Goal: Task Accomplishment & Management: Manage account settings

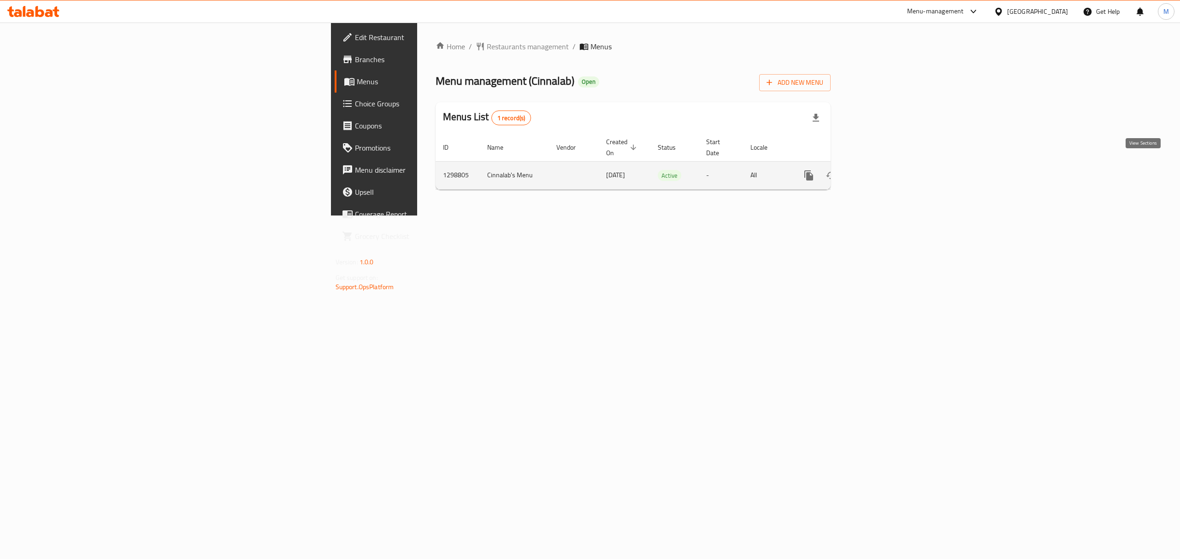
click at [886, 169] on link "enhanced table" at bounding box center [875, 176] width 22 height 22
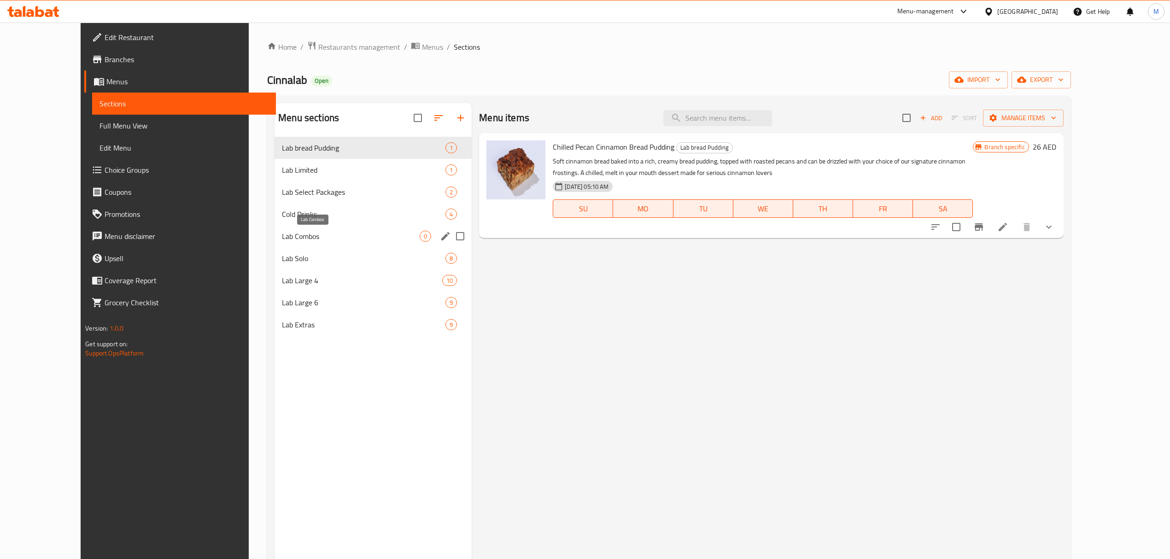
click at [374, 236] on span "Lab Combos" at bounding box center [351, 236] width 138 height 11
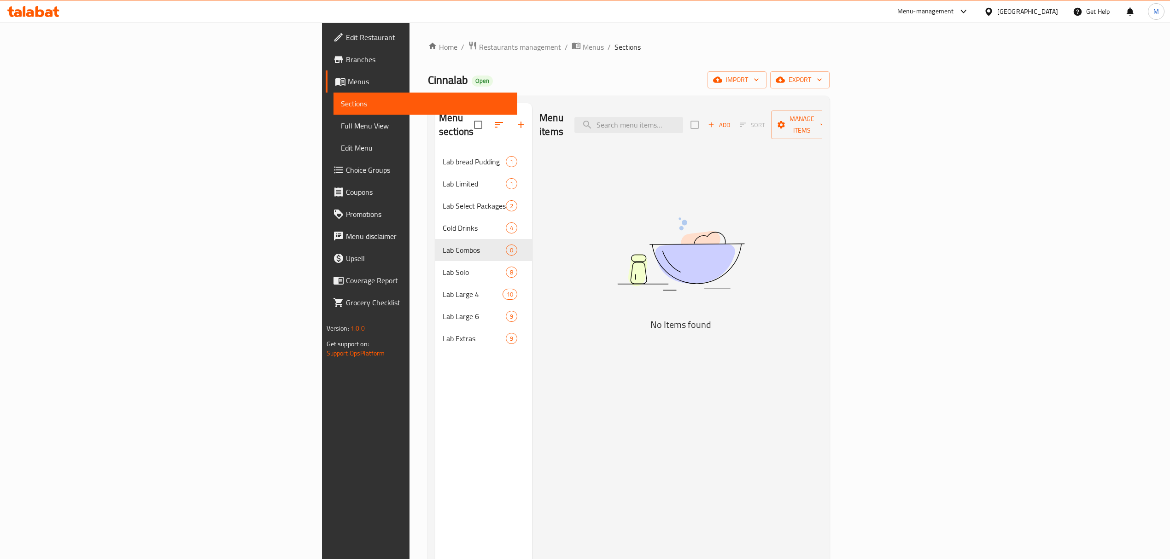
click at [1011, 11] on div "[GEOGRAPHIC_DATA]" at bounding box center [1028, 11] width 61 height 10
click at [946, 165] on div "[GEOGRAPHIC_DATA]" at bounding box center [989, 158] width 138 height 21
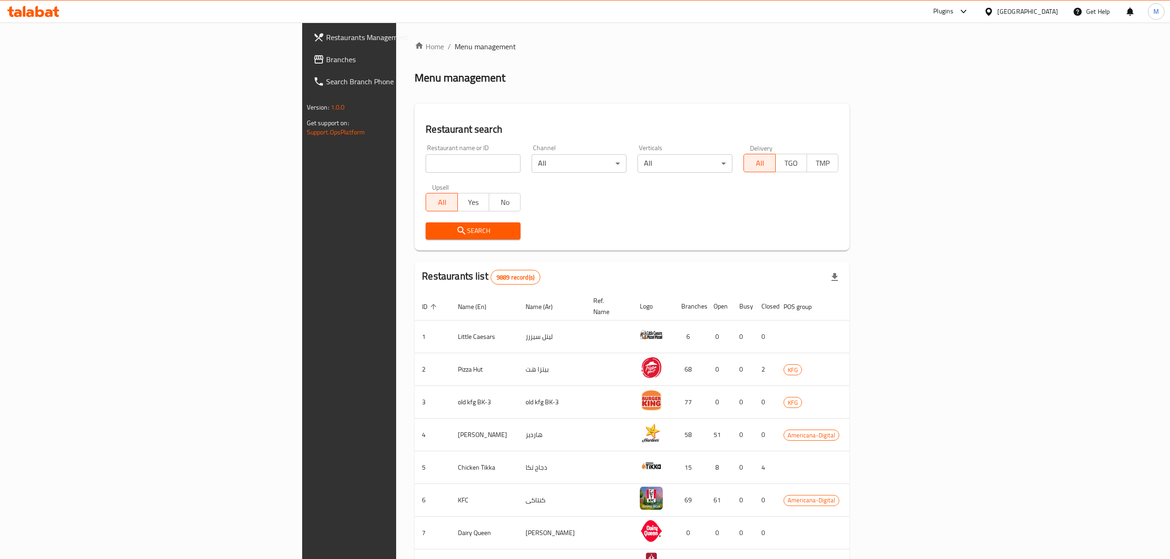
click at [420, 177] on div "Restaurant name or ID Restaurant name or ID" at bounding box center [473, 158] width 106 height 39
click at [426, 171] on input "search" at bounding box center [473, 163] width 95 height 18
paste input "9305"
type input "9305"
click at [462, 203] on span "Yes" at bounding box center [474, 202] width 24 height 13
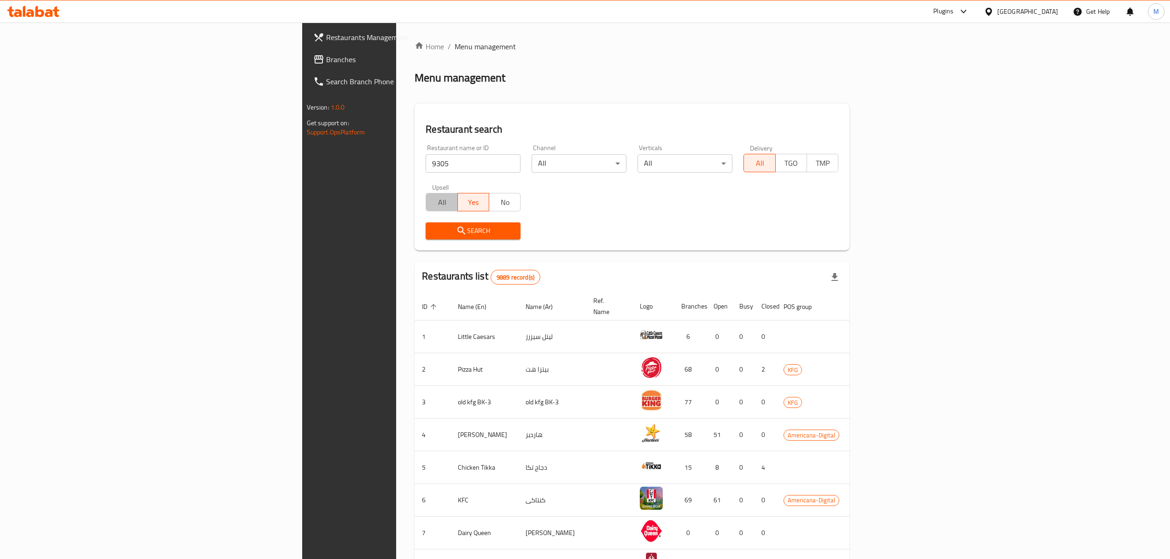
click at [430, 200] on span "All" at bounding box center [442, 202] width 24 height 13
click at [415, 249] on div "Restaurant search Restaurant name or ID 9305 Restaurant name or ID Channel All …" at bounding box center [632, 177] width 435 height 147
click at [426, 239] on button "Search" at bounding box center [473, 231] width 95 height 17
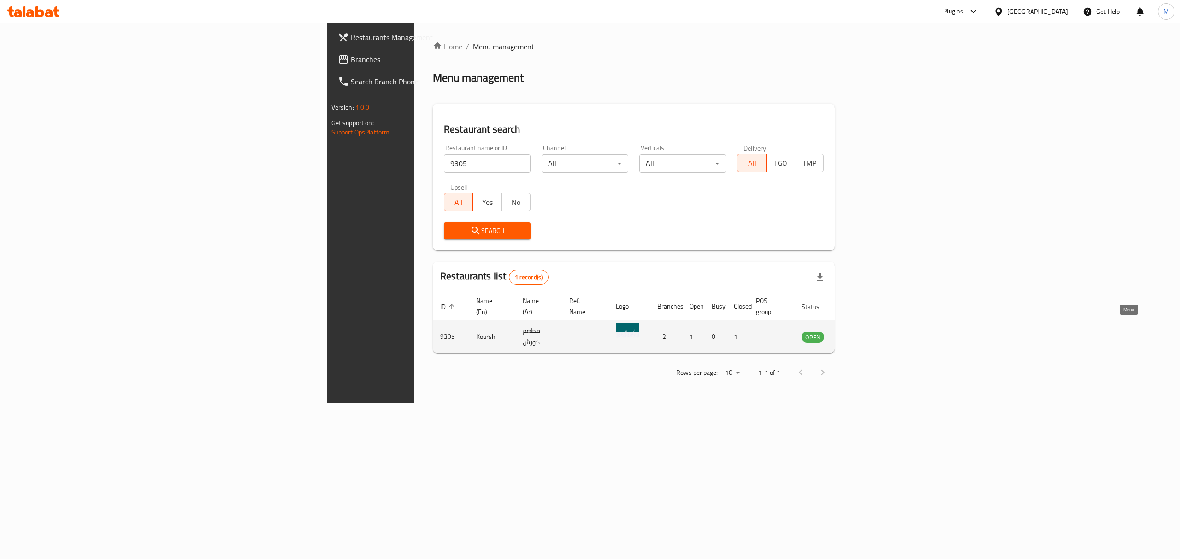
click at [861, 332] on icon "enhanced table" at bounding box center [855, 336] width 11 height 11
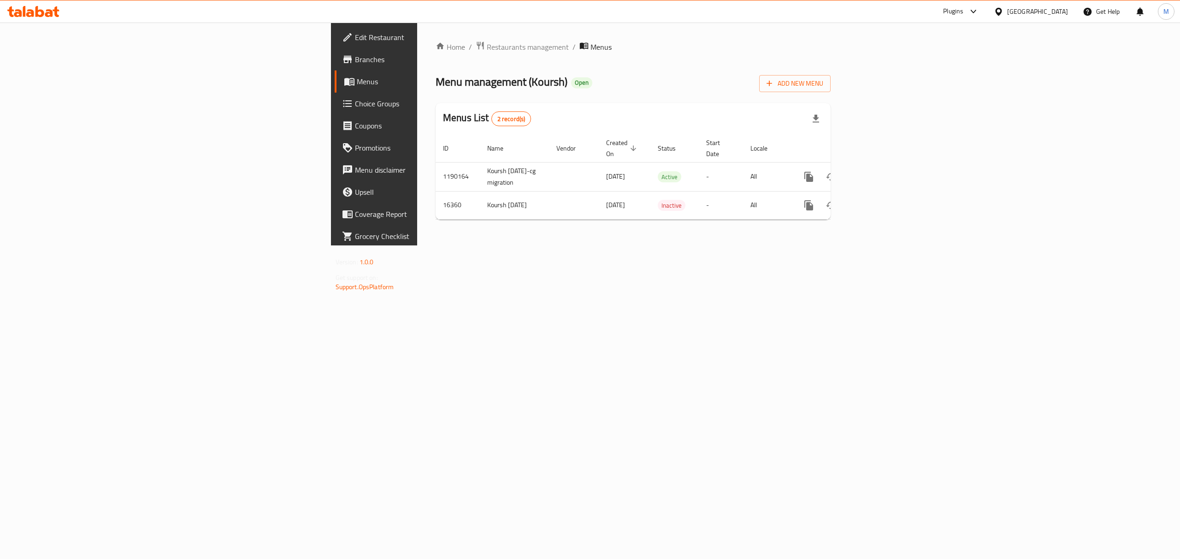
click at [335, 65] on link "Branches" at bounding box center [432, 59] width 194 height 22
click at [881, 170] on icon "enhanced table" at bounding box center [875, 175] width 11 height 11
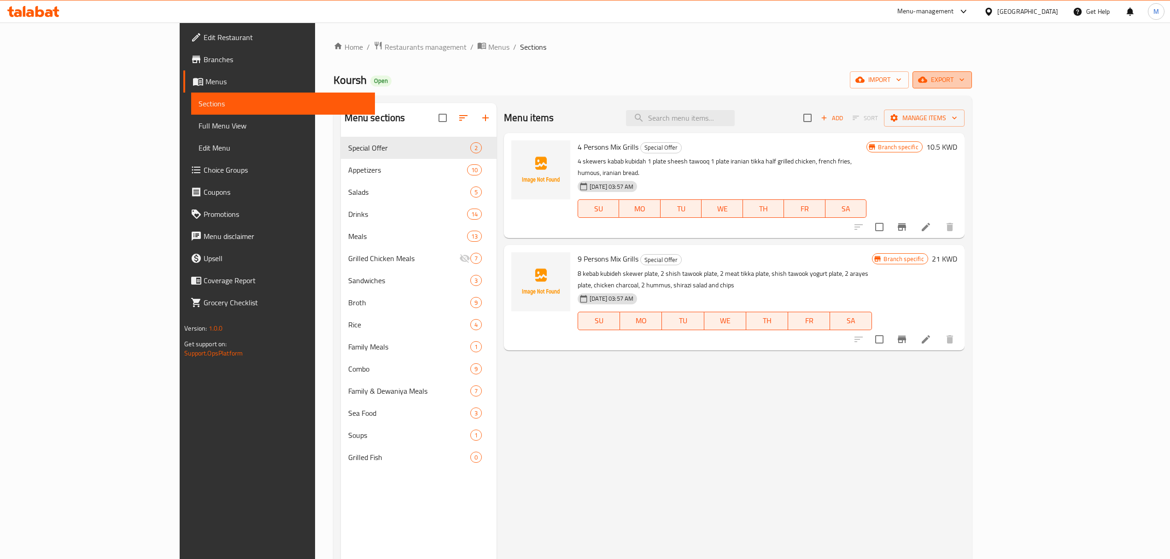
click at [965, 75] on span "export" at bounding box center [942, 80] width 45 height 12
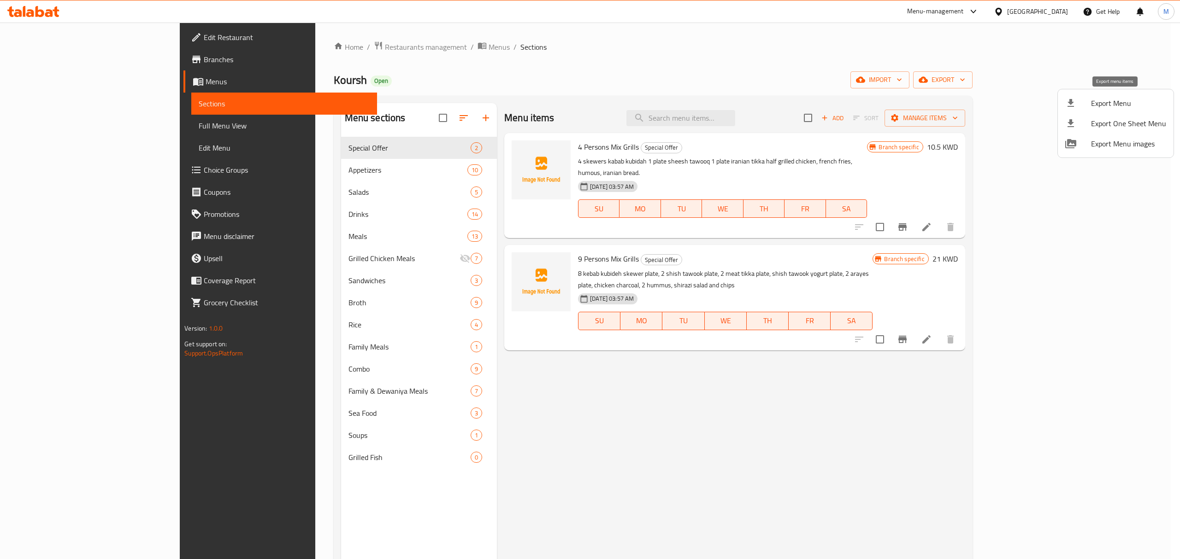
click at [1068, 105] on icon at bounding box center [1070, 103] width 11 height 11
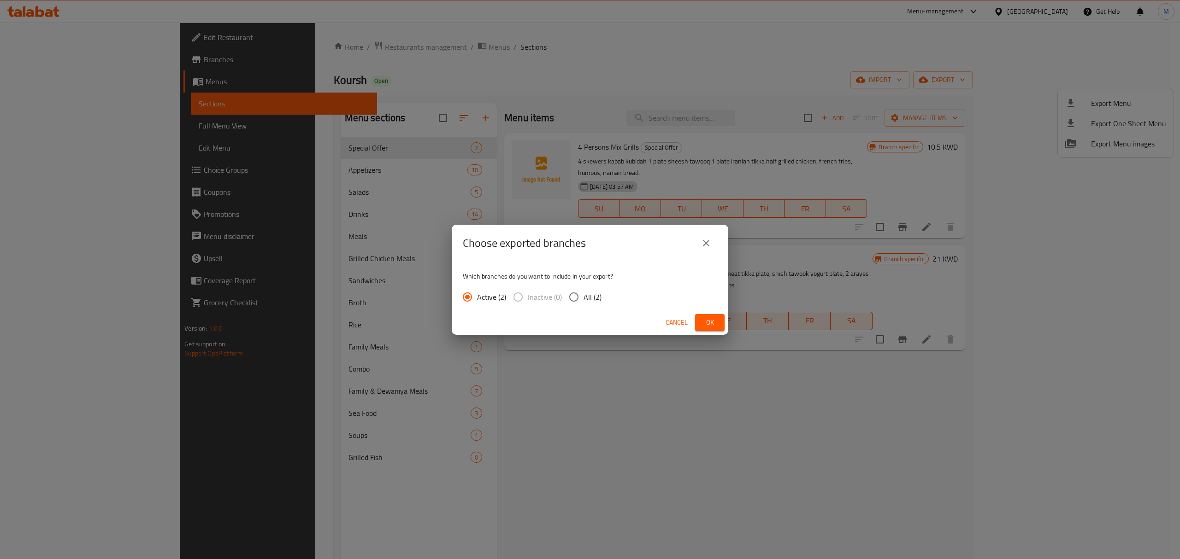
click at [597, 305] on label "All (2)" at bounding box center [582, 297] width 37 height 19
click at [583, 305] on input "All (2)" at bounding box center [573, 297] width 19 height 19
radio input "true"
click at [705, 327] on span "Ok" at bounding box center [709, 323] width 15 height 12
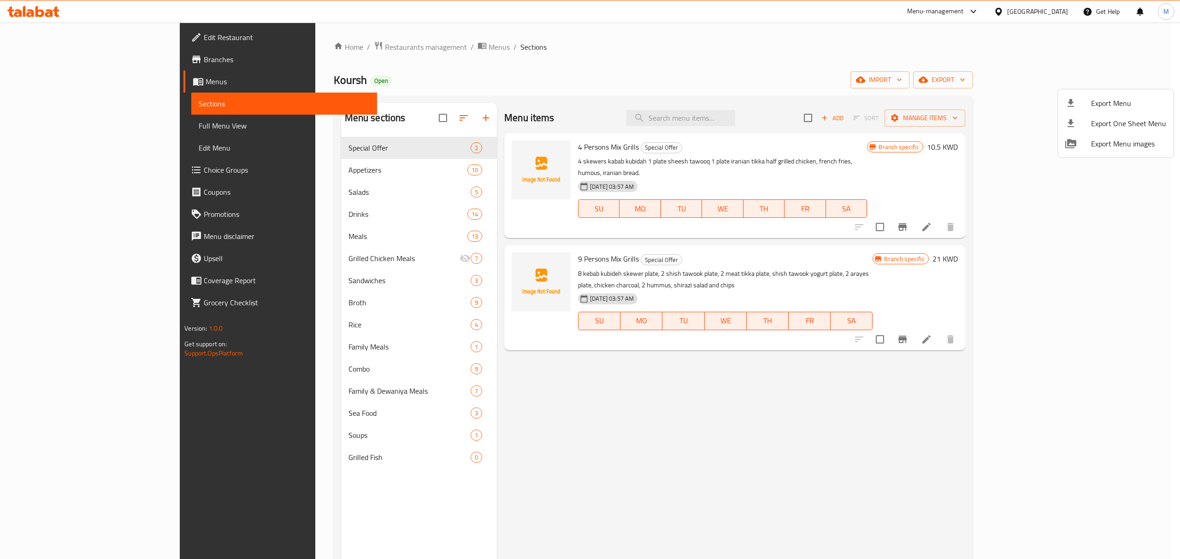
click at [760, 111] on div at bounding box center [590, 279] width 1180 height 559
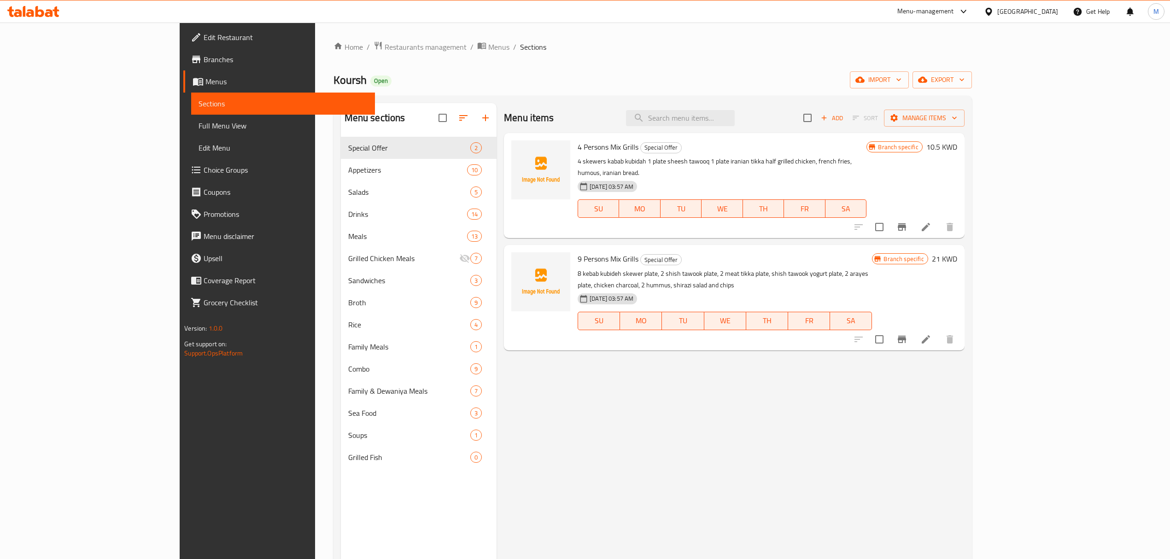
click at [735, 111] on input "search" at bounding box center [680, 118] width 109 height 16
paste input "Family Grill For 5"
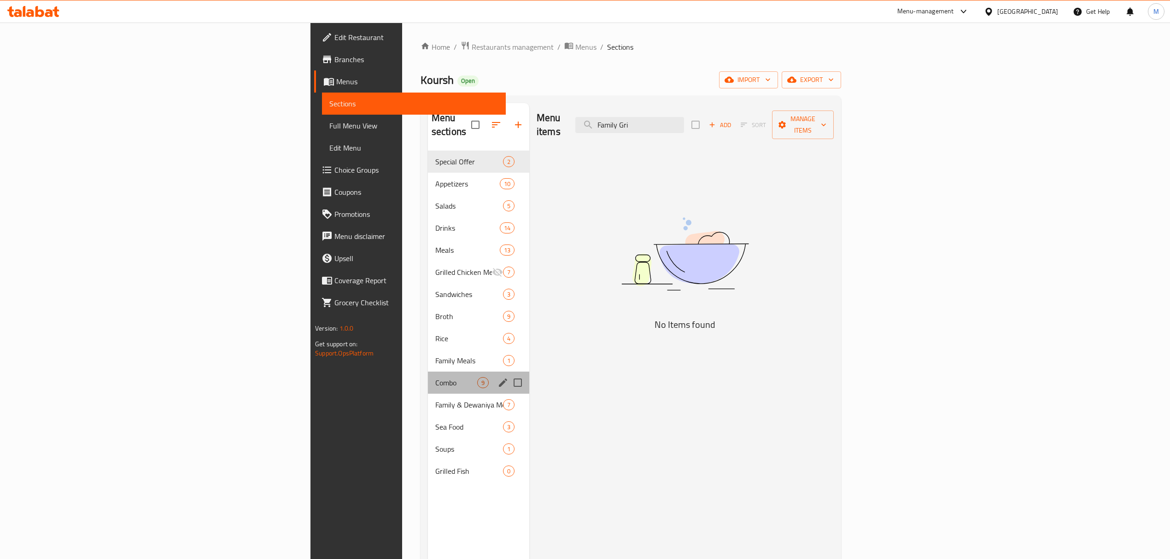
click at [428, 372] on div "Combo 9" at bounding box center [478, 383] width 101 height 22
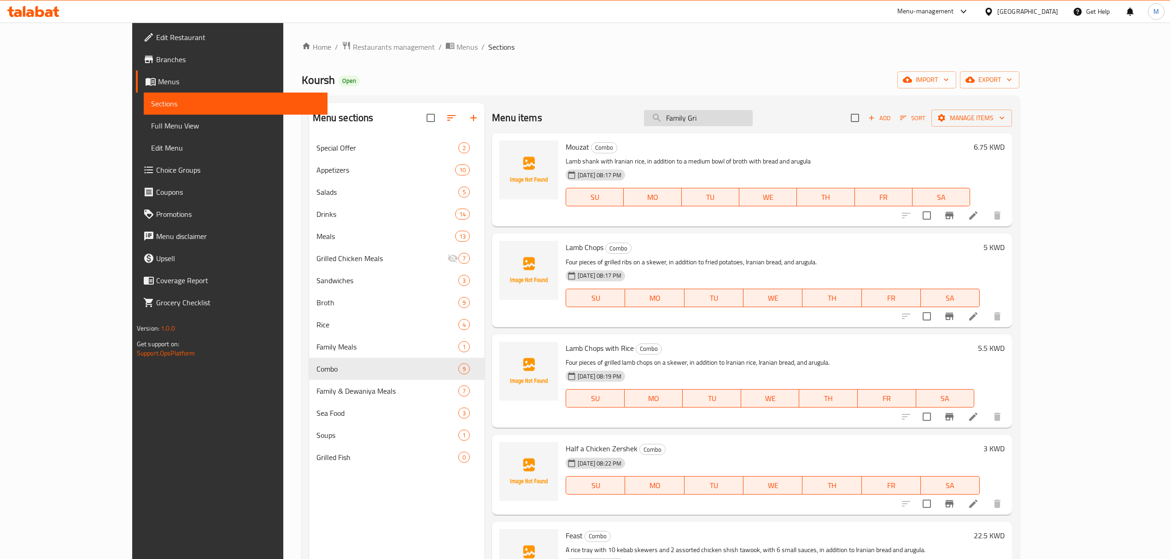
click at [753, 120] on input "Family Gri" at bounding box center [698, 118] width 109 height 16
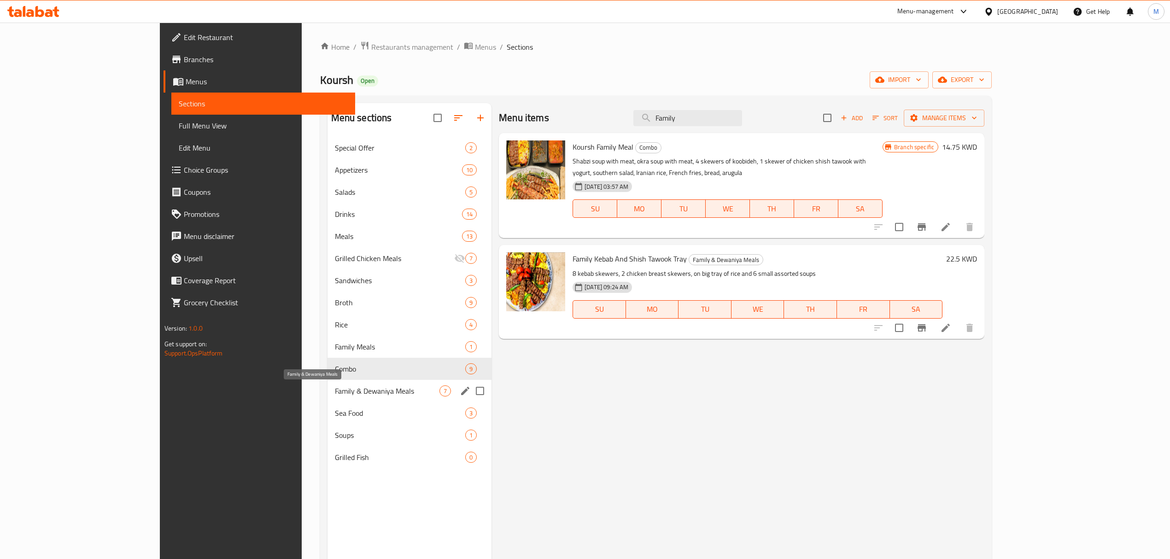
type input "Family"
click at [335, 394] on span "Family & Dewaniya Meals" at bounding box center [387, 391] width 105 height 11
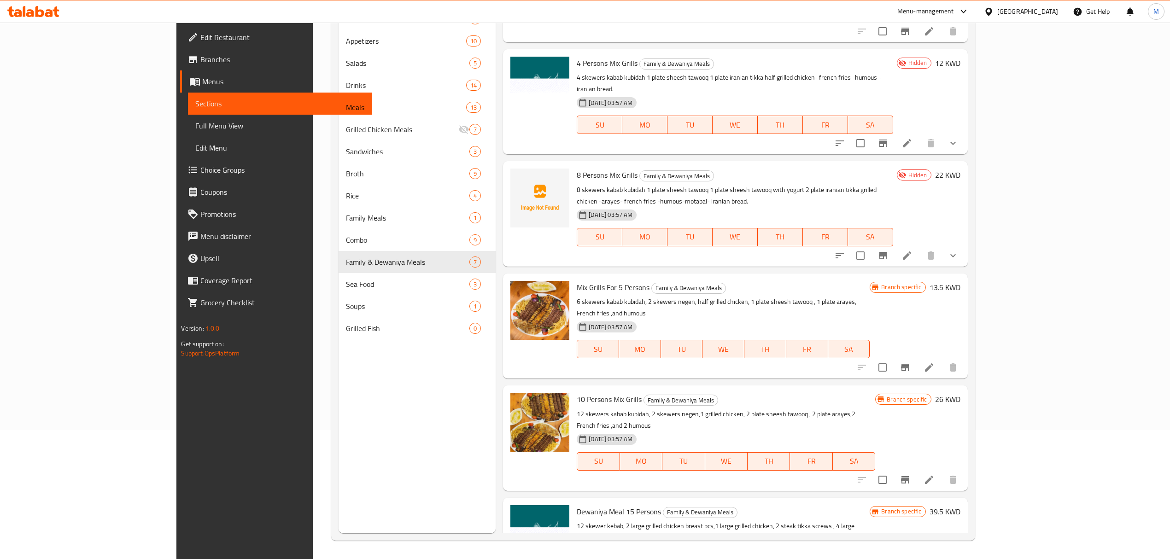
scroll to position [129, 0]
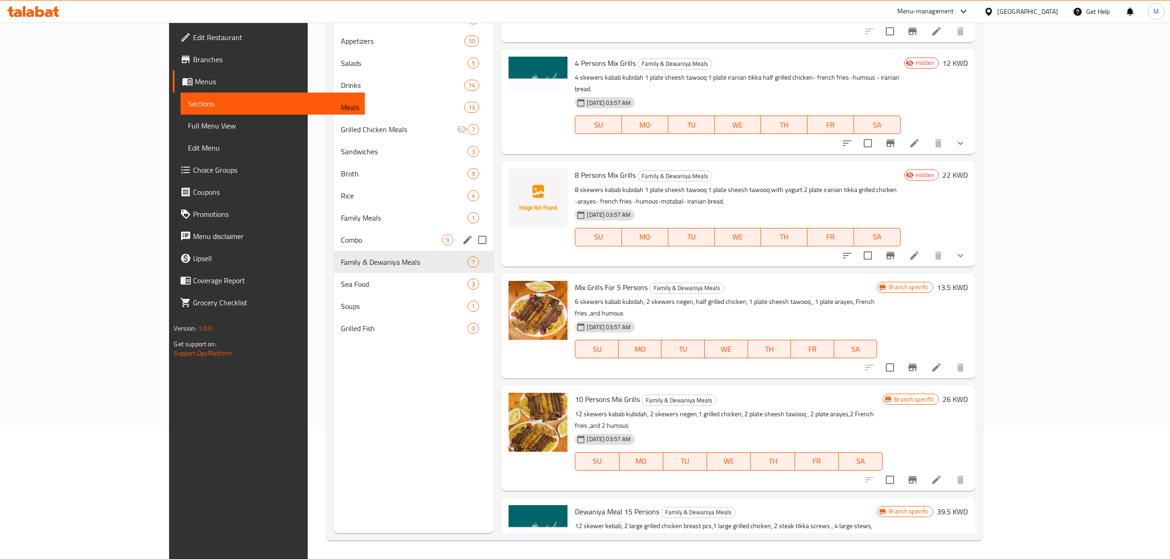
click at [341, 242] on span "Combo" at bounding box center [391, 240] width 101 height 11
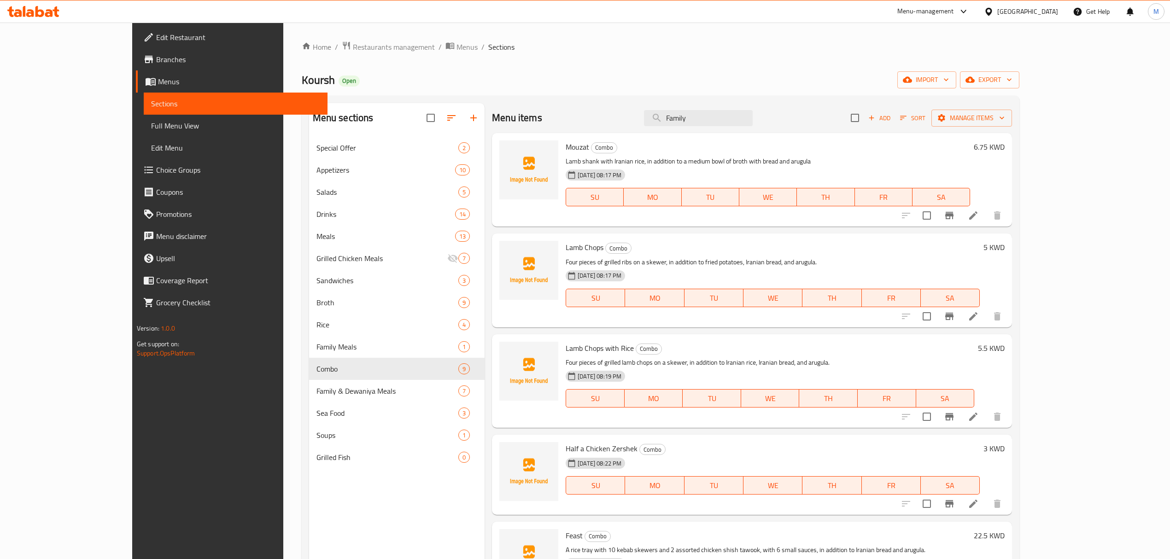
click at [892, 122] on span "Add" at bounding box center [879, 118] width 25 height 11
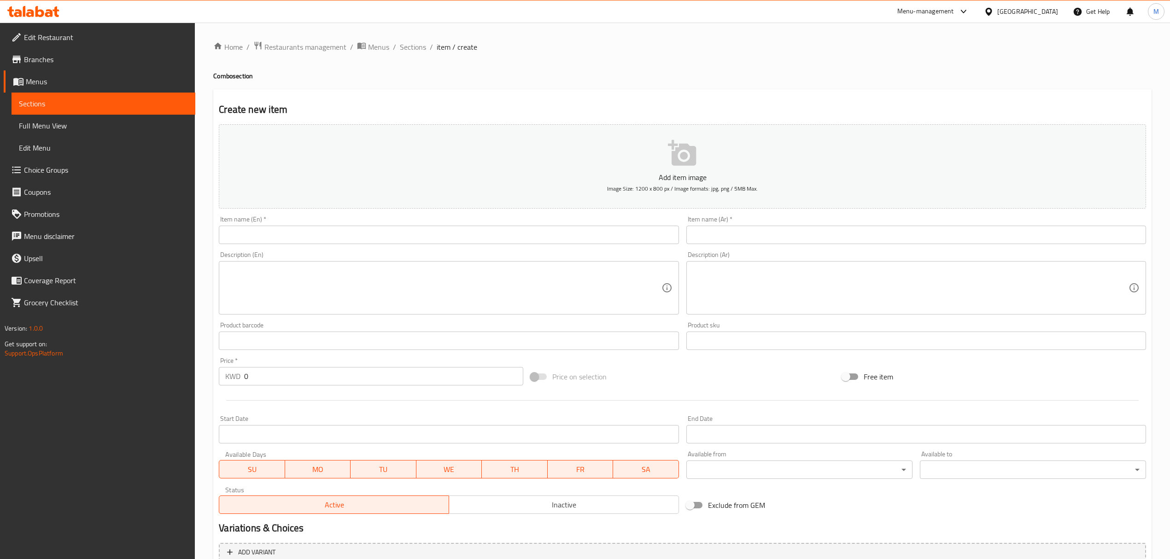
click at [489, 238] on input "text" at bounding box center [449, 235] width 460 height 18
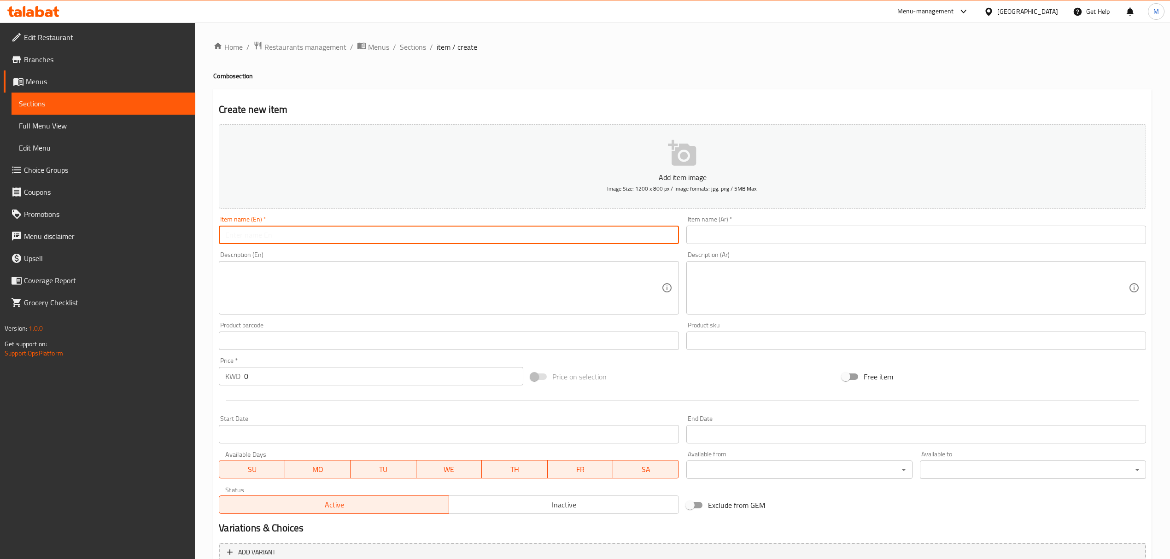
paste input "Family Grill For 5"
type input "Family Grill For 5"
click at [782, 302] on textarea at bounding box center [911, 288] width 436 height 44
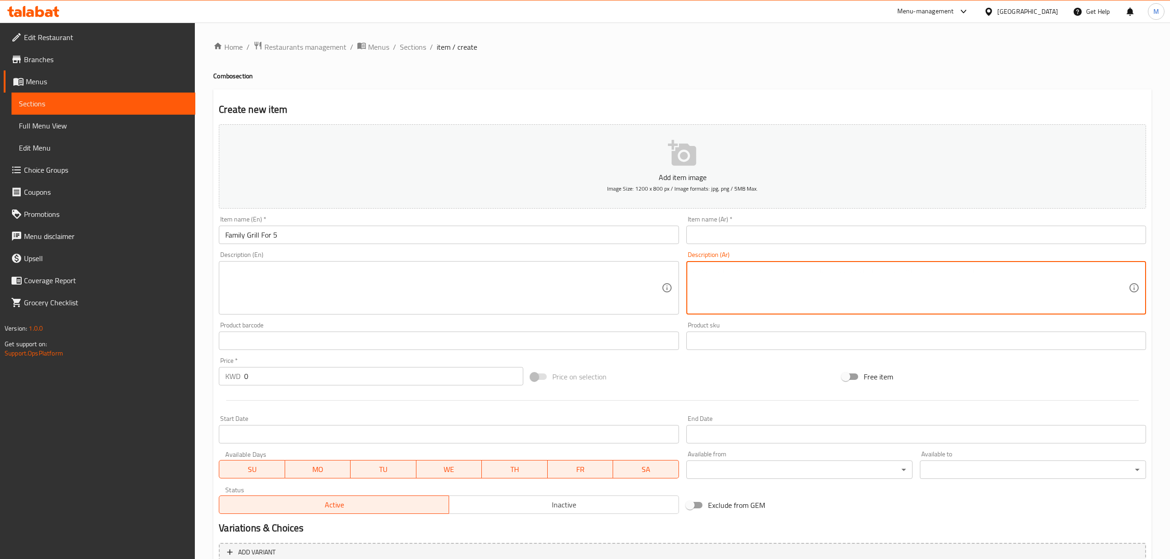
paste textarea "5 اشخاص ( 6 سيخ كباب , 2 سيخ نجين , نص دجاجة فحم , 1 سيخ شيش طاووق , 2 خبز عراي…"
type textarea "5 اشخاص ( 6 سيخ كباب , 2 سيخ نجين , نص دجاجة فحم , 1 سيخ شيش طاووق , 2 خبز عراي…"
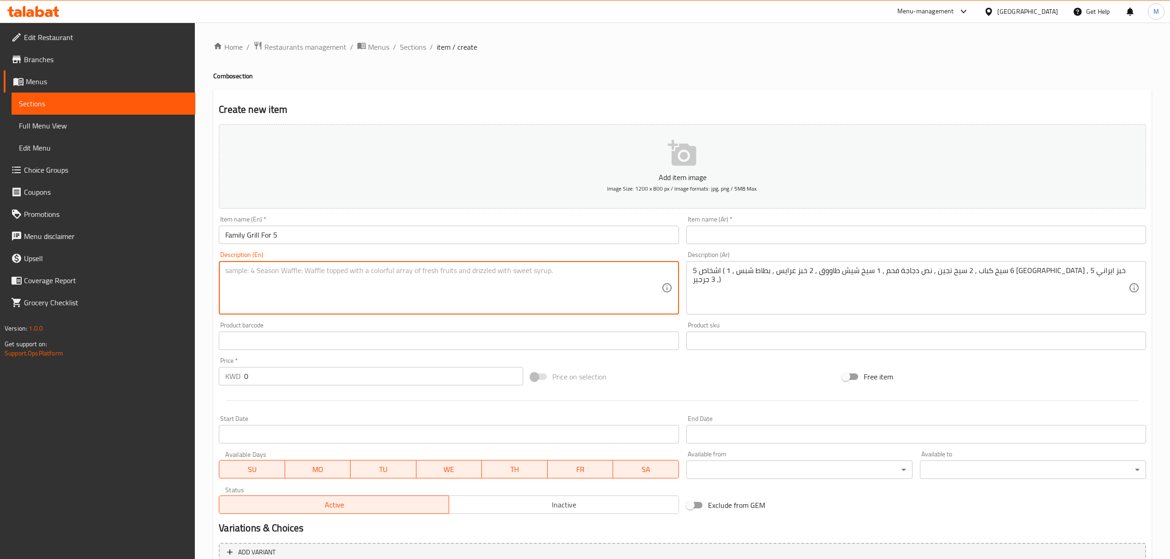
click at [467, 268] on textarea at bounding box center [443, 288] width 436 height 44
paste textarea "For 5 people (6 kebab skewers, 2 chicken skewers, half a charcoal chicken, 1 sh…"
type textarea "For 5 people (6 kebab skewers, 2 chicken skewers, half a charcoal chicken, 1 sh…"
click at [310, 238] on input "Family Grill For 5" at bounding box center [449, 235] width 460 height 18
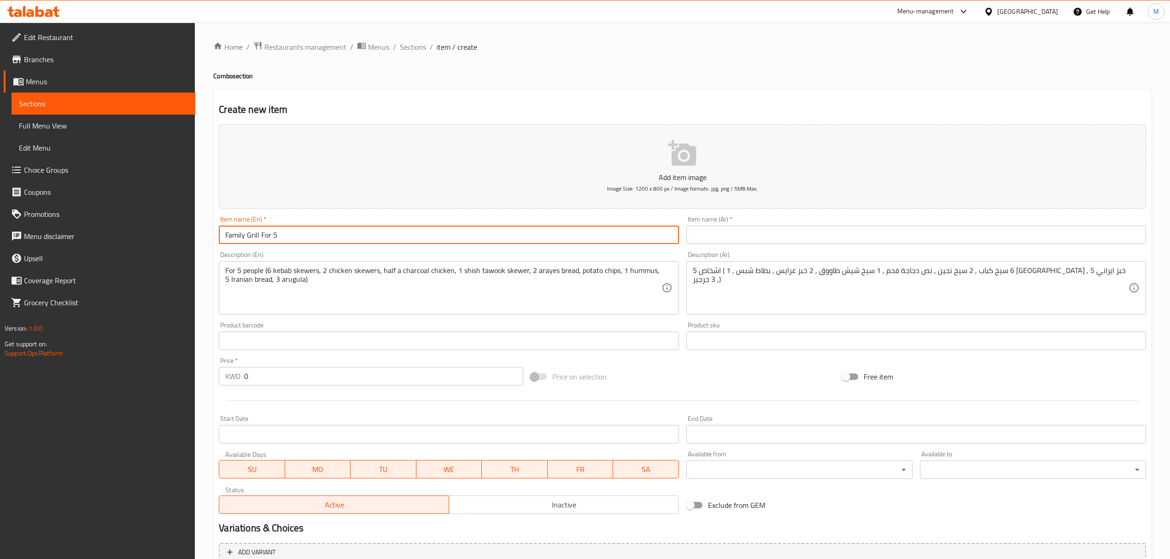
click at [310, 238] on input "Family Grill For 5" at bounding box center [449, 235] width 460 height 18
paste input "People"
click at [310, 238] on input "Family Grill For 5 People" at bounding box center [449, 235] width 460 height 18
type input "Family Grill For 5 People"
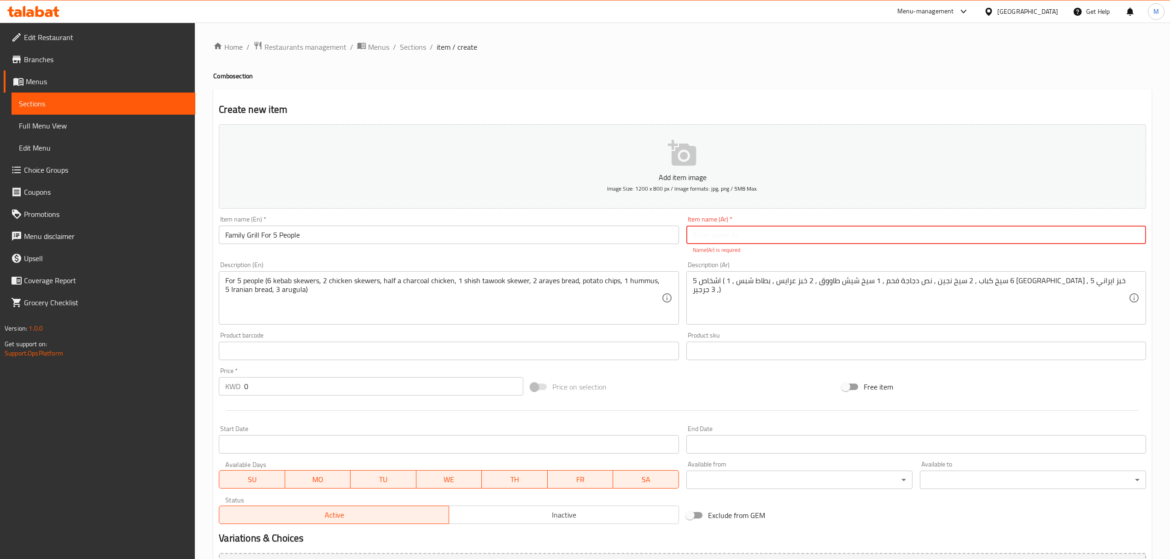
paste input "مشاوي عائلية لـ 5 أشخاص"
type input "مشاوي عائلية لـ 5 أشخاص"
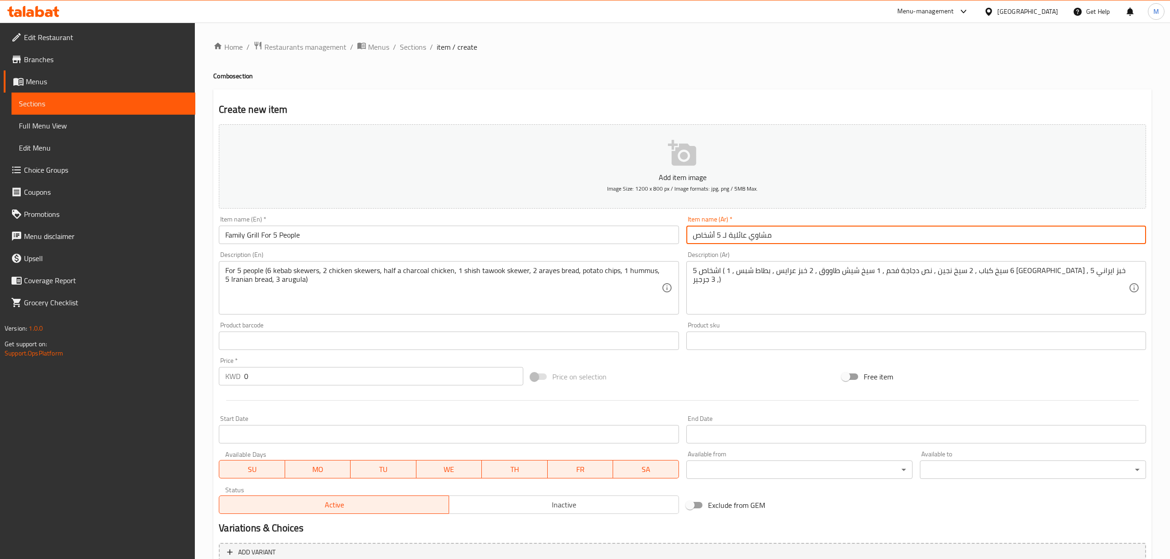
click at [306, 381] on input "0" at bounding box center [383, 376] width 279 height 18
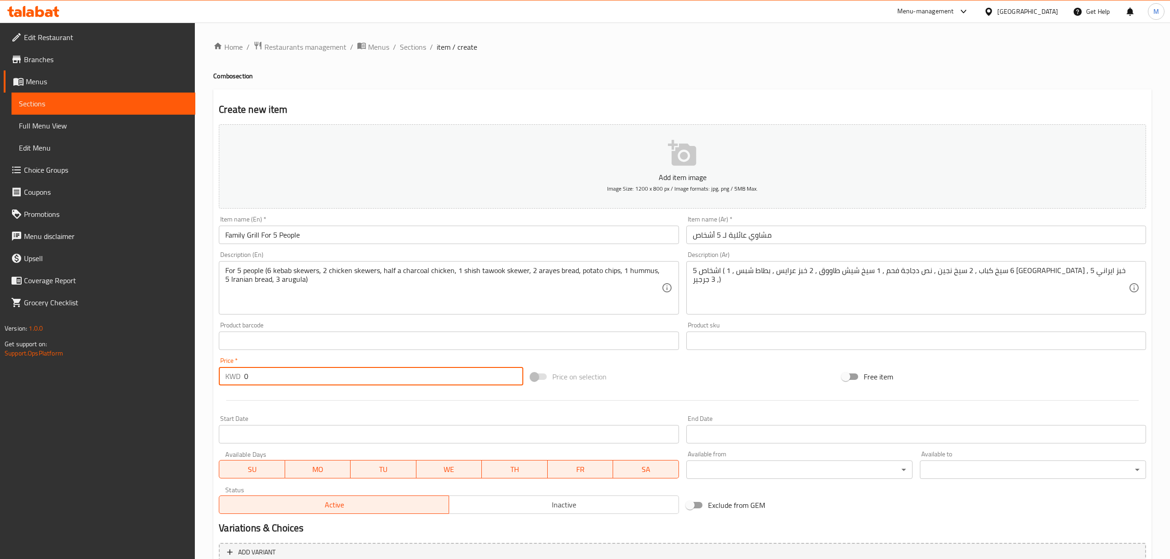
click at [306, 381] on input "0" at bounding box center [383, 376] width 279 height 18
paste input "15"
type input "15"
click at [375, 229] on input "Family Grill For 5 People" at bounding box center [449, 235] width 460 height 18
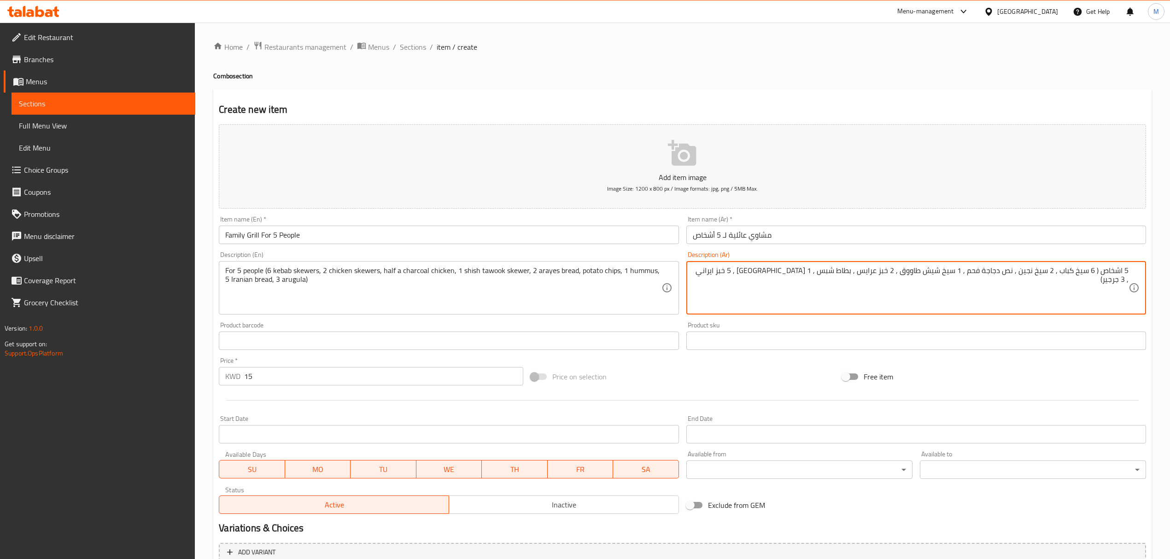
drag, startPoint x: 1018, startPoint y: 273, endPoint x: 1049, endPoint y: 274, distance: 30.9
click at [1049, 274] on textarea "5 اشخاص ( 6 سيخ كباب , 2 سيخ نجين , نص دجاجة فحم , 1 سيخ شيش طاووق , 2 خبز عراي…" at bounding box center [911, 288] width 436 height 44
click at [1027, 274] on textarea "5 اشخاص ( 6 سيخ كباب , 2 سيخ نجين , نص دجاجة فحم , 1 سيخ شيش طاووق , 2 خبز عراي…" at bounding box center [911, 288] width 436 height 44
click at [971, 270] on textarea "5 اشخاص ( 6 سيخ كباب , 2 سيخ دجاج, نص دجاجة فحم , 1 سيخ شيش طاووق , 2 خبز عرايس…" at bounding box center [911, 288] width 436 height 44
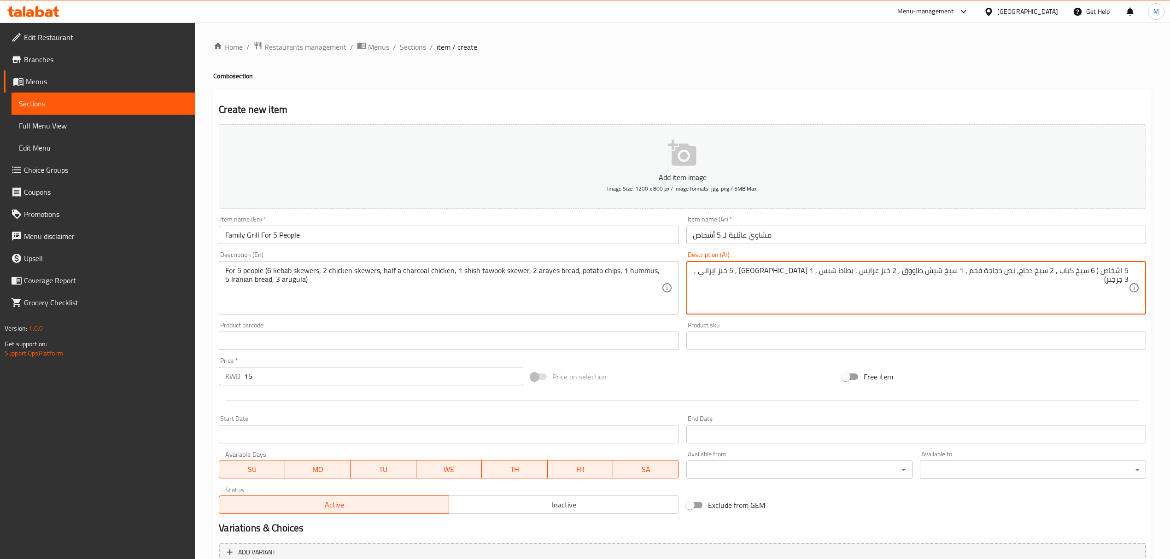
click at [969, 271] on textarea "5 اشخاص ( 6 سيخ كباب , 2 سيخ دجاج, نص دجاجة فحم , 1 سيخ شيش طاووق , 2 خبز عرايس…" at bounding box center [911, 288] width 436 height 44
click at [970, 273] on textarea "5 اشخاص ( 6 سيخ كباب , 2 سيخ دجاج, نص دجاجة فحم , 1 سيخ شيش طاووق , 2 خبز عرايس…" at bounding box center [911, 288] width 436 height 44
click at [970, 271] on textarea "5 اشخاص ( 6 سيخ كباب , 2 سيخ دجاج, نص دجاجة فحم , 1 سيخ شيش طاووق , 2 خبز عرايس…" at bounding box center [911, 288] width 436 height 44
click at [970, 273] on textarea "5 اشخاص ( 6 سيخ كباب , 2 سيخ دجاج, نص دجاجة فحم , 1 سيخ شيش طاووق , 2 خبز عرايس…" at bounding box center [911, 288] width 436 height 44
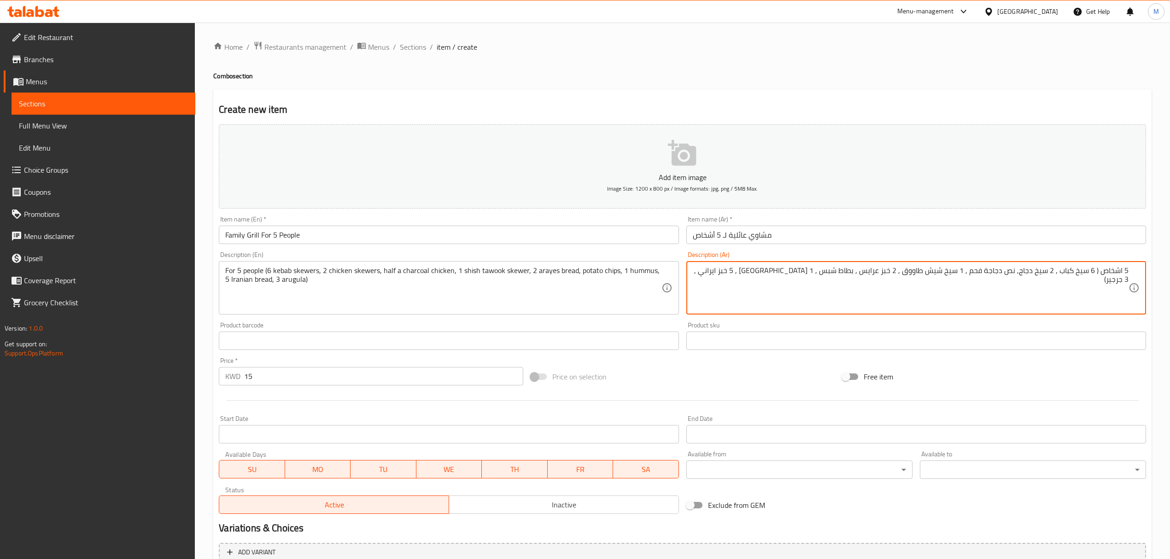
click at [970, 273] on textarea "5 اشخاص ( 6 سيخ كباب , 2 سيخ دجاج, نص دجاجة فحم , 1 سيخ شيش طاووق , 2 خبز عرايس…" at bounding box center [911, 288] width 436 height 44
click at [970, 274] on textarea "5 اشخاص ( 6 سيخ كباب , 2 سيخ دجاج, نص دجاجة فحم , 1 سيخ شيش طاووق , 2 خبز عرايس…" at bounding box center [911, 288] width 436 height 44
click at [904, 273] on textarea "5 اشخاص ( 6 سيخ كباب , 2 سيخ دجاج, نص دجاجة فحم, 1 سيخ شيش طاووق , 2 خبز عرايس …" at bounding box center [911, 288] width 436 height 44
click at [907, 275] on textarea "5 اشخاص ( 6 سيخ كباب , 2 سيخ دجاج, نص دجاجة فحم, 1 سيخ شيش طاووق , 2 خبز عرايس …" at bounding box center [911, 288] width 436 height 44
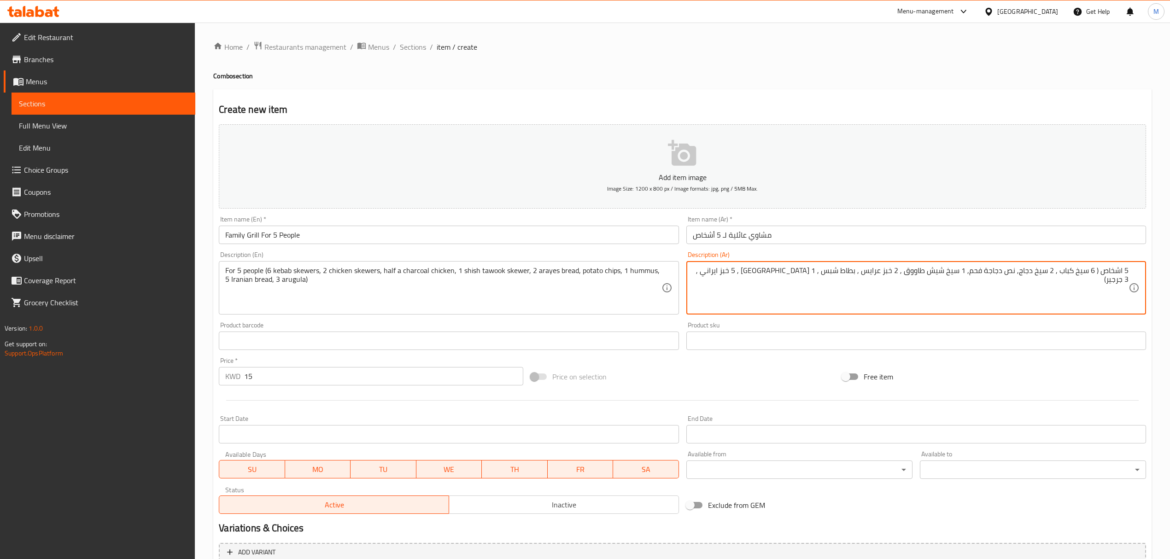
click at [904, 273] on textarea "5 اشخاص ( 6 سيخ كباب , 2 سيخ دجاج, نص دجاجة فحم, 1 سيخ شيش طاووق , 2 خبز عرايس …" at bounding box center [911, 288] width 436 height 44
click at [907, 275] on textarea "5 اشخاص ( 6 سيخ كباب , 2 سيخ دجاج, نص دجاجة فحم, 1 سيخ شيش طاووق , 2 خبز عرايس …" at bounding box center [911, 288] width 436 height 44
click at [904, 277] on textarea "5 اشخاص ( 6 سيخ كباب , 2 سيخ دجاج, نص دجاجة فحم, 1 سيخ شيش طاووق , 2 خبز عرايس …" at bounding box center [911, 288] width 436 height 44
click at [907, 279] on textarea "5 اشخاص ( 6 سيخ كباب , 2 سيخ دجاج, نص دجاجة فحم, 1 سيخ شيش طاووق , 2 خبز عرايس …" at bounding box center [911, 288] width 436 height 44
click at [905, 276] on textarea "5 اشخاص ( 6 سيخ كباب , 2 سيخ دجاج, نص دجاجة فحم, 1 سيخ شيش طاووق , 2 خبز عرايس …" at bounding box center [911, 288] width 436 height 44
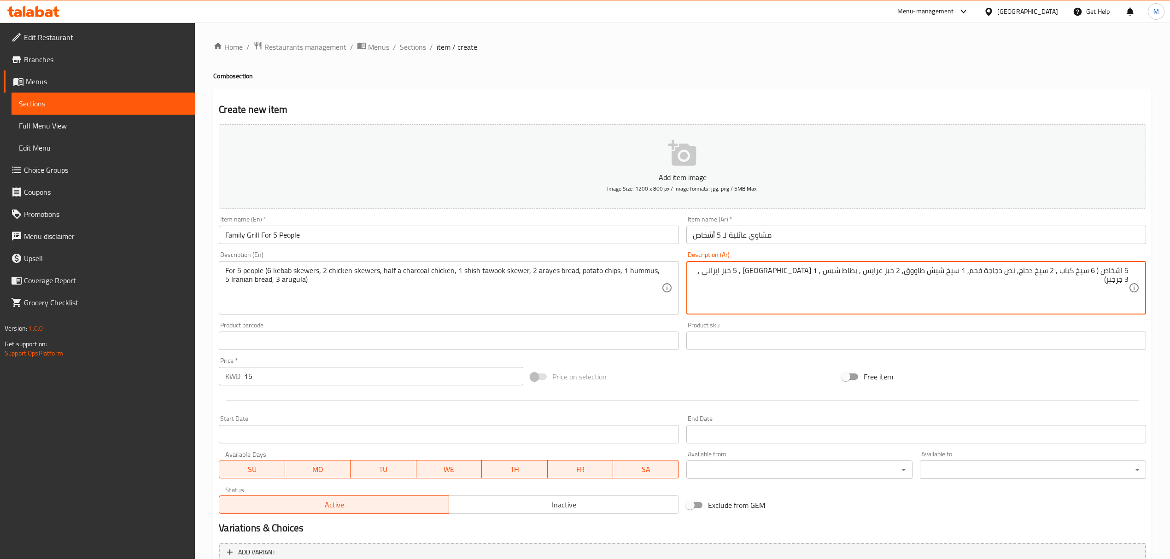
click at [865, 273] on textarea "5 اشخاص ( 6 سيخ كباب , 2 سيخ دجاج, نص دجاجة فحم, 1 سيخ شيش طاووق, 2 خبز عرايس ,…" at bounding box center [911, 288] width 436 height 44
click at [826, 273] on textarea "5 اشخاص ( 6 سيخ كباب , 2 سيخ دجاج, نص دجاجة فحم, 1 سيخ شيش طاووق, 2 خبز عرايس, …" at bounding box center [911, 288] width 436 height 44
click at [829, 274] on textarea "5 اشخاص ( 6 سيخ كباب , 2 سيخ دجاج, نص دجاجة فحم, 1 سيخ شيش طاووق, 2 خبز عرايس, …" at bounding box center [911, 288] width 436 height 44
click at [828, 274] on textarea "5 اشخاص ( 6 سيخ كباب , 2 سيخ دجاج, نص دجاجة فحم, 1 سيخ شيش طاووق, 2 خبز عرايس, …" at bounding box center [911, 288] width 436 height 44
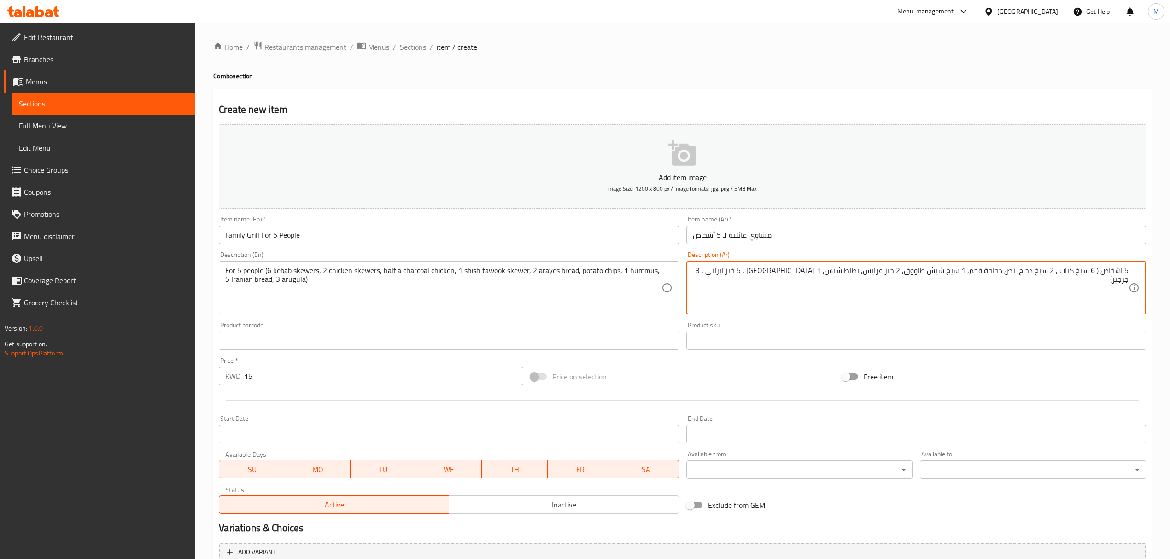
click at [801, 269] on textarea "5 اشخاص ( 6 سيخ كباب , 2 سيخ دجاج, نص دجاجة فحم, 1 سيخ شيش طاووق, 2 خبز عرايس, …" at bounding box center [911, 288] width 436 height 44
click at [762, 276] on textarea "5 اشخاص ( 6 سيخ كباب , 2 سيخ دجاج, نص دجاجة فحم, 1 سيخ شيش طاووق, 2 خبز عرايس, …" at bounding box center [911, 288] width 436 height 44
type textarea "5 اشخاص ( 6 سيخ كباب , 2 سيخ دجاج, نص دجاجة فحم, 1 سيخ شيش طاووق, 2 خبز عرايس, …"
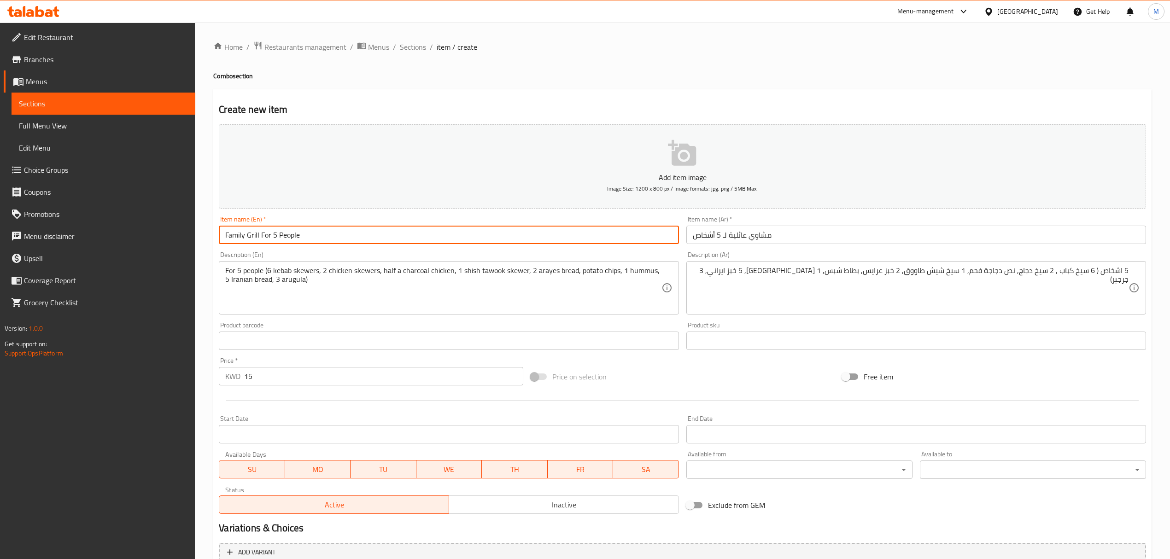
click at [440, 240] on input "Family Grill For 5 People" at bounding box center [449, 235] width 460 height 18
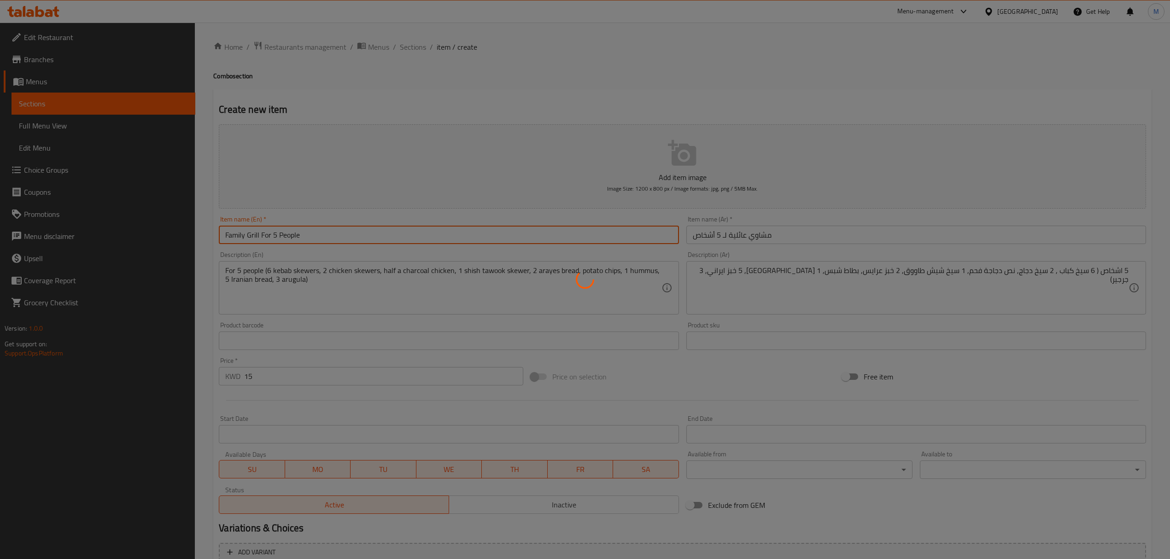
type input "0"
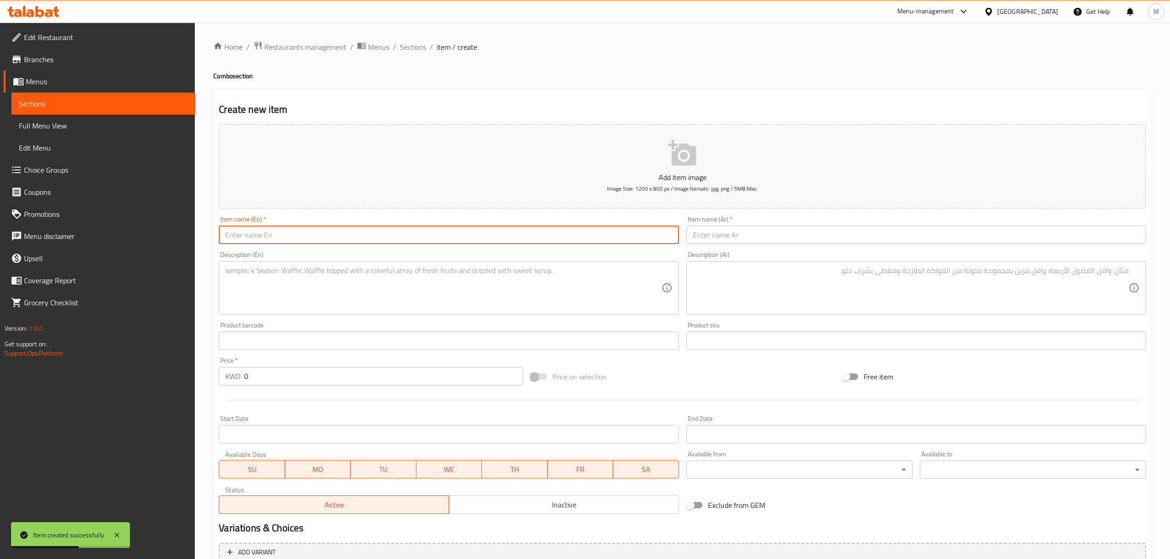
click at [285, 242] on input "text" at bounding box center [449, 235] width 460 height 18
paste input "Family Grill For 10"
paste input "People"
type input "Family Grill For 10 People"
click at [745, 238] on input "text" at bounding box center [917, 235] width 460 height 18
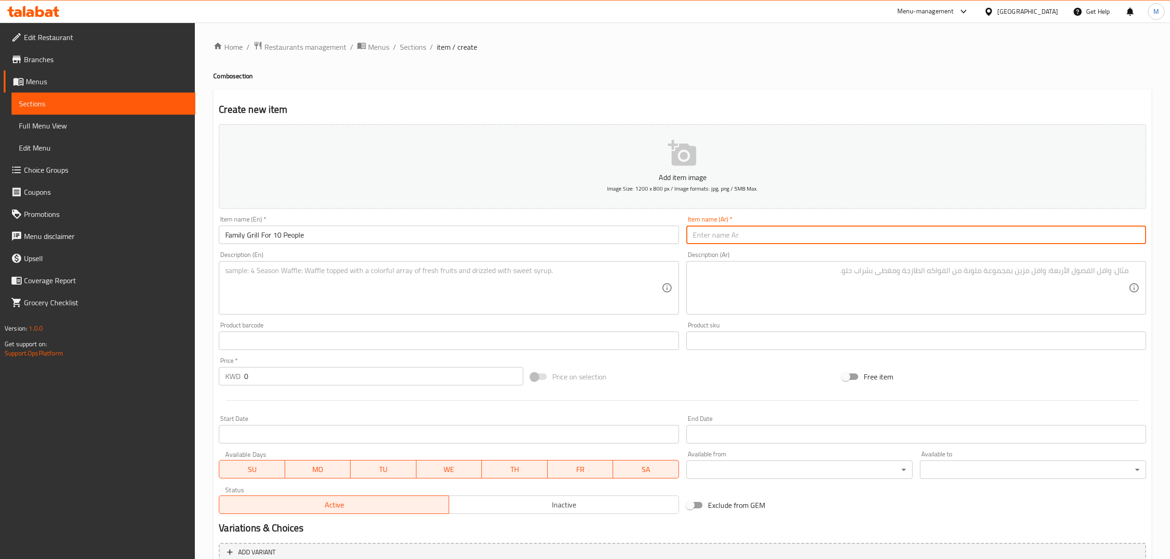
paste input "مشاوي عائلية لـ 10 أشخاص"
type input "مشاوي عائلية لـ 10 أشخاص"
click at [428, 284] on textarea at bounding box center [443, 288] width 436 height 44
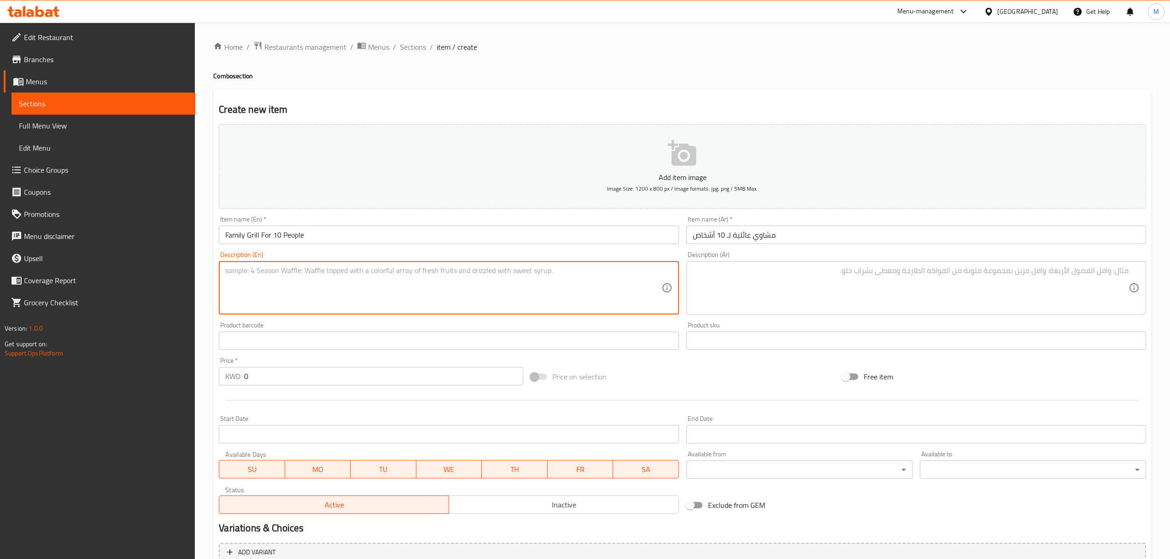
paste textarea "For 10 people (12 kebab skewers, 4 chicken skewers, a whole charcoal chicken, 2…"
type textarea "For 10 people (12 kebab skewers, 4 chicken skewers, a whole charcoal chicken, 2…"
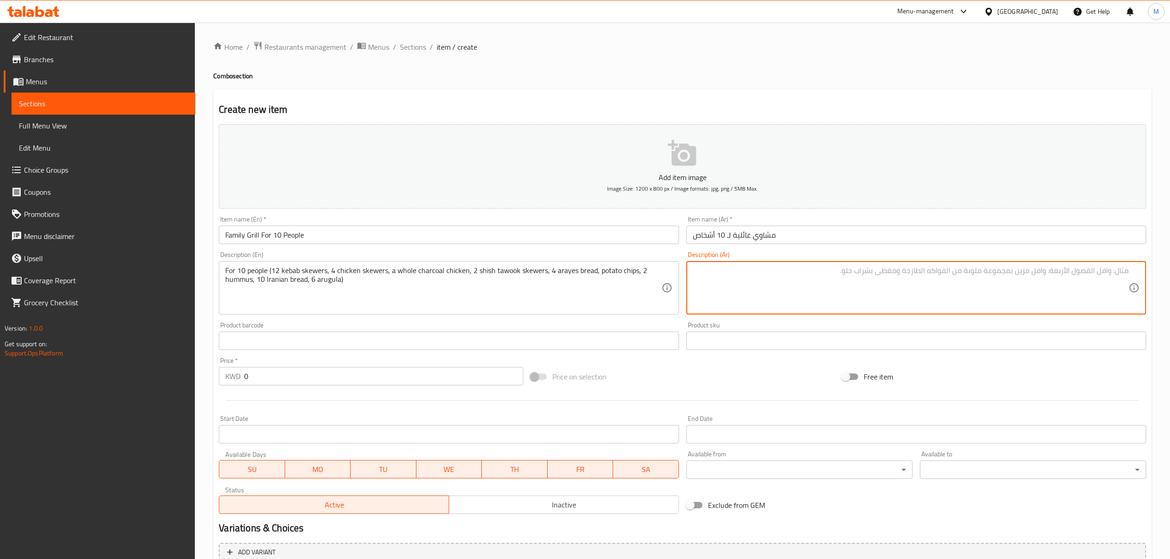
paste textarea "10 اشخاص ( 12 سيخ كباب , 4 سيخ نجين , دجاجة كاملة فحم , 2 سيخ شيش طاووق , 4 خبز…"
click at [1114, 269] on textarea "10 اشخاص ( 12 سيخ كباب , 4 سيخ نجين , دجاجة كاملة فحم , 2 سيخ شيش طاووق , 4 خبز…" at bounding box center [911, 288] width 436 height 44
click at [1016, 274] on textarea "10 اشخاص ( 12 سيخ كباب , 4 سيخ نجين , دجاجة كاملة فحم , 2 سيخ شيش طاووق , 4 خبز…" at bounding box center [911, 288] width 436 height 44
type textarea "10 اشخاص ( 12 سيخ كباب , 4 سيخ دجاج, دجاجة كاملة فحم , 2 سيخ شيش طاووق , 4 خبز …"
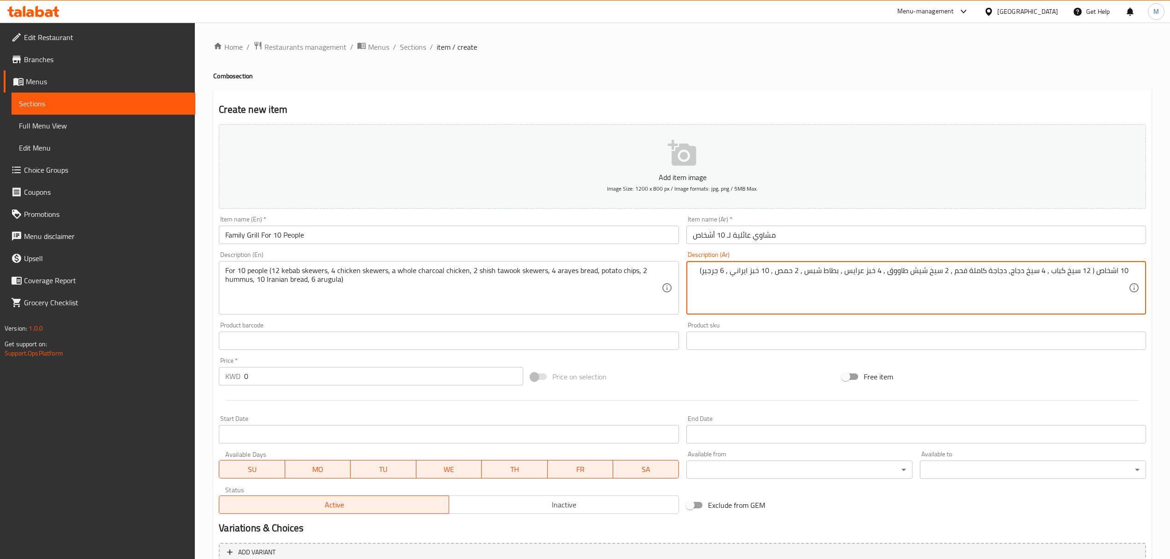
click at [314, 385] on input "0" at bounding box center [383, 376] width 279 height 18
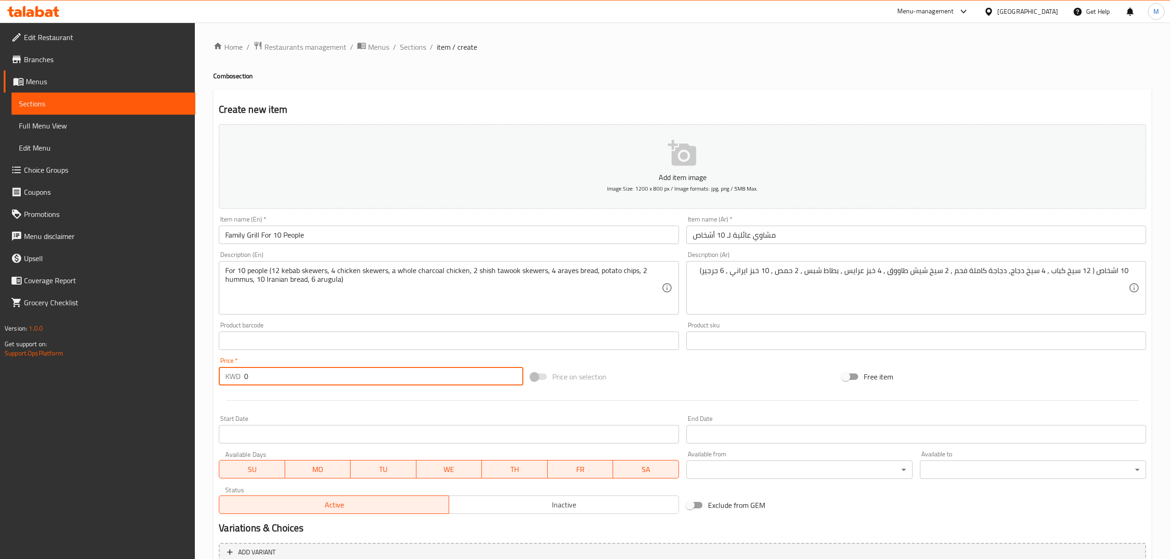
click at [314, 385] on input "0" at bounding box center [383, 376] width 279 height 18
paste input "24"
type input "24"
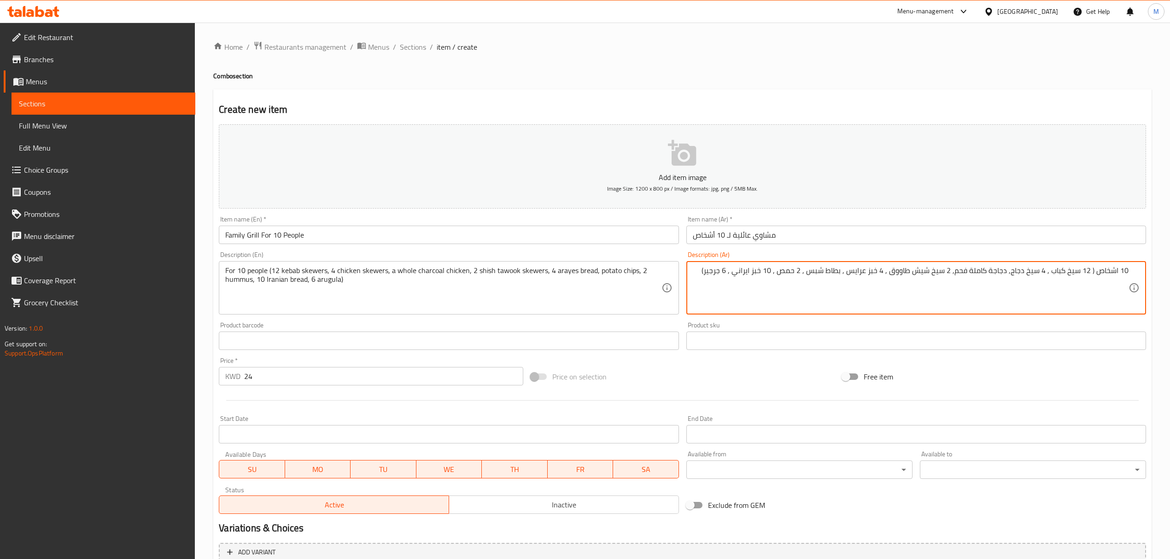
click at [889, 271] on textarea "10 اشخاص ( 12 سيخ كباب , 4 سيخ دجاج, دجاجة كاملة فحم, 2 سيخ شيش طاووق , 4 خبز ع…" at bounding box center [911, 288] width 436 height 44
click at [892, 283] on textarea "10 اشخاص ( 12 سيخ كباب , 4 سيخ دجاج, دجاجة كاملة فحم, 2 سيخ شيش طاووق , 4 خبز ع…" at bounding box center [911, 288] width 436 height 44
click at [852, 273] on textarea "10 اشخاص ( 12 سيخ كباب , 4 سيخ دجاج, دجاجة كاملة فحم, 2 سيخ شيش طاووق, 4 خبز عر…" at bounding box center [911, 288] width 436 height 44
click at [815, 275] on textarea "10 اشخاص ( 12 سيخ كباب , 4 سيخ دجاج, دجاجة كاملة فحم, 2 سيخ شيش طاووق, 4 خبز عر…" at bounding box center [911, 288] width 436 height 44
click at [785, 272] on textarea "10 اشخاص ( 12 سيخ كباب , 4 سيخ دجاج, دجاجة كاملة فحم, 2 سيخ شيش طاووق, 4 خبز عر…" at bounding box center [911, 288] width 436 height 44
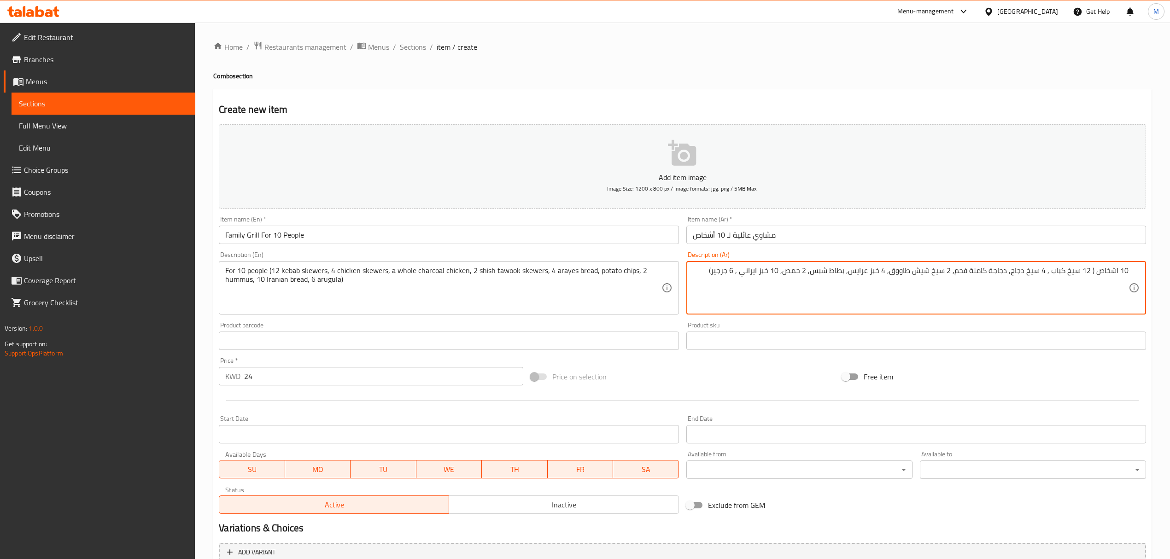
click at [743, 274] on textarea "10 اشخاص ( 12 سيخ كباب , 4 سيخ دجاج, دجاجة كاملة فحم, 2 سيخ شيش طاووق, 4 خبز عر…" at bounding box center [911, 288] width 436 height 44
click at [1047, 272] on textarea "10 اشخاص ( 12 سيخ كباب , 4 سيخ دجاج, دجاجة كاملة فحم, 2 سيخ شيش طاووق, 4 خبز عر…" at bounding box center [911, 288] width 436 height 44
click at [1049, 275] on textarea "10 اشخاص ( 12 سيخ كباب , 4 سيخ دجاج, دجاجة كاملة فحم, 2 سيخ شيش طاووق, 4 خبز عر…" at bounding box center [911, 288] width 436 height 44
type textarea "10 اشخاص ( 12 سيخ كباب, 4 سيخ دجاج, دجاجة كاملة فحم, 2 سيخ شيش طاووق, 4 خبز عرا…"
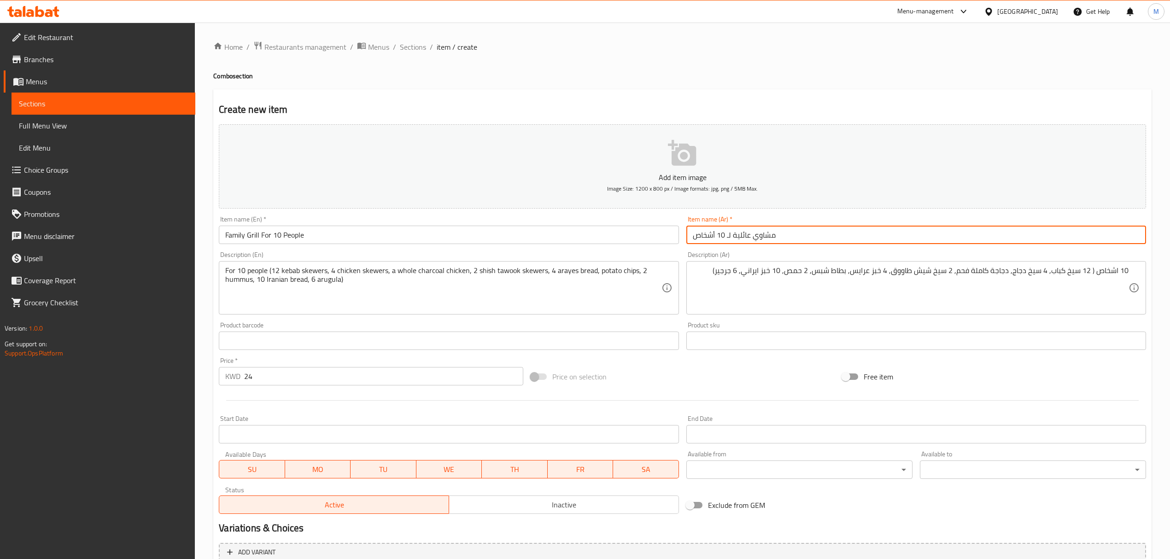
click at [819, 234] on input "مشاوي عائلية لـ 10 أشخاص" at bounding box center [917, 235] width 460 height 18
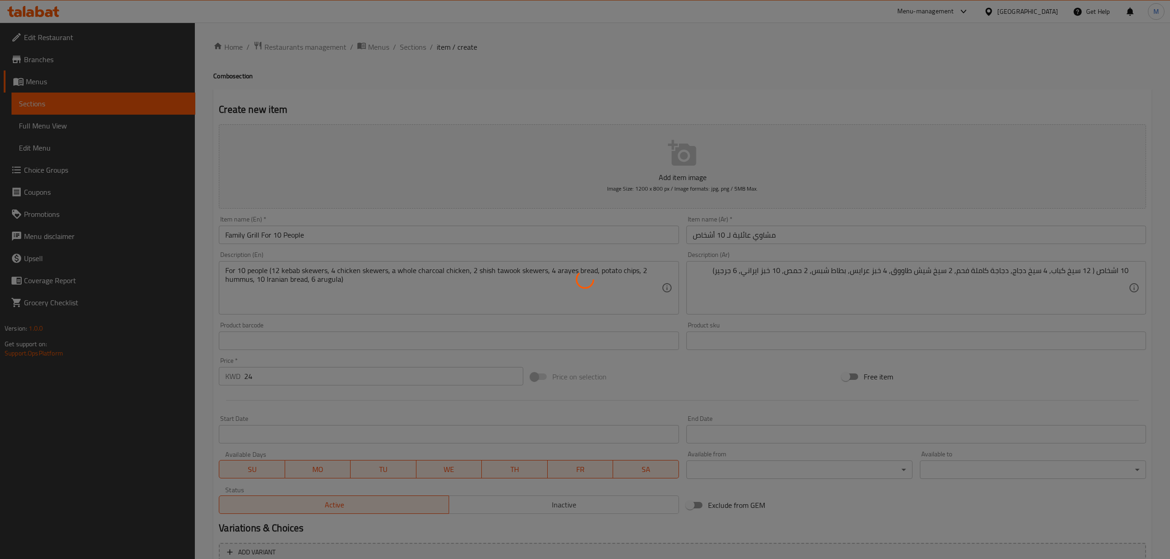
type input "0"
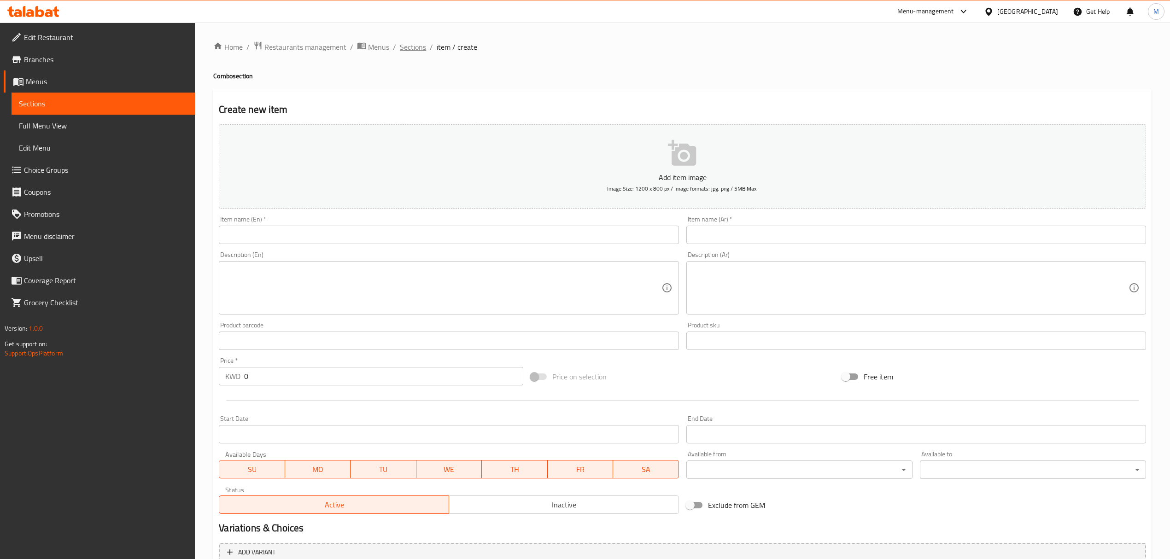
click at [416, 50] on span "Sections" at bounding box center [413, 46] width 26 height 11
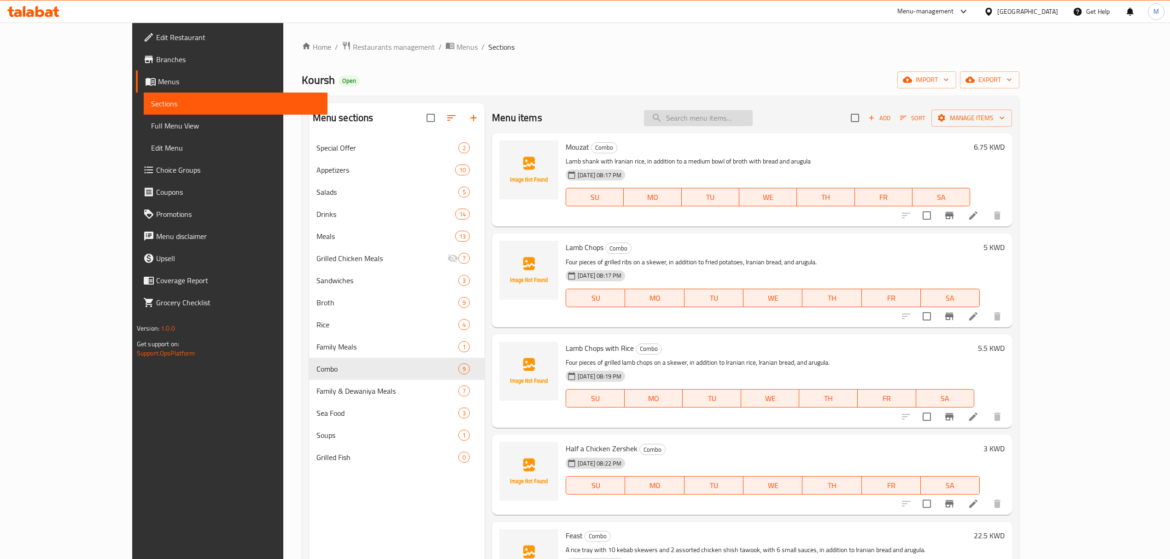
click at [747, 120] on input "search" at bounding box center [698, 118] width 109 height 16
paste input "نجين"
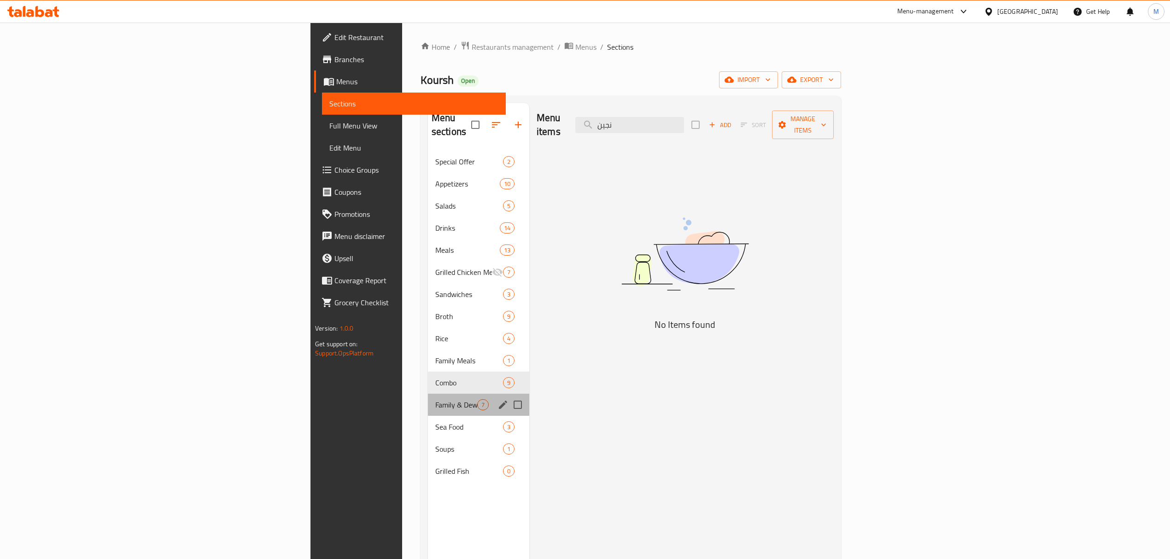
click at [428, 397] on div "Family & Dewaniya Meals 7" at bounding box center [478, 405] width 101 height 22
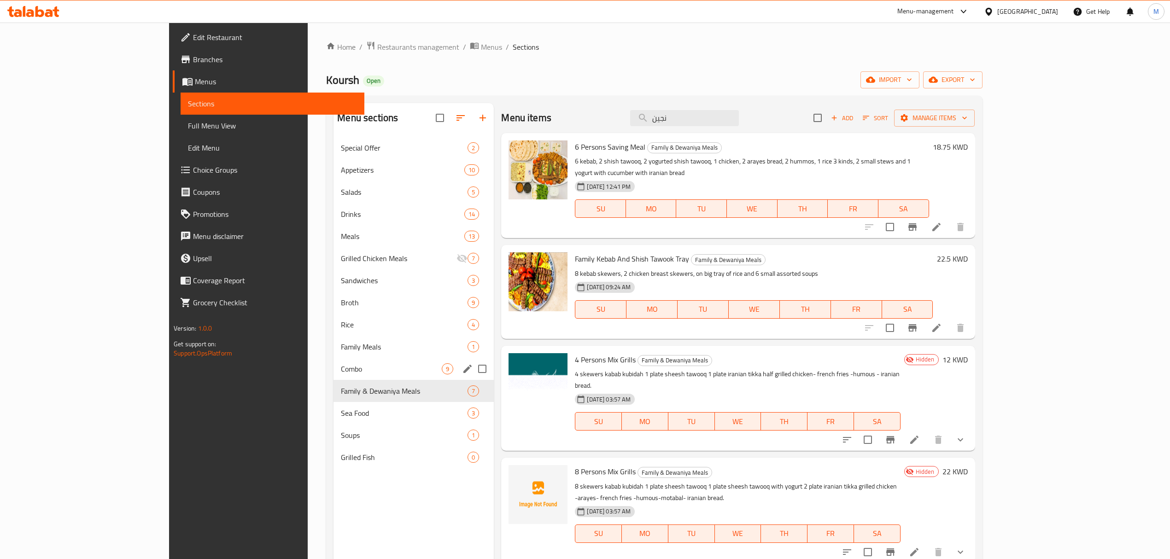
click at [334, 377] on div "Combo 9" at bounding box center [414, 369] width 160 height 22
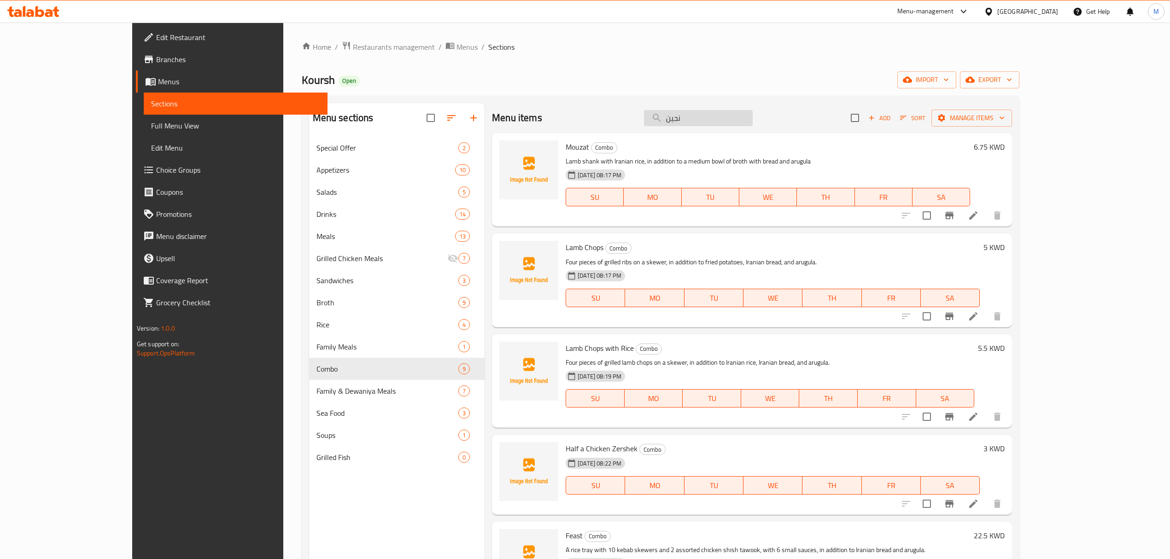
click at [743, 122] on input "نجين" at bounding box center [698, 118] width 109 height 16
paste input "Dewaniya Meal"
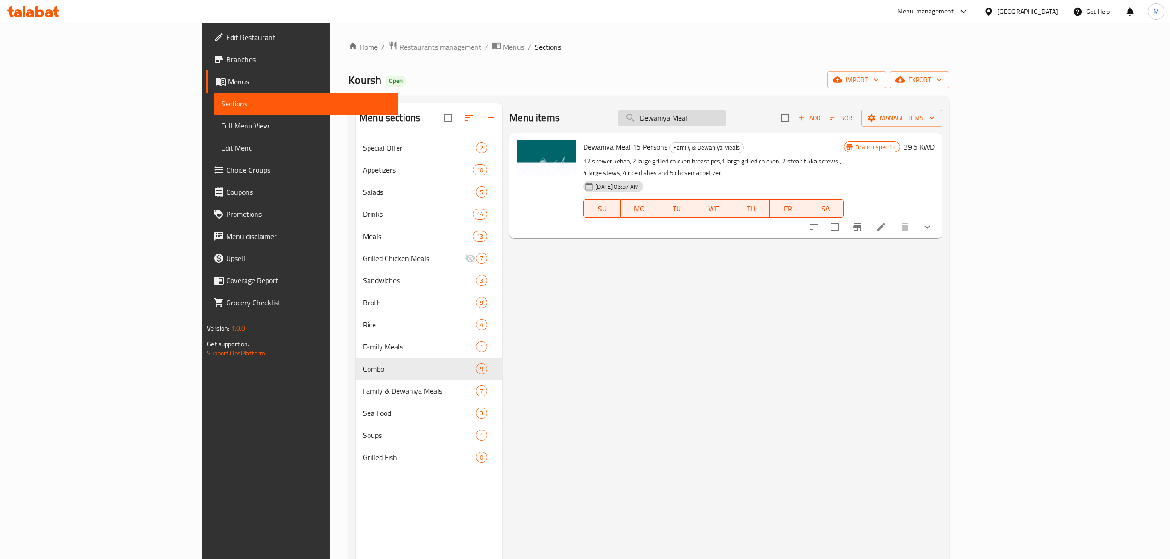
type input "Dewaniya Meal"
click at [894, 219] on li at bounding box center [882, 227] width 26 height 17
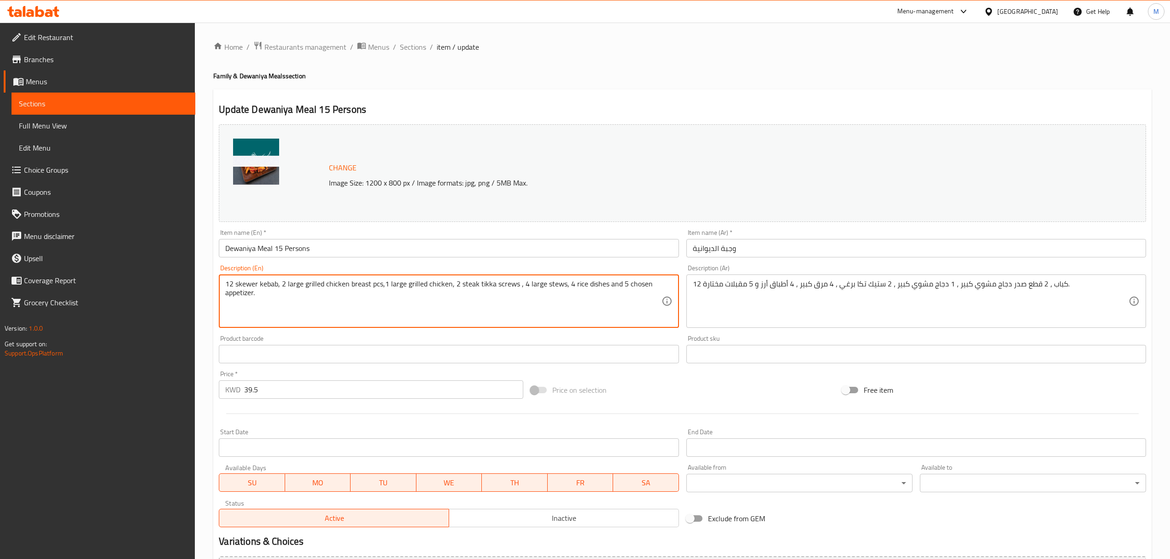
paste textarea "Diwaniya for 15 people (12 kebabs, 2 tikka, 2 shish tawook, 1 whole charcoal ch…"
drag, startPoint x: 296, startPoint y: 304, endPoint x: 212, endPoint y: 303, distance: 83.9
click at [212, 303] on div "Home / Restaurants management / Menus / Sections / item / update Family & Dewan…" at bounding box center [682, 427] width 975 height 808
type textarea "12 skewer kebab, 2 large grilled chicken breast pcs,1 large grilled chicken, 2 …"
click at [323, 235] on div "Item name (En)   * Dewaniya Meal 15 Persons Item name (En) *" at bounding box center [449, 243] width 460 height 28
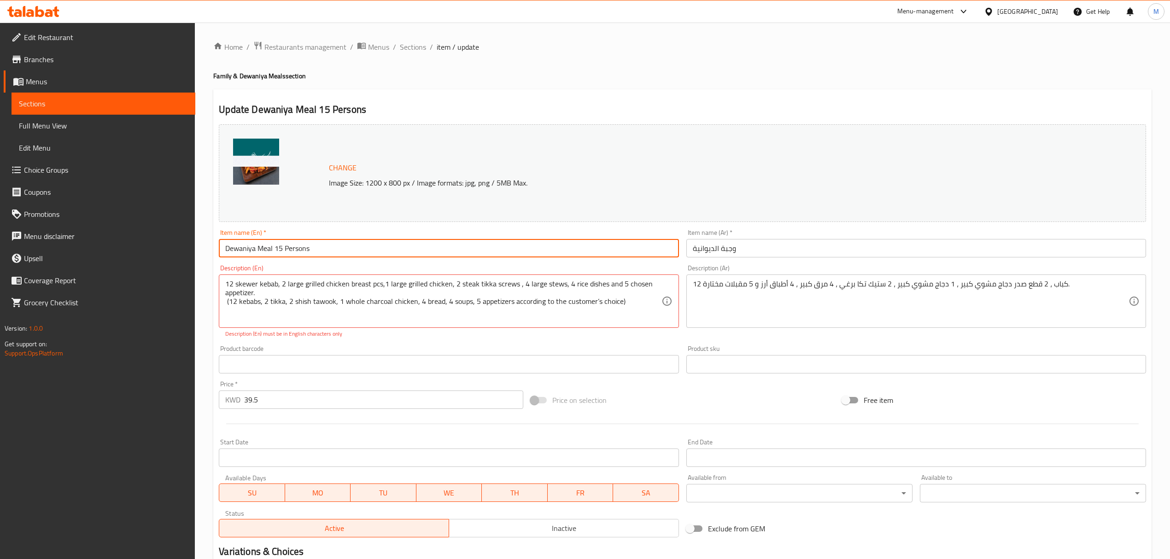
click at [321, 253] on input "Dewaniya Meal 15 Persons" at bounding box center [449, 248] width 460 height 18
paste input "iwaniya for 15 people"
click at [310, 253] on input "Diwaniya for 15 people" at bounding box center [449, 248] width 460 height 18
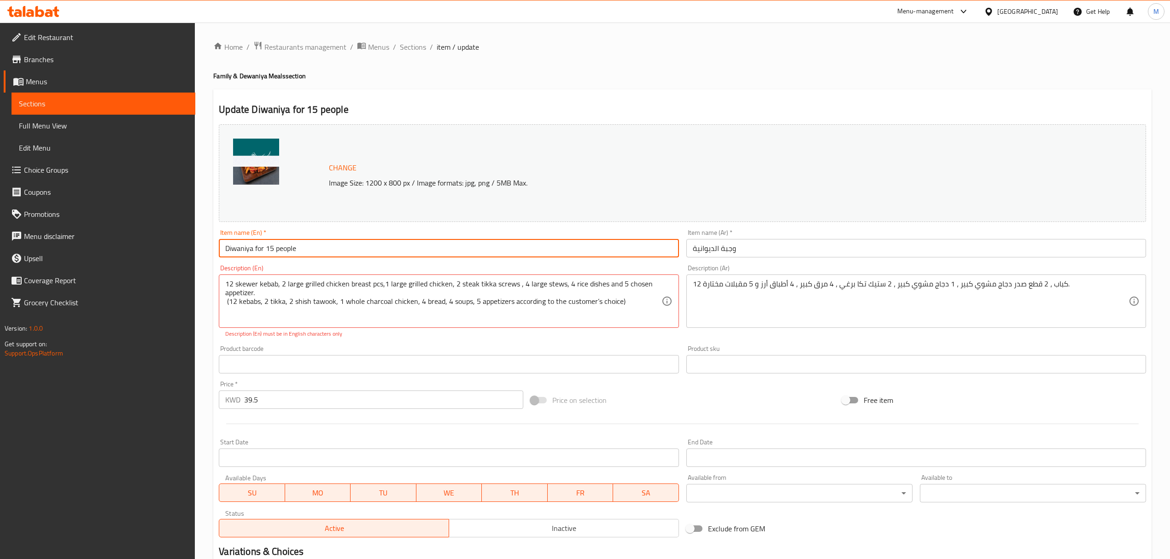
click at [310, 253] on input "Diwaniya for 15 people" at bounding box center [449, 248] width 460 height 18
type input "Diwaniya for 15 People"
click at [313, 250] on input "Diwaniya for 15 People" at bounding box center [449, 248] width 460 height 18
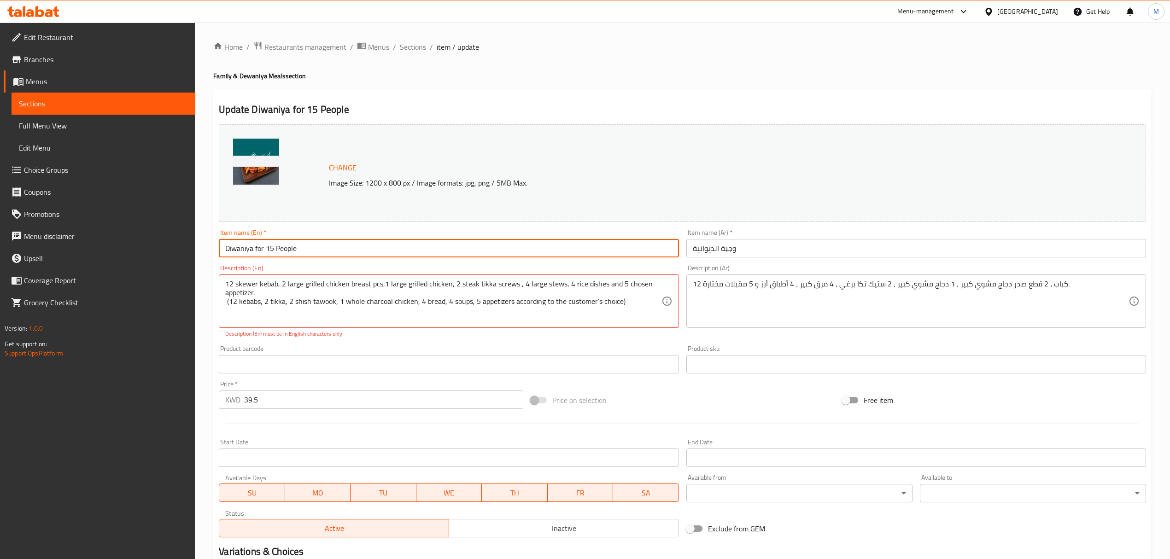
click at [313, 250] on input "Diwaniya for 15 People" at bounding box center [449, 248] width 460 height 18
click at [222, 302] on div "12 skewer kebab, 2 large grilled chicken breast pcs,1 large grilled chicken, 2 …" at bounding box center [449, 301] width 460 height 53
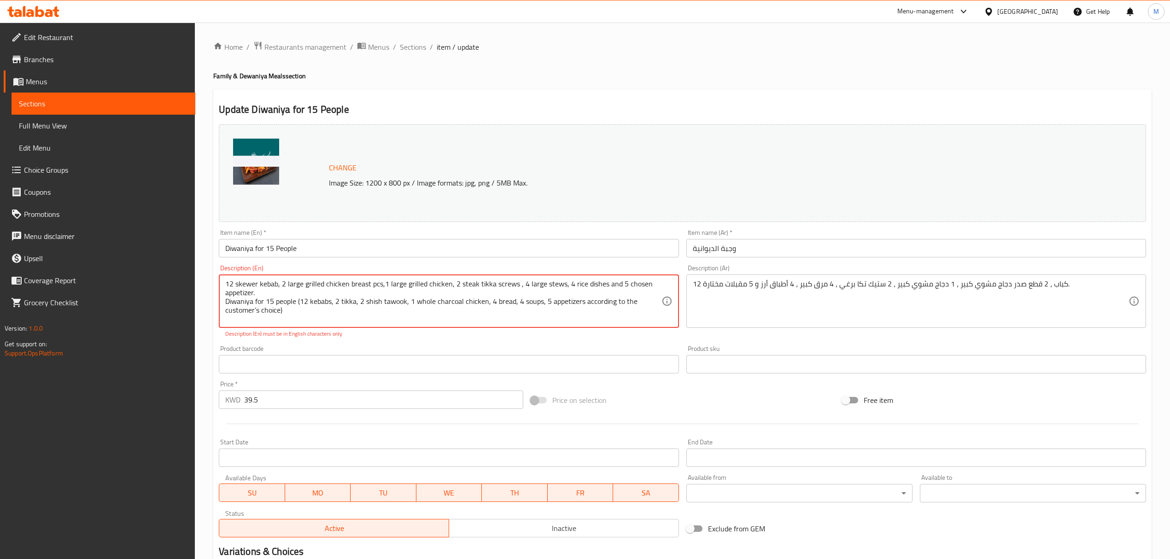
type textarea "12 skewer kebab, 2 large grilled chicken breast pcs,1 large grilled chicken, 2 …"
click at [312, 250] on input "Diwaniya for 15 People" at bounding box center [449, 248] width 460 height 18
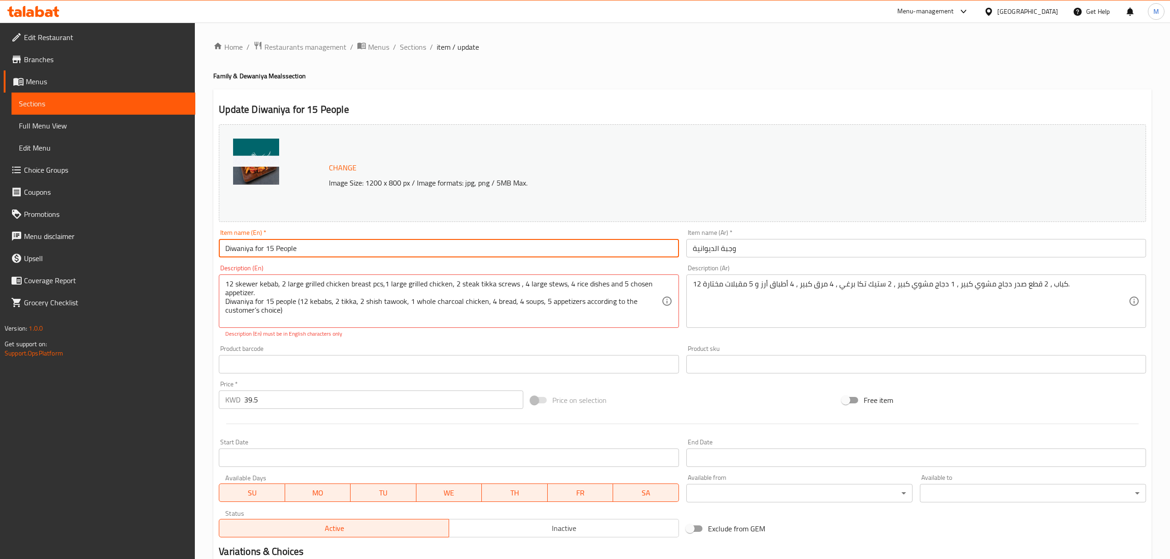
click at [312, 250] on input "Diwaniya for 15 People" at bounding box center [449, 248] width 460 height 18
paste input "ewaniya Meal"
type input "Dewaniya Meal"
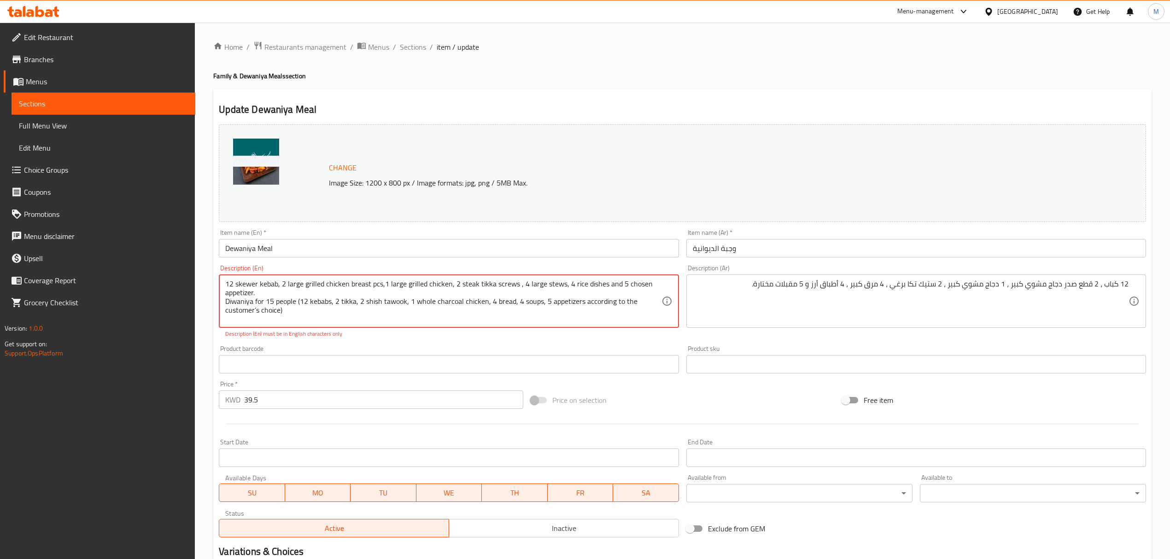
drag, startPoint x: 301, startPoint y: 311, endPoint x: 205, endPoint y: 277, distance: 102.3
click at [205, 277] on div "Home / Restaurants management / Menus / Sections / item / update Family & Dewan…" at bounding box center [682, 432] width 975 height 818
paste textarea
type textarea "Diwaniya for 15 people (12 kebabs, 2 tikka, 2 shish tawook, 1 whole charcoal ch…"
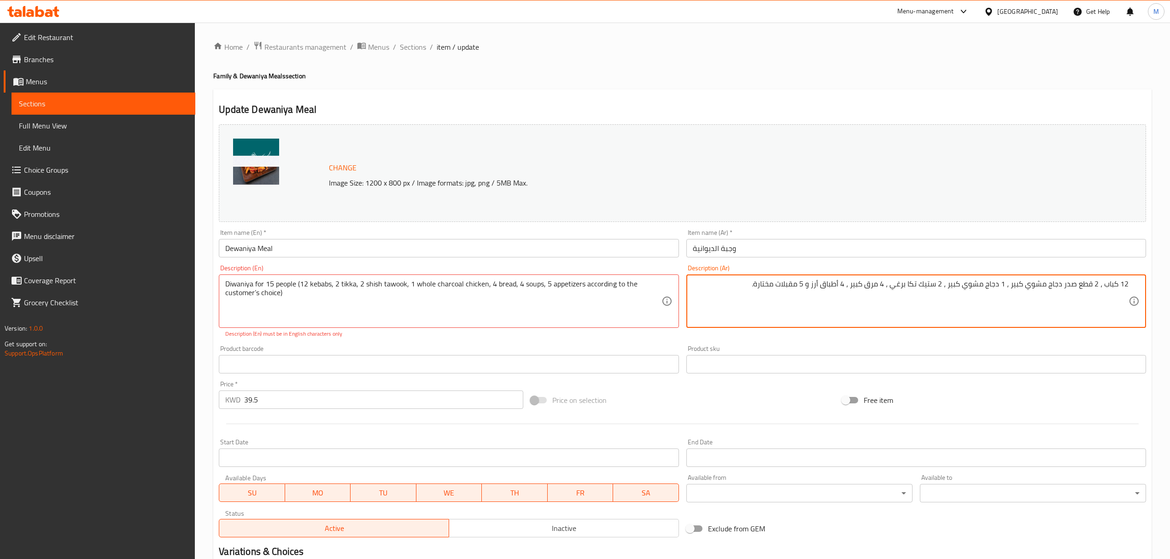
click at [739, 297] on textarea "12 كباب ، 2 قطع صدر دجاج مشوي كبير ، 1 دجاج مشوي كبير ، 2 ستيك تكا برغي ، 4 مرق…" at bounding box center [911, 302] width 436 height 44
paste textarea "ديوانية تكفي 15 شخص ( 12كباب , 2 تكا , 2 شيش طاووق 1دجاجة فحم كاملة , 4 عيش , 4…"
type textarea "ديوانية تكفي 15 شخص ( 12كباب , 2 تكا , 2 شيش طاووق 1دجاجة فحم كاملة , 4 عيش , 4…"
drag, startPoint x: 445, startPoint y: 273, endPoint x: 511, endPoint y: 277, distance: 66.5
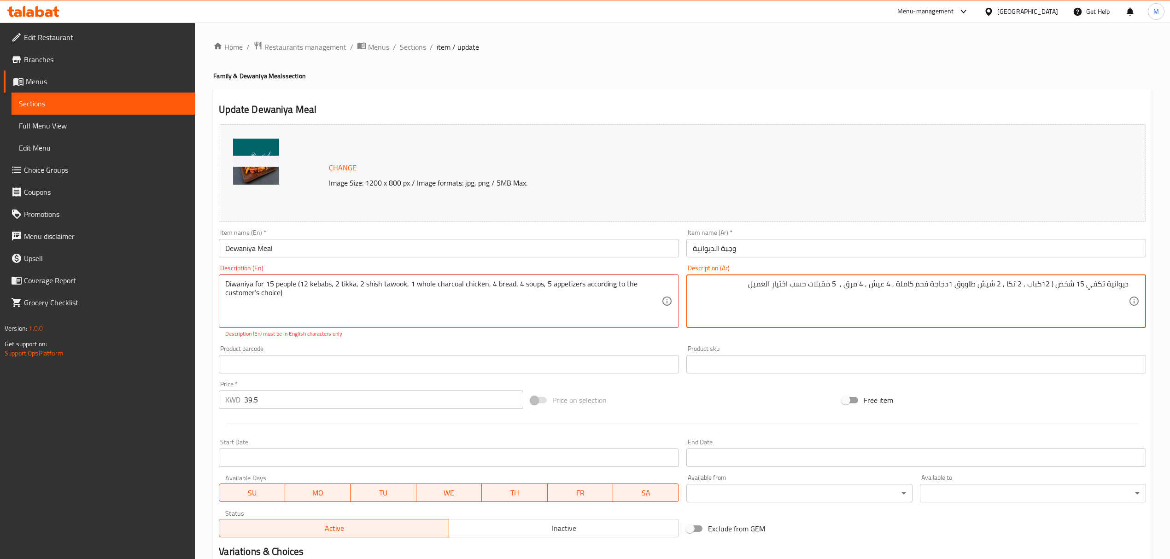
click at [445, 273] on div "Description (En) Diwaniya for 15 people (12 kebabs, 2 tikka, 2 shish tawook, 1 …" at bounding box center [449, 301] width 460 height 73
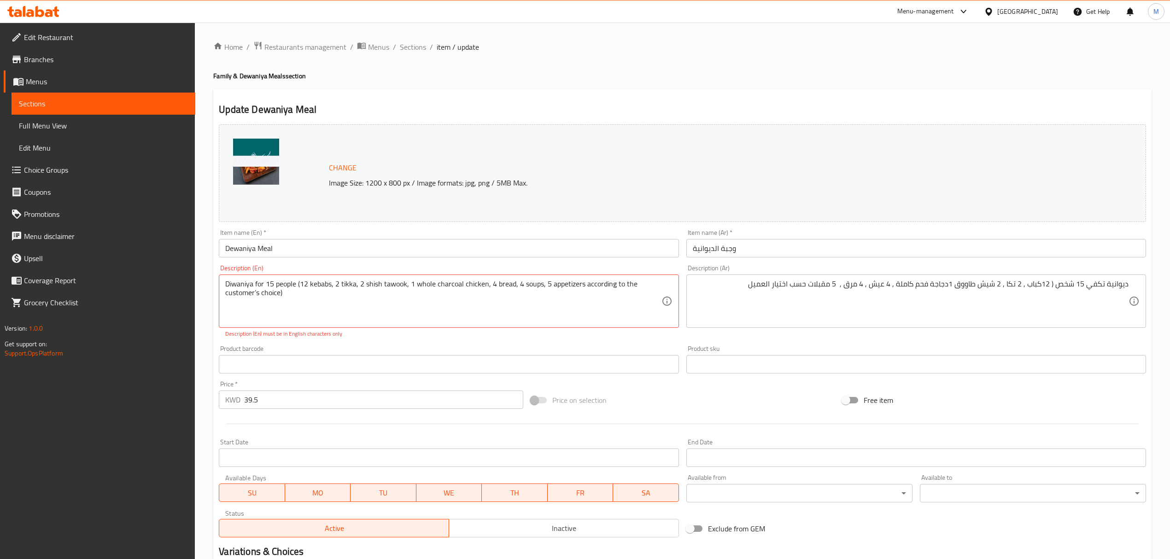
click at [722, 277] on div "ديوانية تكفي 15 شخص ( 12كباب , 2 تكا , 2 شيش طاووق 1دجاجة فحم كاملة , 4 عيش , 4…" at bounding box center [917, 301] width 460 height 53
click at [255, 293] on textarea "Diwaniya for 15 people (12 kebabs, 2 tikka, 2 shish tawook, 1 whole charcoal ch…" at bounding box center [443, 302] width 436 height 44
type textarea "Diwaniya for 15 people (12 kebabs, 2 tikka, 2 shish tawook, 1 whole charcoal ch…"
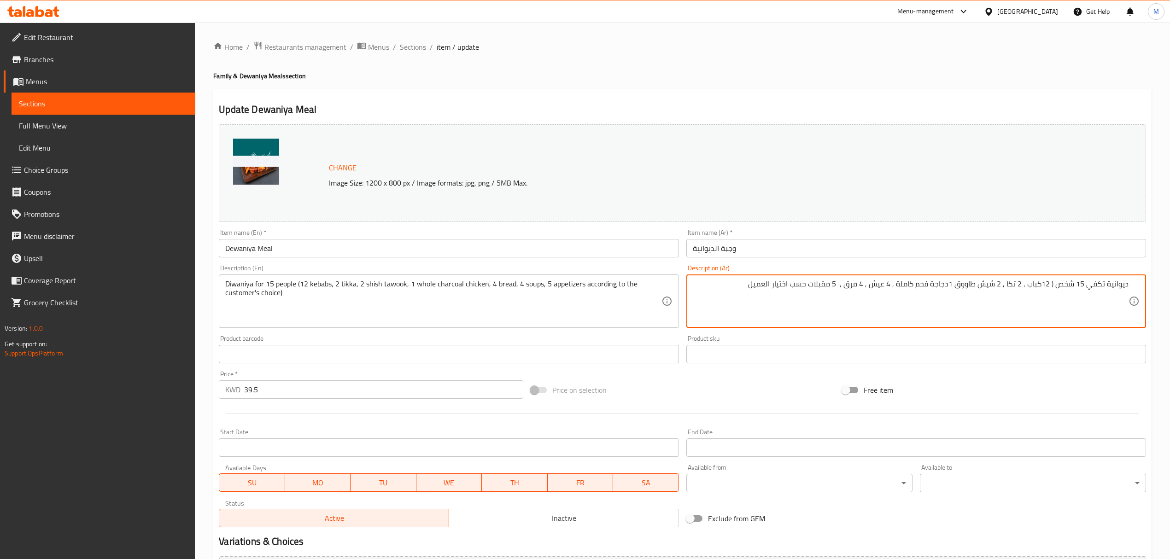
click at [776, 284] on textarea "ديوانية تكفي 15 شخص ( 12كباب , 2 تكا , 2 شيش طاووق 1دجاجة فحم كاملة , 4 عيش , 4…" at bounding box center [911, 302] width 436 height 44
drag, startPoint x: 778, startPoint y: 286, endPoint x: 721, endPoint y: 277, distance: 57.9
click at [721, 277] on div "ديوانية تكفي 15 شخص ( 12كباب , 2 تكا , 2 شيش طاووق 1دجاجة فحم كاملة , 4 عيش , 4…" at bounding box center [917, 301] width 460 height 53
type textarea "ديوانية تكفي 15 شخص ( 12كباب , 2 تكا , 2 شيش طاووق 1دجاجة فحم كاملة , 4 عيش , 4…"
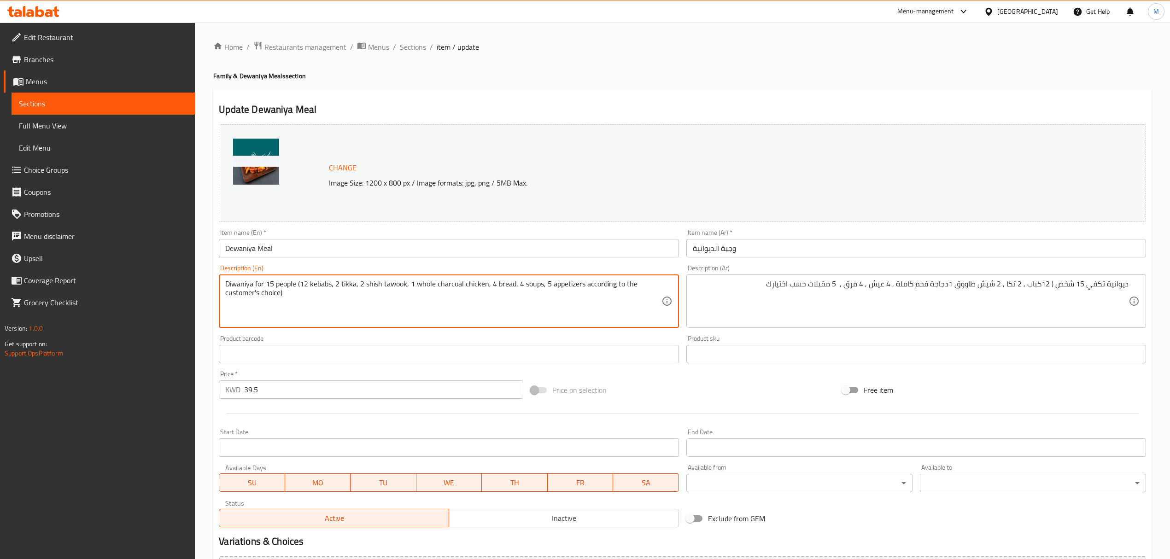
drag, startPoint x: 260, startPoint y: 294, endPoint x: 622, endPoint y: 287, distance: 361.8
click at [622, 287] on textarea "Diwaniya for 15 people (12 kebabs, 2 tikka, 2 shish tawook, 1 whole charcoal ch…" at bounding box center [443, 302] width 436 height 44
type textarea "Diwaniya for 15 people (12 kebabs, 2 tikka, 2 shish tawook, 1 whole charcoal ch…"
drag, startPoint x: 782, startPoint y: 303, endPoint x: 788, endPoint y: 304, distance: 6.5
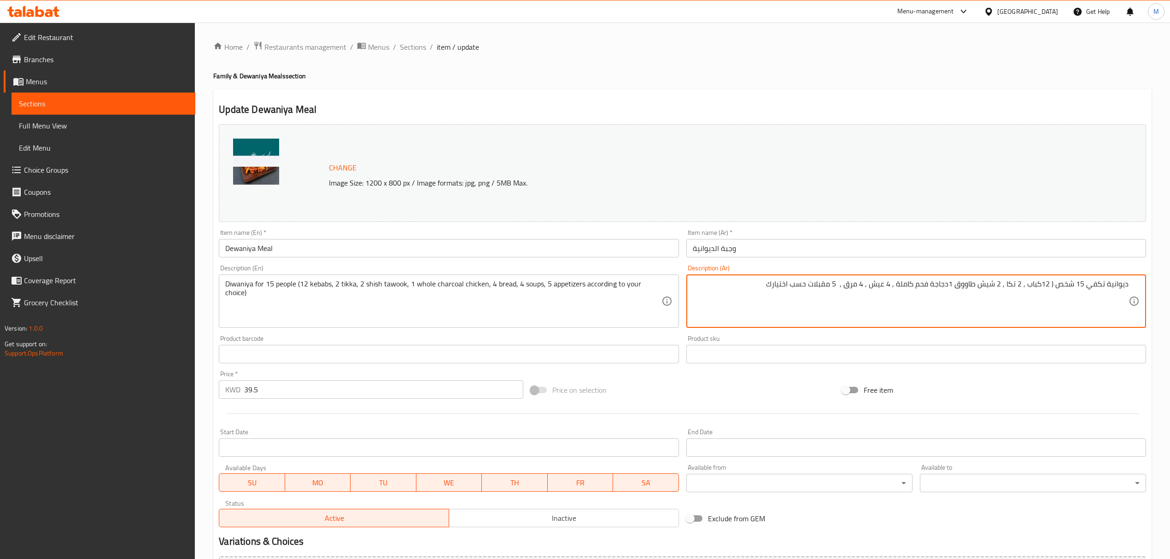
click at [467, 240] on input "Dewaniya Meal" at bounding box center [449, 248] width 460 height 18
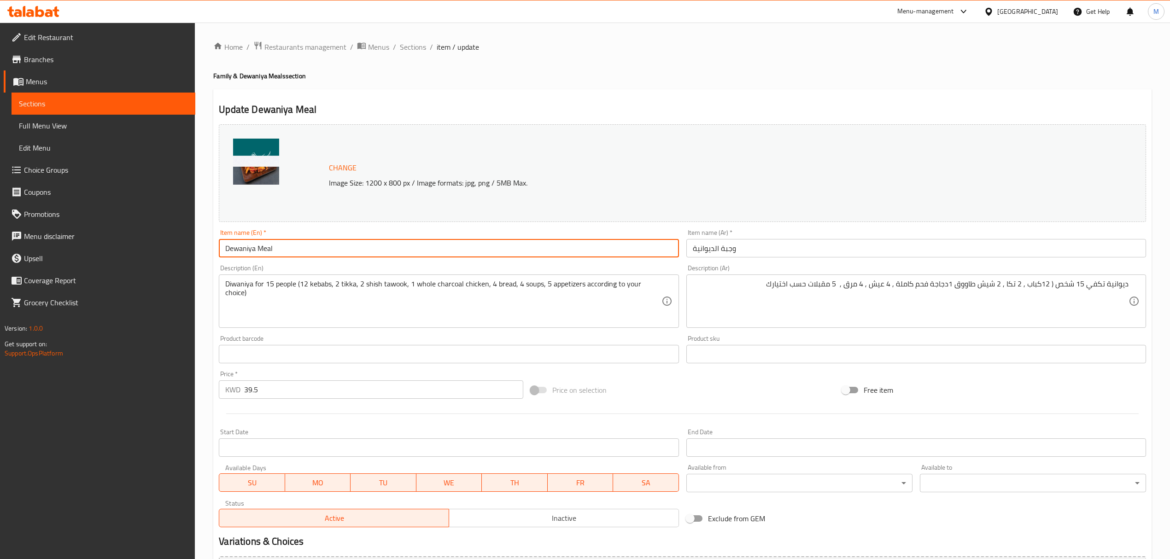
click at [467, 245] on input "Dewaniya Meal" at bounding box center [449, 248] width 460 height 18
click at [420, 51] on span "Sections" at bounding box center [413, 46] width 26 height 11
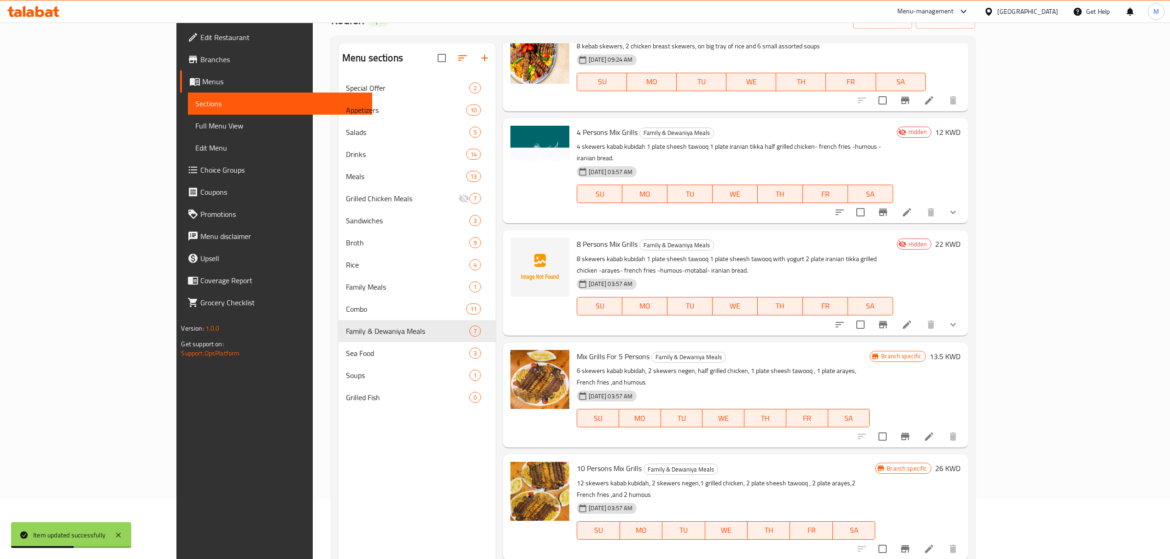
scroll to position [129, 0]
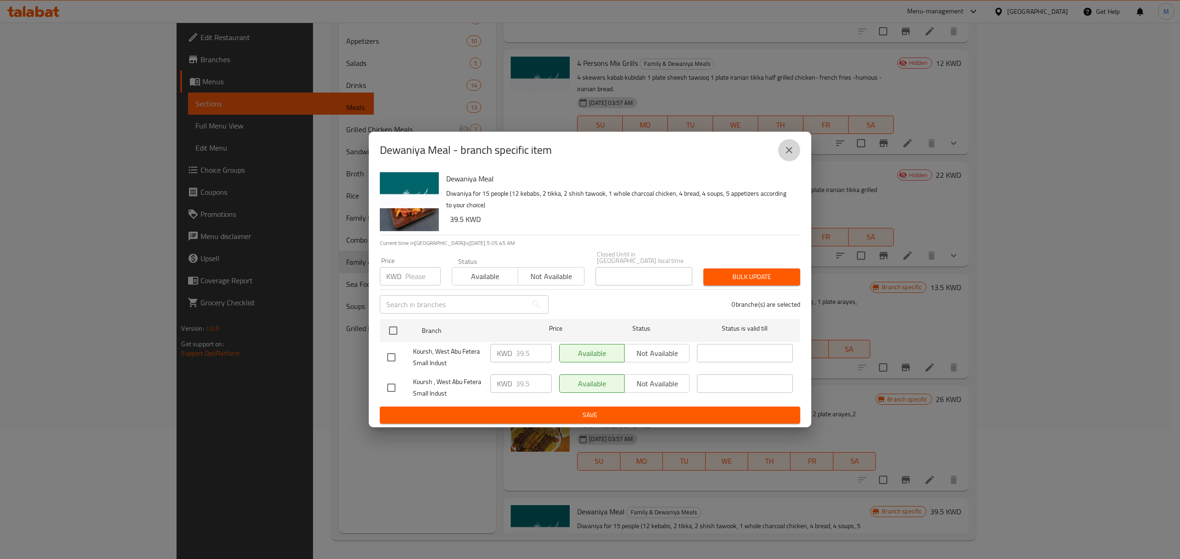
click at [786, 150] on icon "close" at bounding box center [788, 150] width 11 height 11
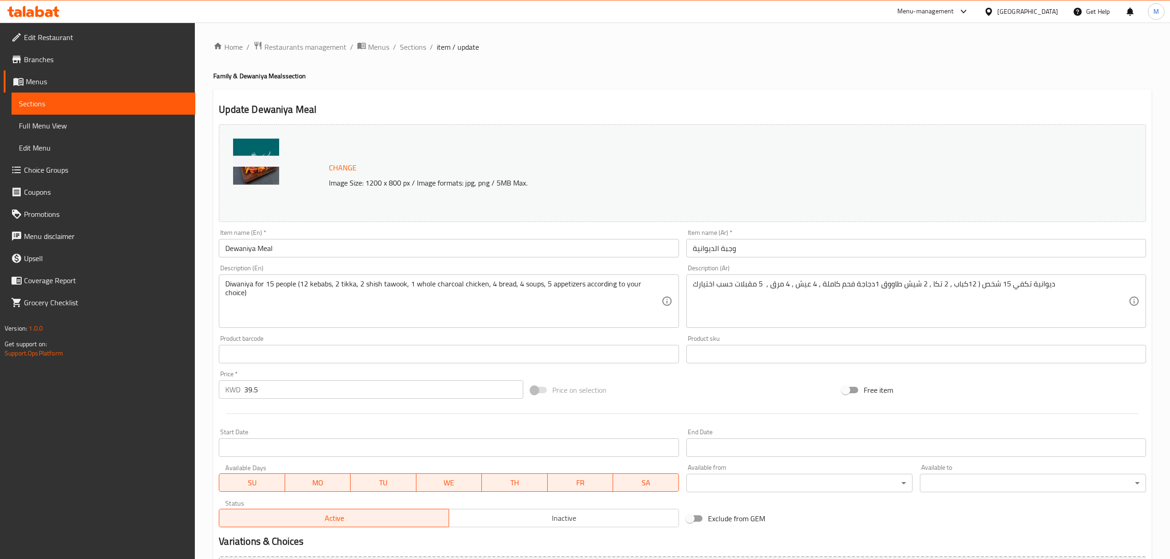
click at [426, 50] on ol "Home / Restaurants management / Menus / Sections / item / update" at bounding box center [682, 47] width 939 height 12
click at [418, 47] on span "Sections" at bounding box center [413, 46] width 26 height 11
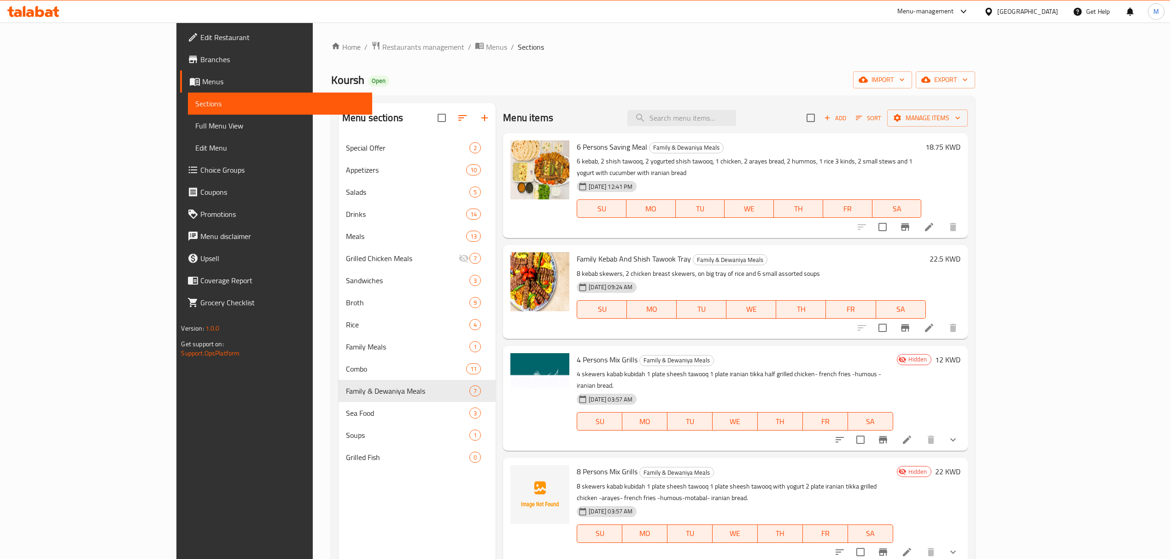
click at [790, 268] on p "8 kebab skewers, 2 chicken breast skewers, on big tray of rice and 6 small asso…" at bounding box center [751, 274] width 349 height 12
click at [968, 83] on span "export" at bounding box center [945, 80] width 45 height 12
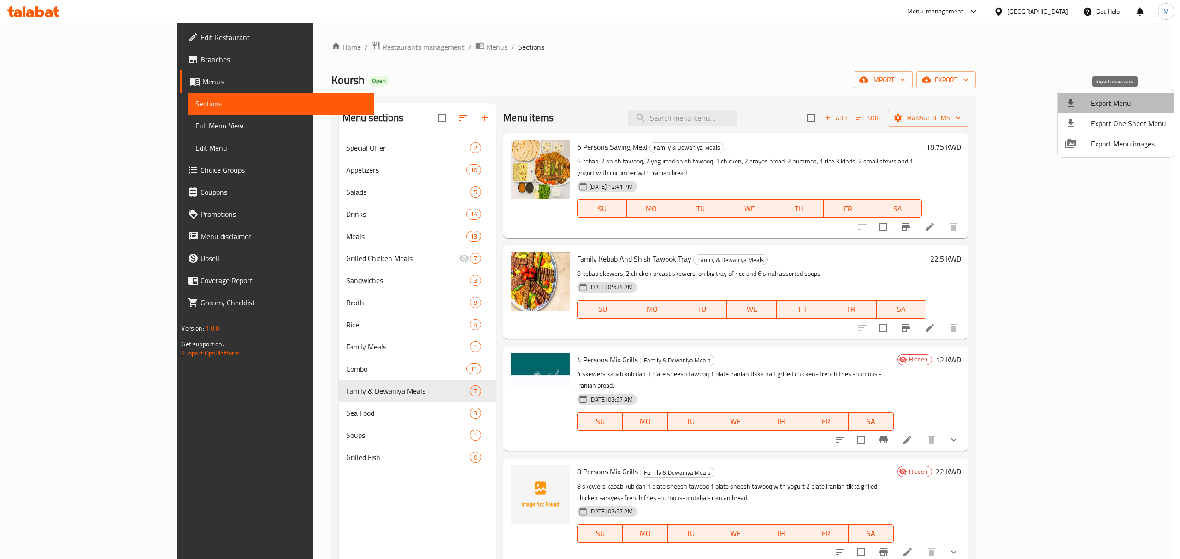
click at [1121, 102] on span "Export Menu" at bounding box center [1128, 103] width 75 height 11
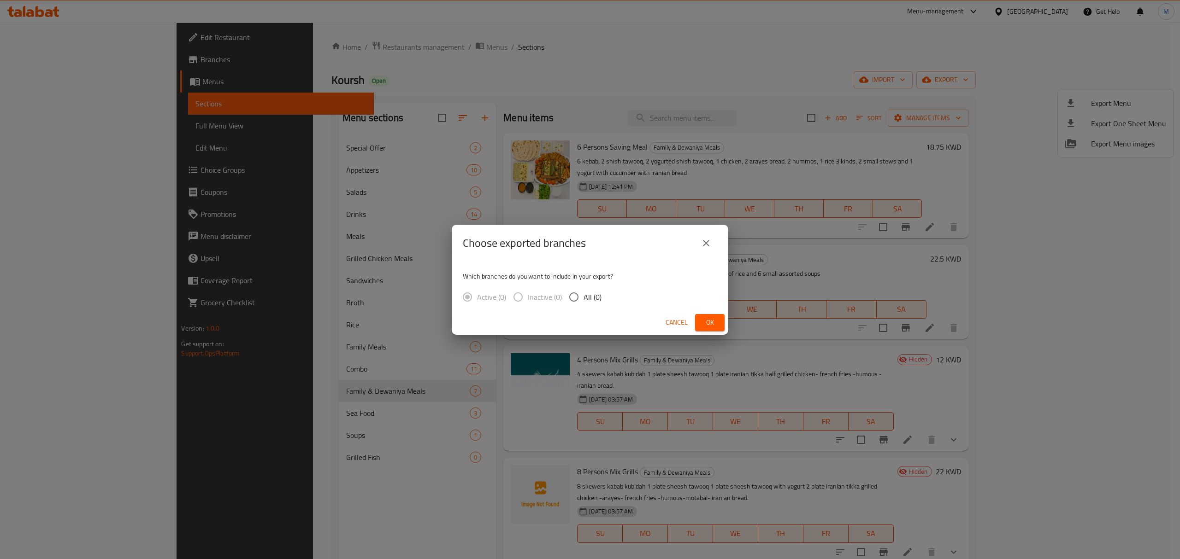
drag, startPoint x: 616, startPoint y: 294, endPoint x: 601, endPoint y: 295, distance: 14.9
click at [615, 294] on div "Which branches do you want to include in your export? Active (0) Inactive (0) A…" at bounding box center [590, 286] width 276 height 49
click at [578, 295] on input "All (2)" at bounding box center [573, 297] width 19 height 19
radio input "true"
click at [711, 325] on span "Ok" at bounding box center [709, 323] width 15 height 12
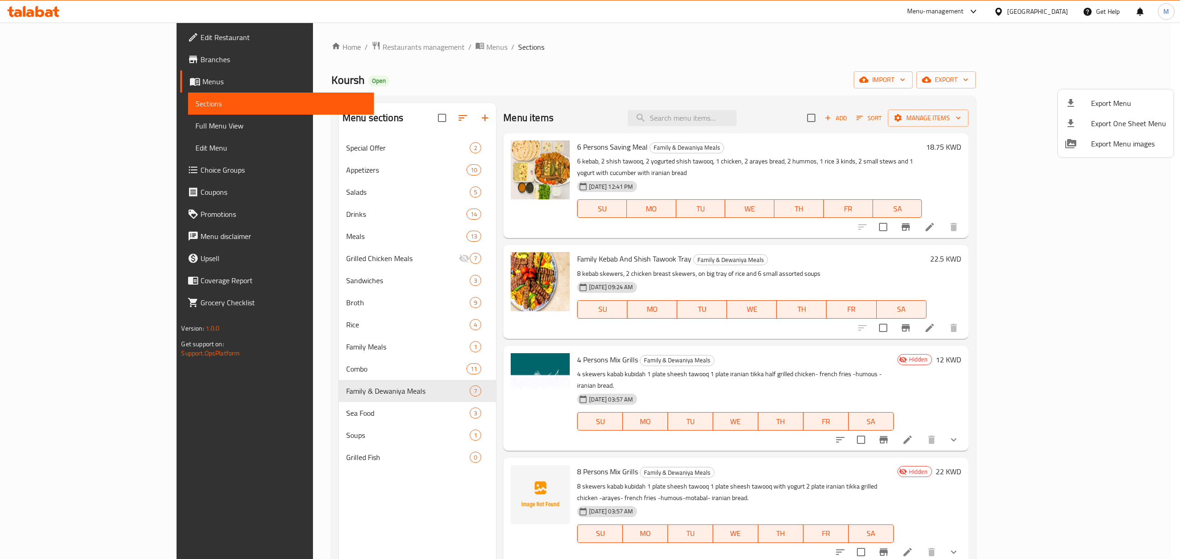
drag, startPoint x: 877, startPoint y: 65, endPoint x: 877, endPoint y: 71, distance: 5.5
click at [877, 66] on div at bounding box center [590, 279] width 1180 height 559
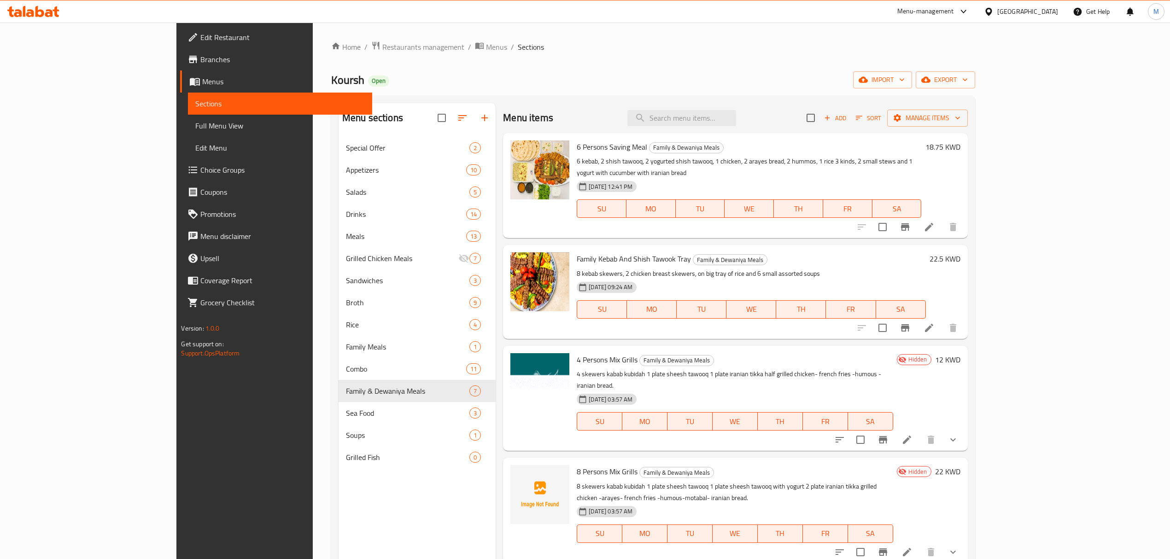
click at [1052, 10] on div "[GEOGRAPHIC_DATA]" at bounding box center [1028, 11] width 61 height 10
click at [931, 100] on div "[GEOGRAPHIC_DATA]" at bounding box center [959, 94] width 76 height 21
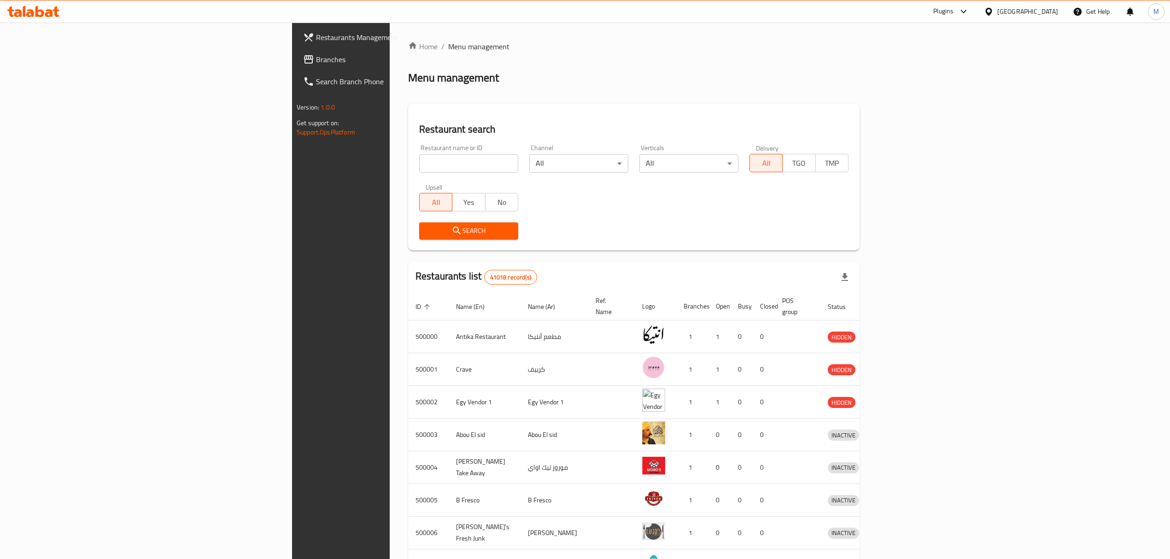
click at [316, 65] on span "Branches" at bounding box center [398, 59] width 164 height 11
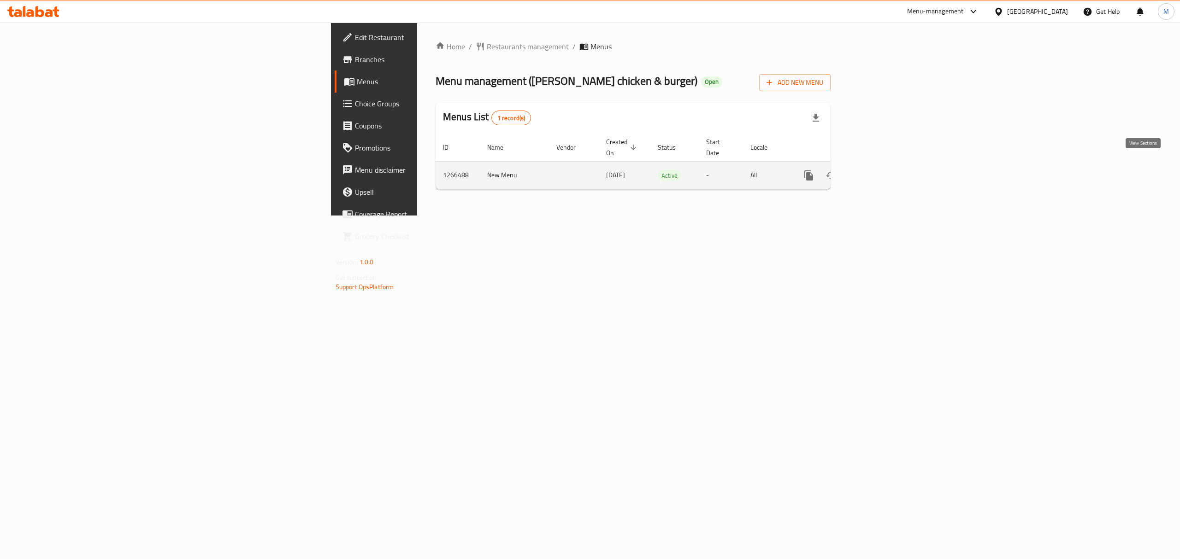
click at [881, 170] on icon "enhanced table" at bounding box center [875, 175] width 11 height 11
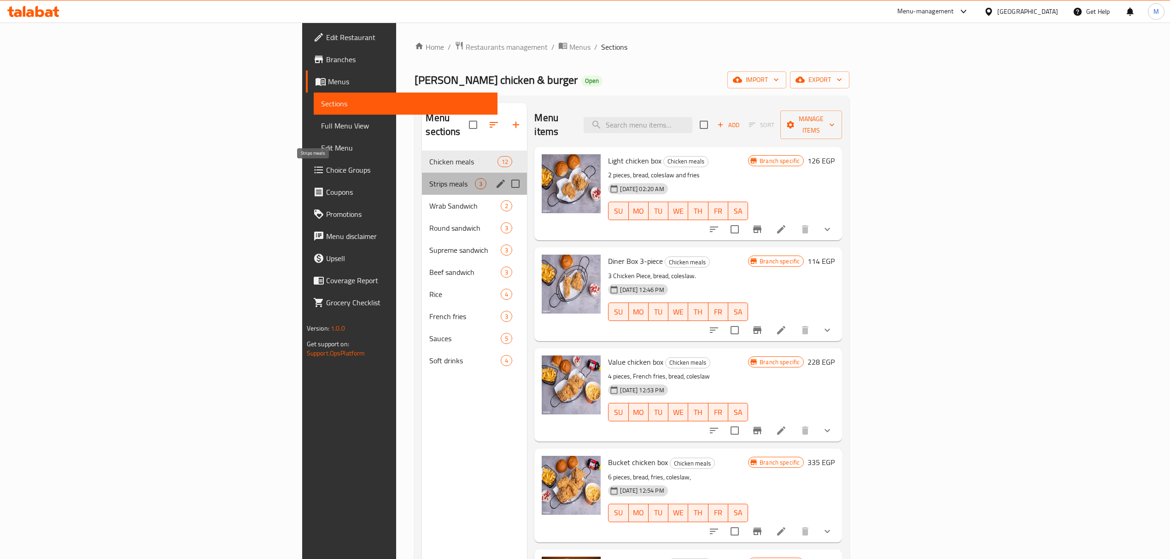
click at [429, 178] on span "Strips meals" at bounding box center [452, 183] width 46 height 11
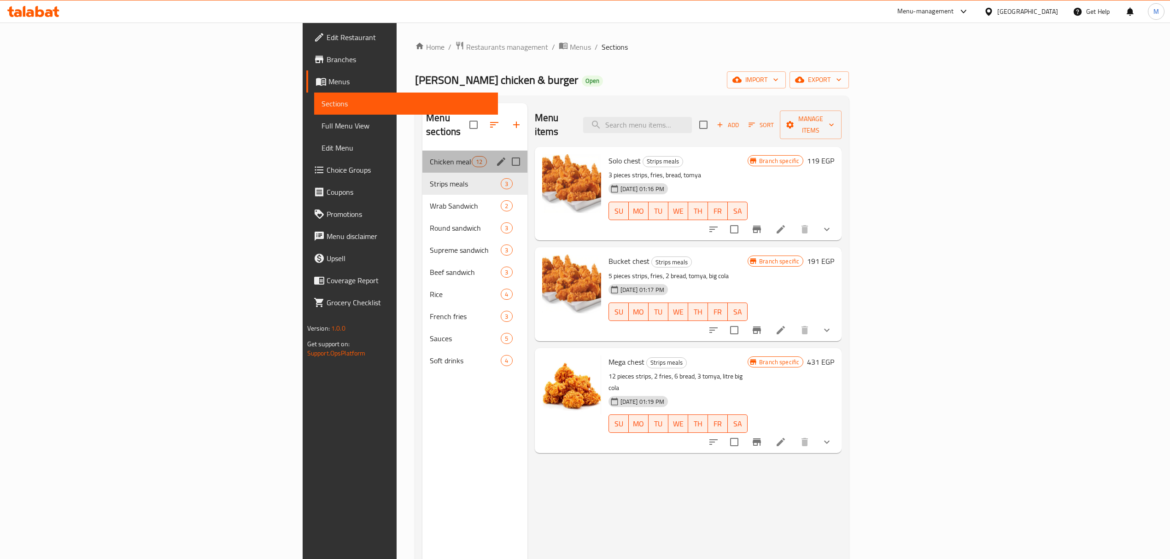
click at [423, 151] on div "Chicken meals 12" at bounding box center [475, 162] width 105 height 22
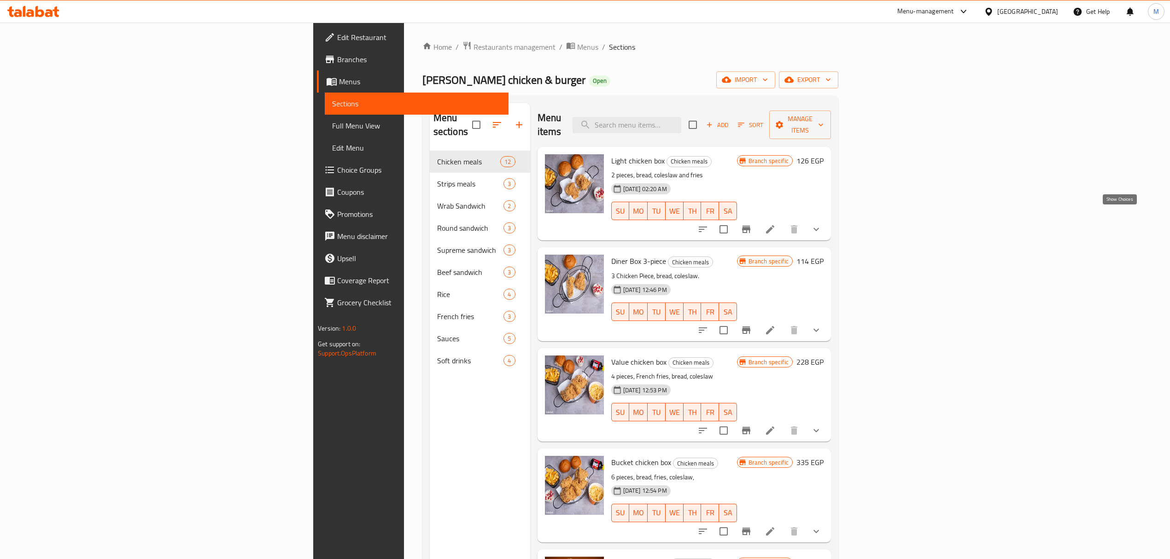
click at [822, 224] on icon "show more" at bounding box center [816, 229] width 11 height 11
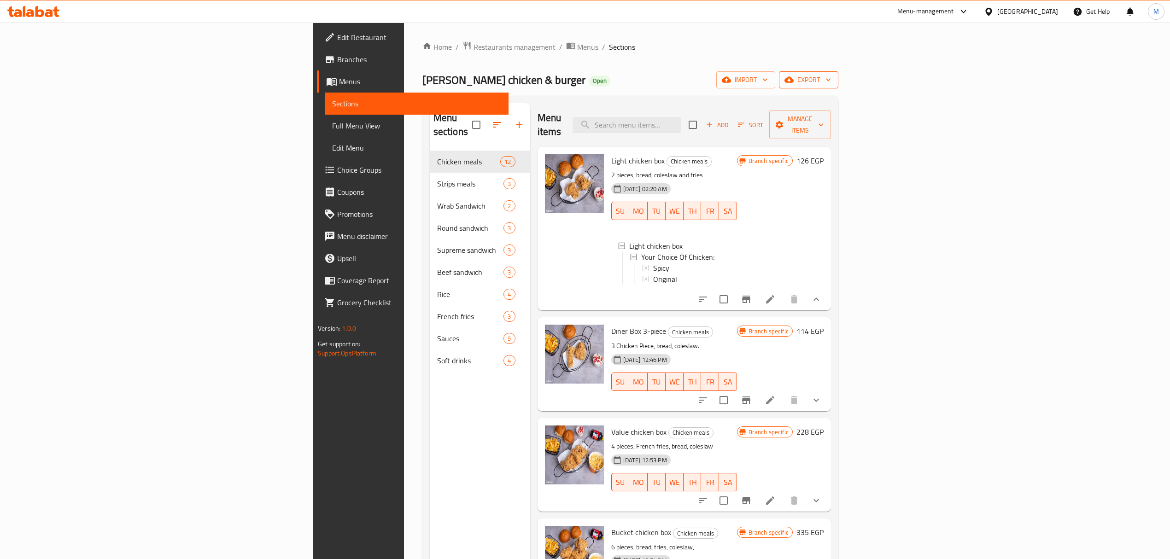
click at [839, 87] on button "export" at bounding box center [808, 79] width 59 height 17
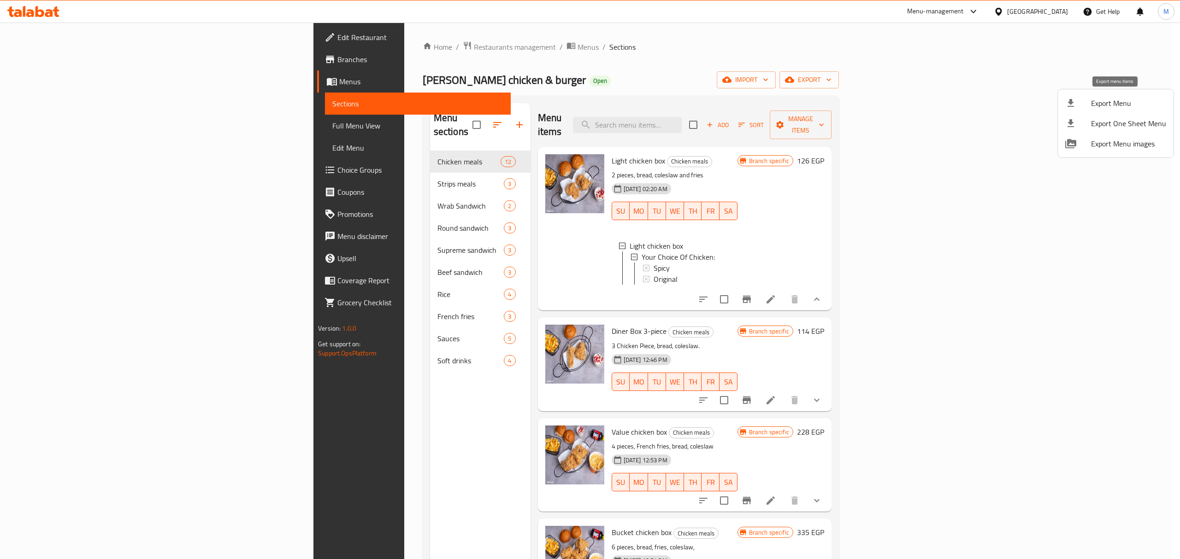
click at [1102, 102] on span "Export Menu" at bounding box center [1128, 103] width 75 height 11
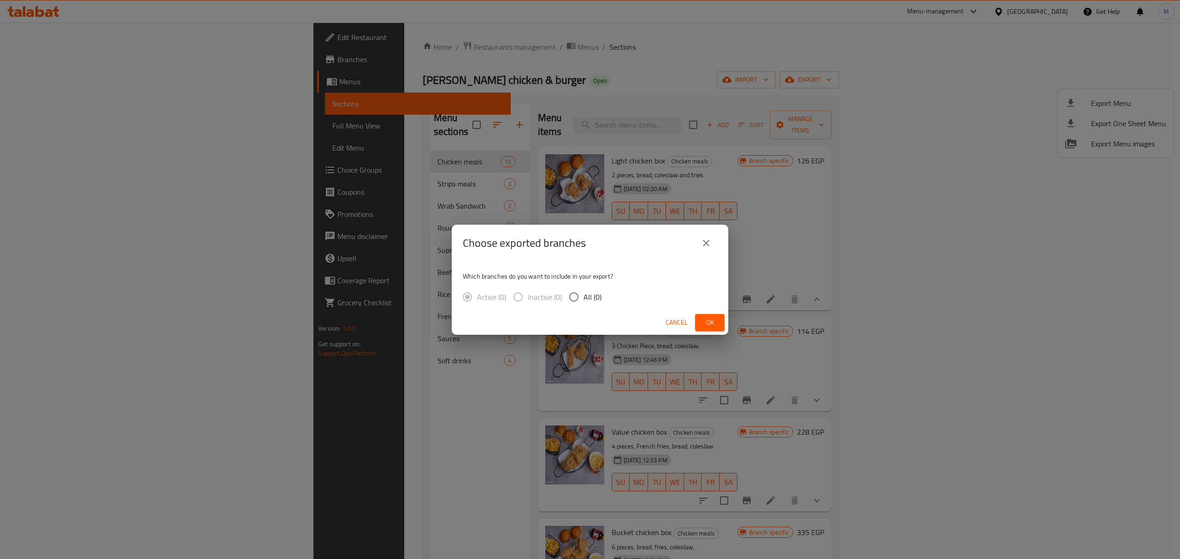
click at [580, 301] on input "All (0)" at bounding box center [573, 297] width 19 height 19
radio input "true"
click at [701, 329] on button "Ok" at bounding box center [709, 322] width 29 height 17
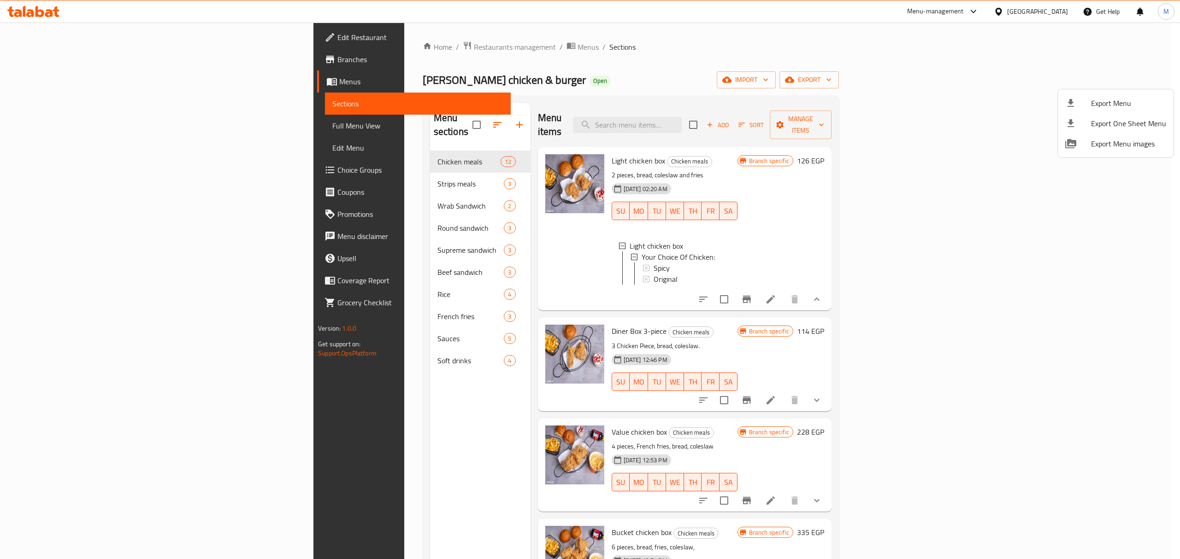
click at [306, 245] on div at bounding box center [590, 279] width 1180 height 559
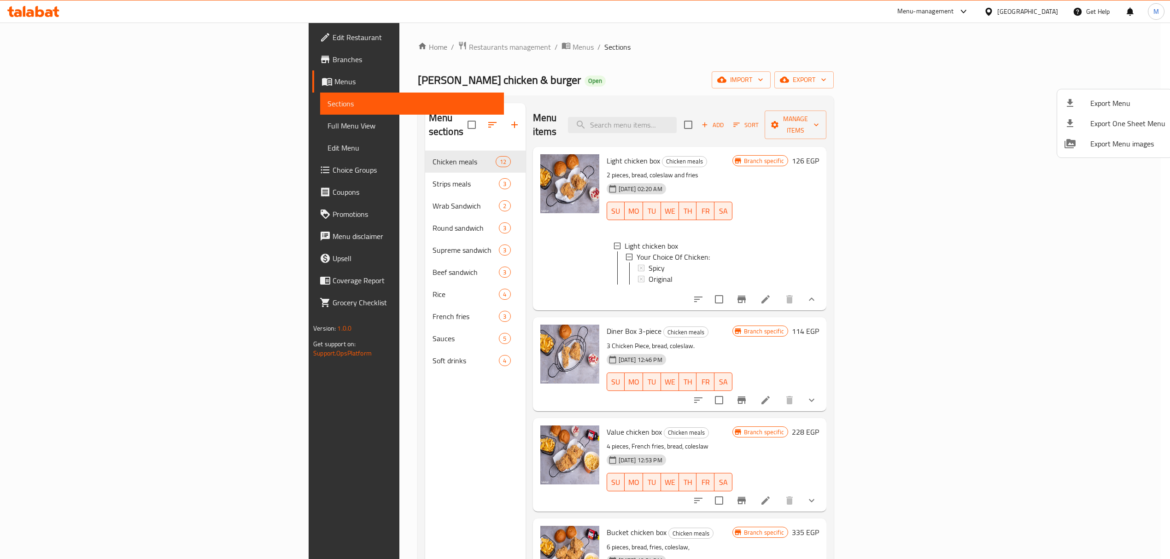
click at [425, 245] on div "Supreme sandwich 3" at bounding box center [475, 250] width 100 height 22
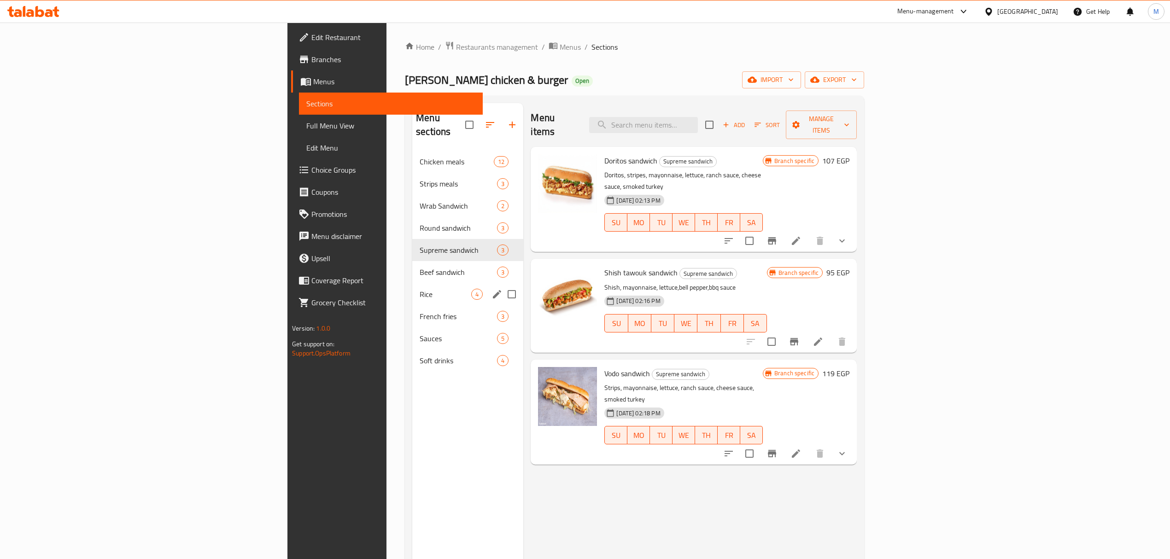
click at [412, 283] on div "Rice 4" at bounding box center [467, 294] width 111 height 22
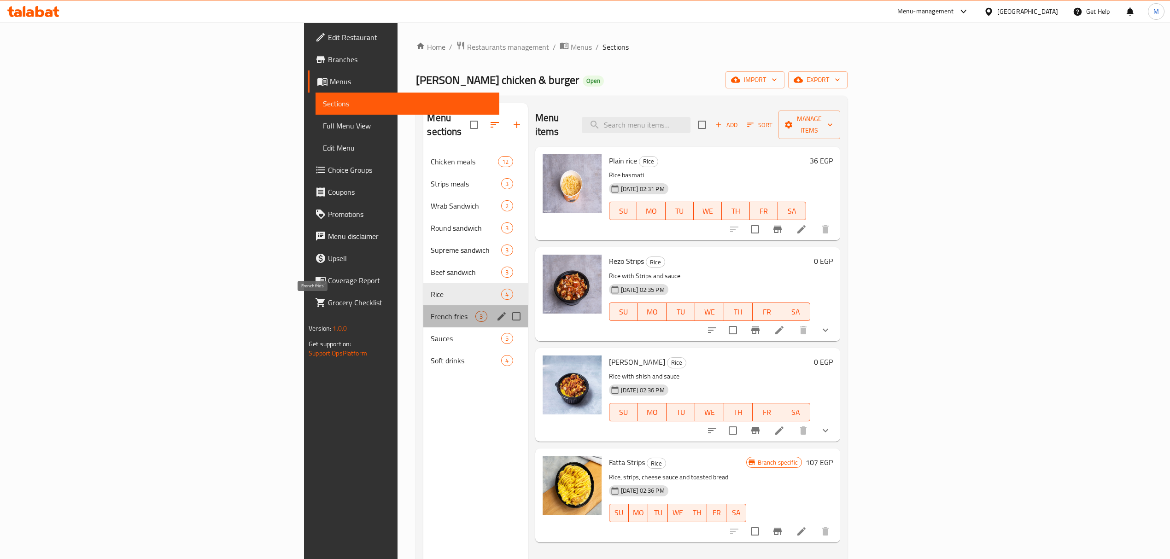
click at [431, 311] on span "French fries" at bounding box center [453, 316] width 45 height 11
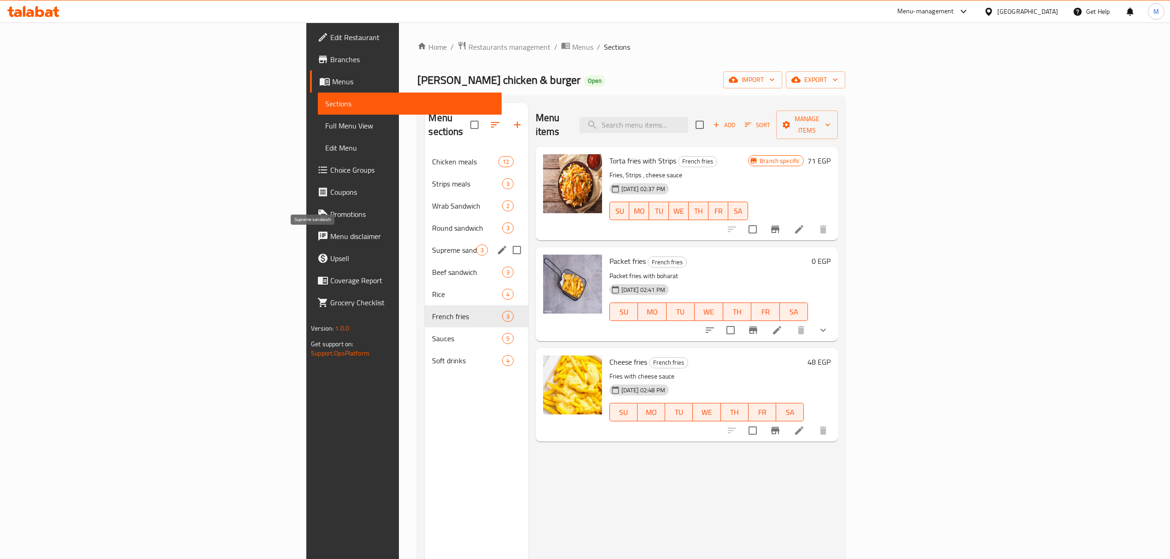
click at [432, 223] on span "Round sandwich" at bounding box center [467, 228] width 70 height 11
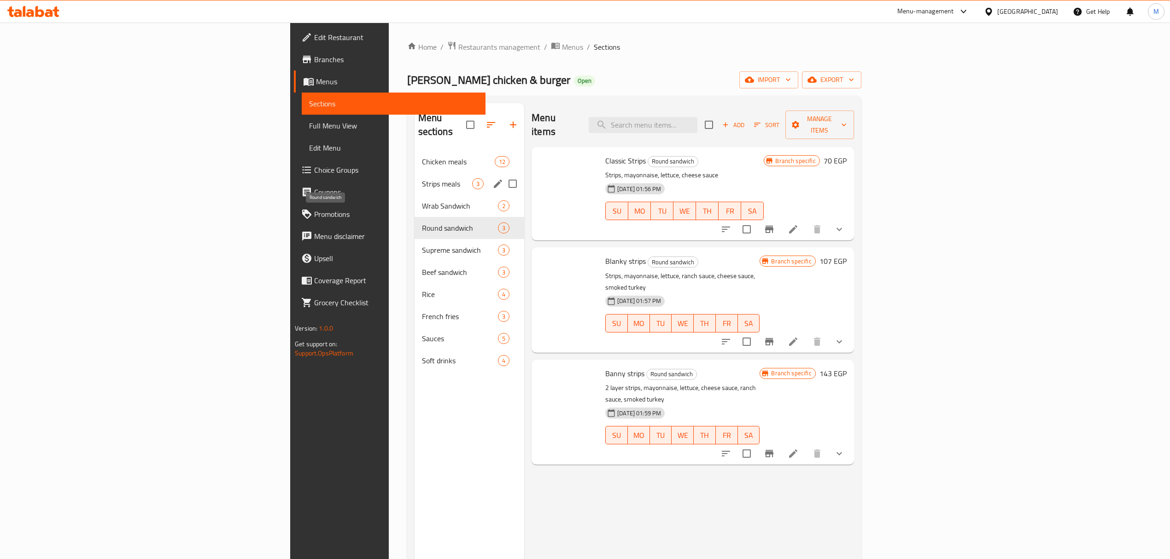
click at [415, 173] on div "Strips meals 3" at bounding box center [470, 184] width 110 height 22
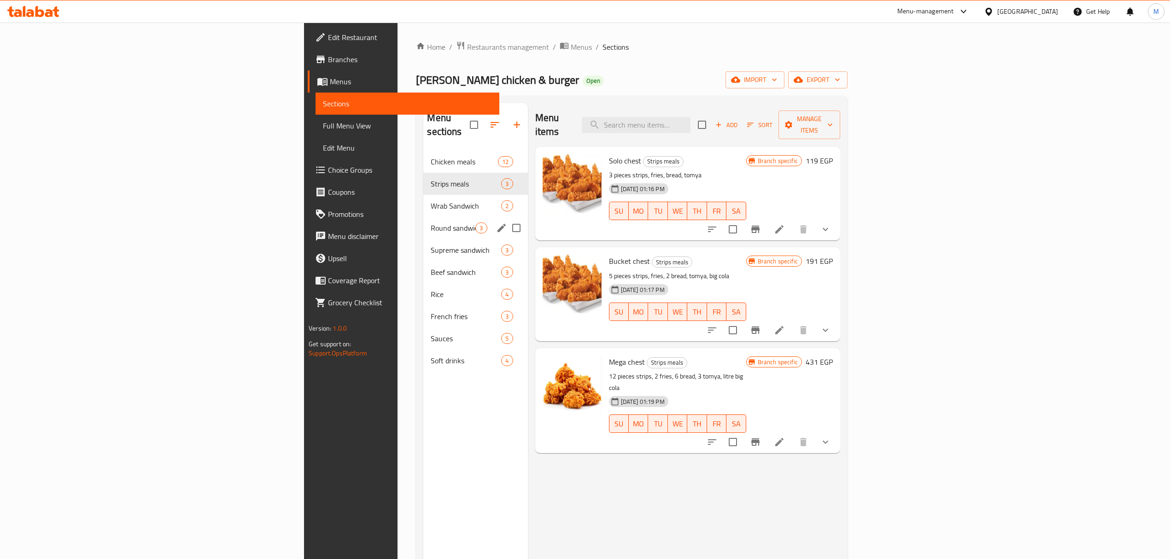
click at [431, 223] on span "Round sandwich" at bounding box center [453, 228] width 45 height 11
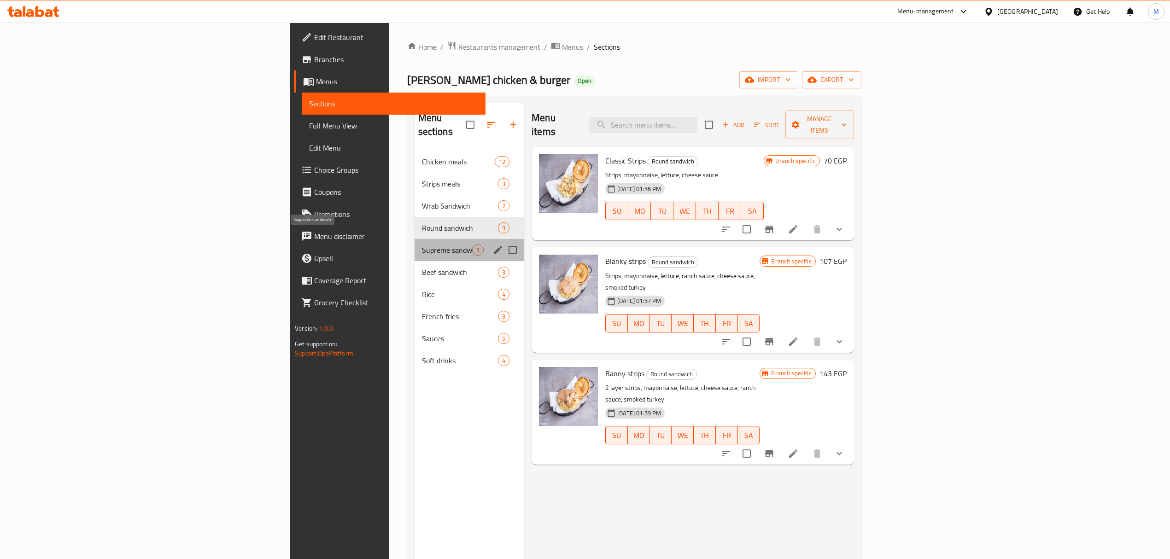
click at [422, 245] on span "Supreme sandwich" at bounding box center [447, 250] width 50 height 11
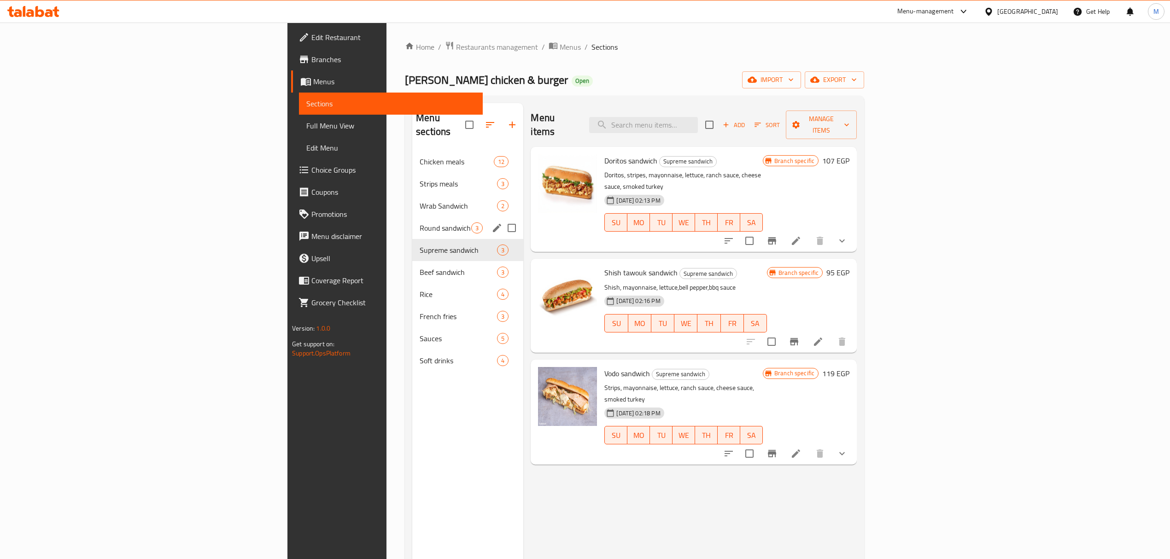
click at [412, 217] on div "Round sandwich 3" at bounding box center [467, 228] width 111 height 22
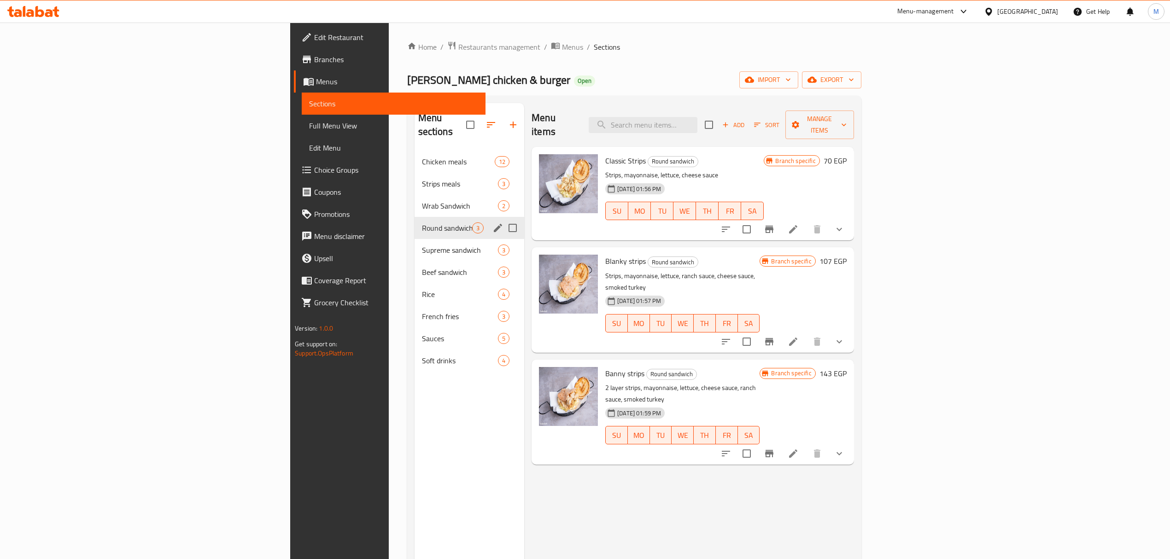
click at [422, 200] on span "Wrab Sandwich" at bounding box center [460, 205] width 76 height 11
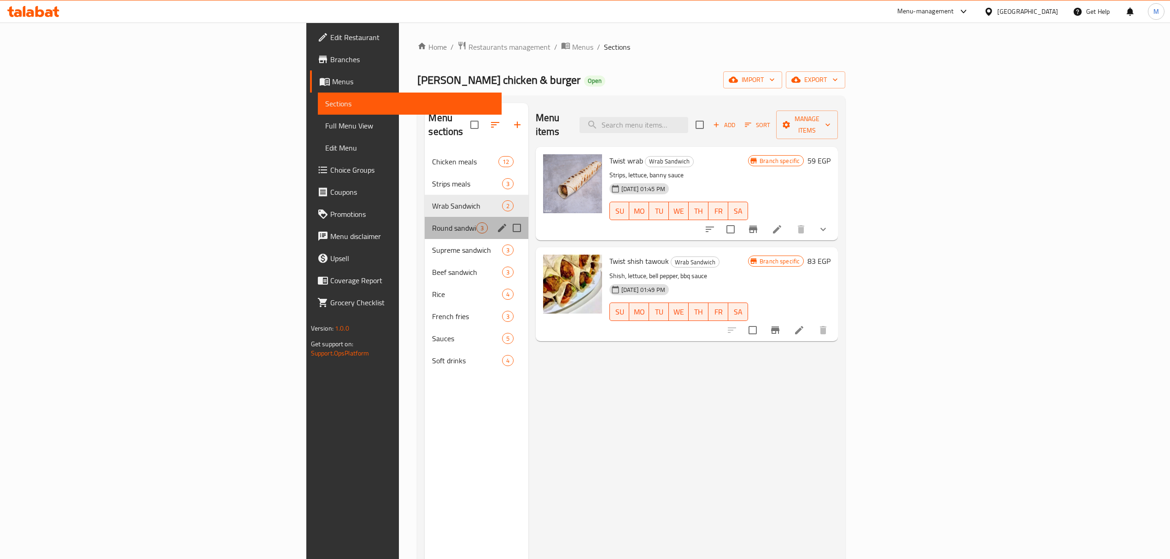
click at [425, 223] on div "Round sandwich 3" at bounding box center [476, 228] width 103 height 22
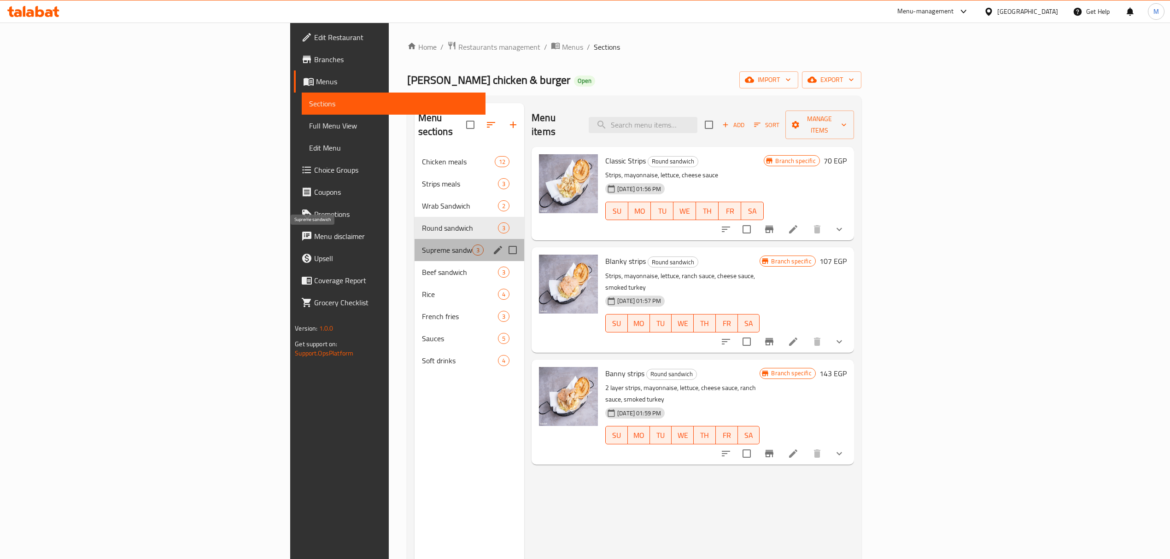
click at [422, 245] on span "Supreme sandwich" at bounding box center [447, 250] width 50 height 11
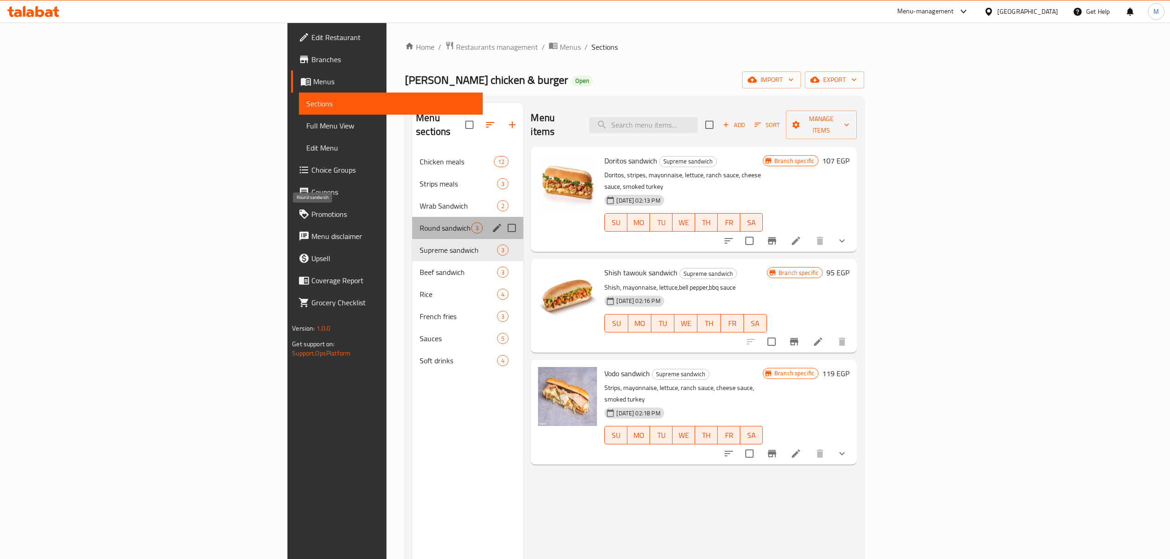
click at [420, 223] on span "Round sandwich" at bounding box center [446, 228] width 52 height 11
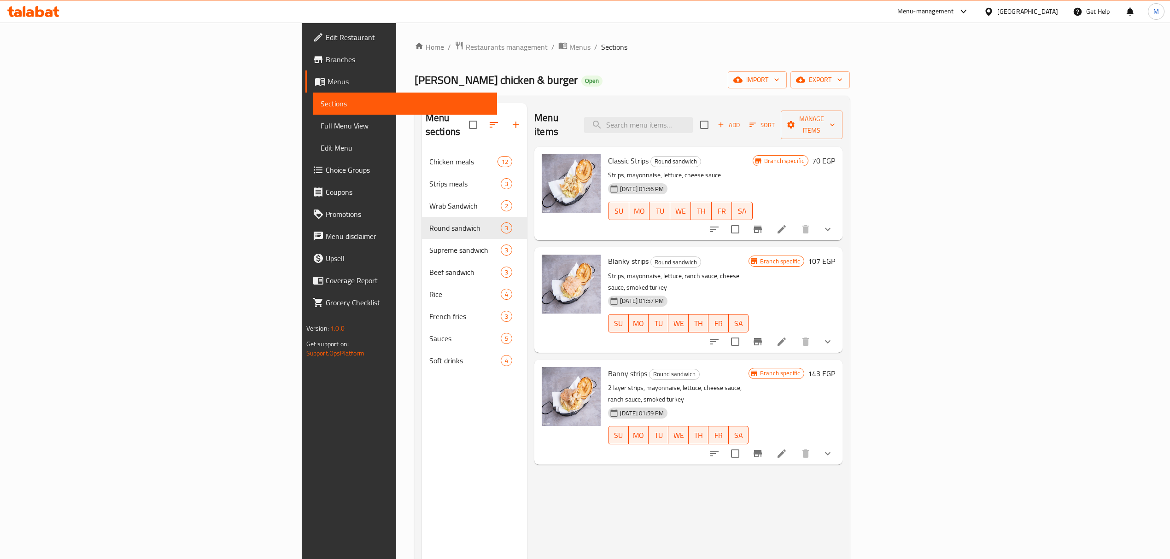
click at [429, 223] on span "Round sandwich" at bounding box center [464, 228] width 71 height 11
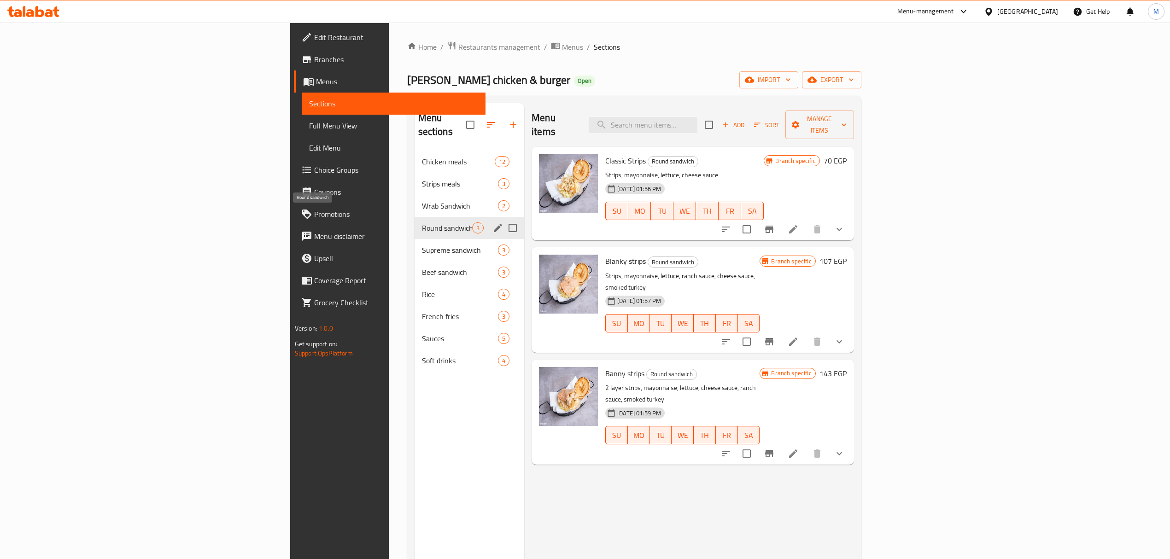
click at [422, 223] on span "Round sandwich" at bounding box center [447, 228] width 50 height 11
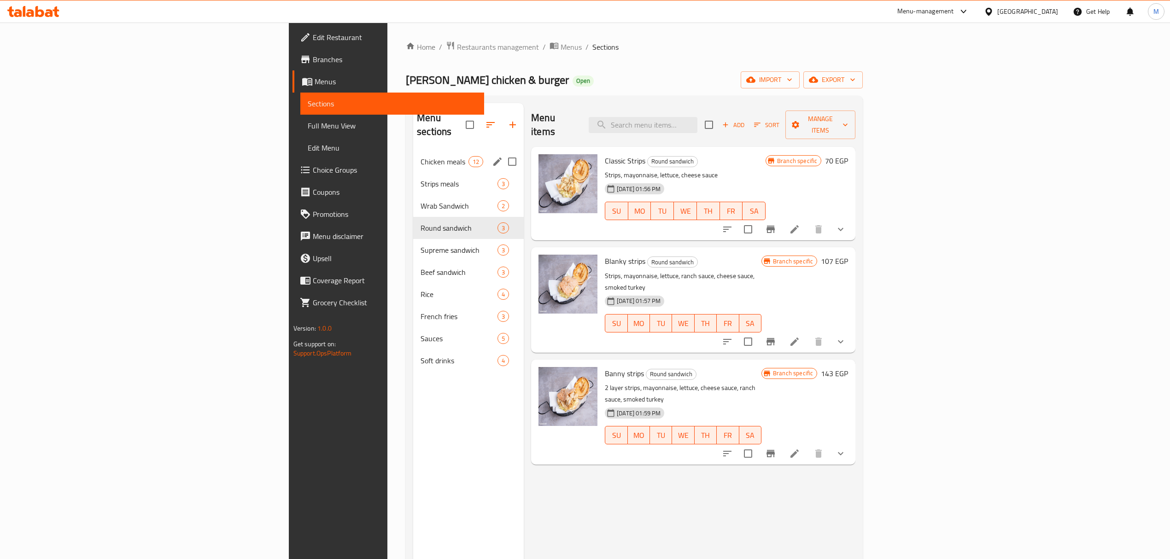
click at [413, 159] on div "Chicken meals 12" at bounding box center [468, 162] width 111 height 22
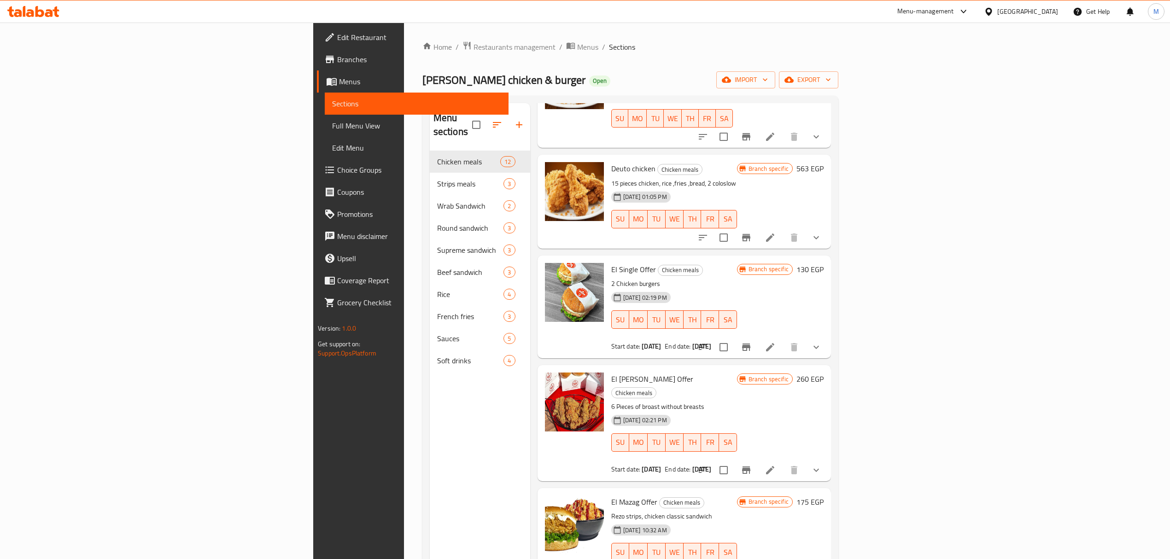
scroll to position [129, 0]
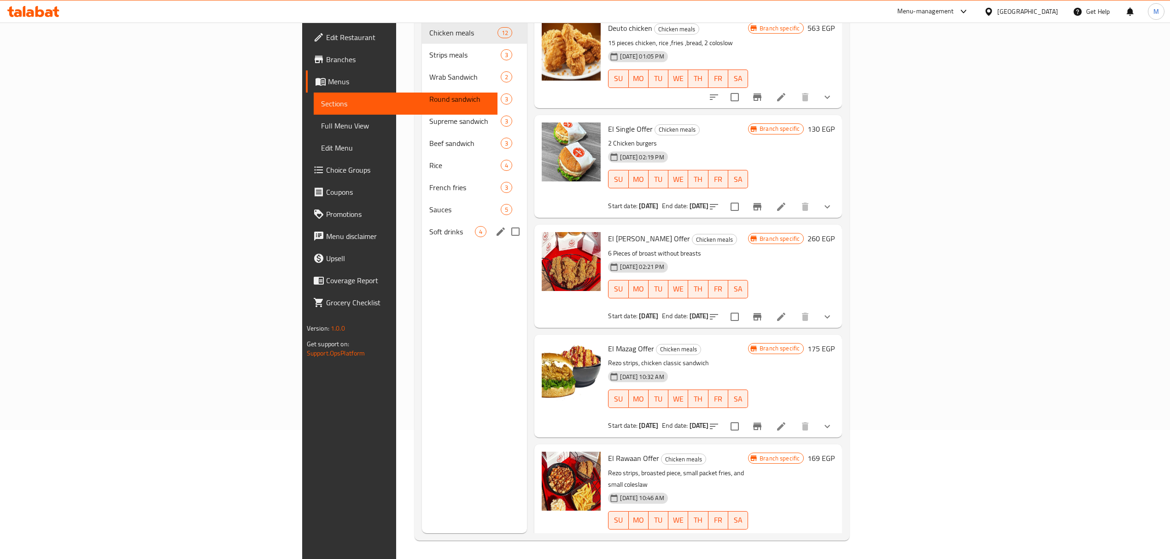
click at [422, 224] on div "Soft drinks 4" at bounding box center [474, 232] width 105 height 22
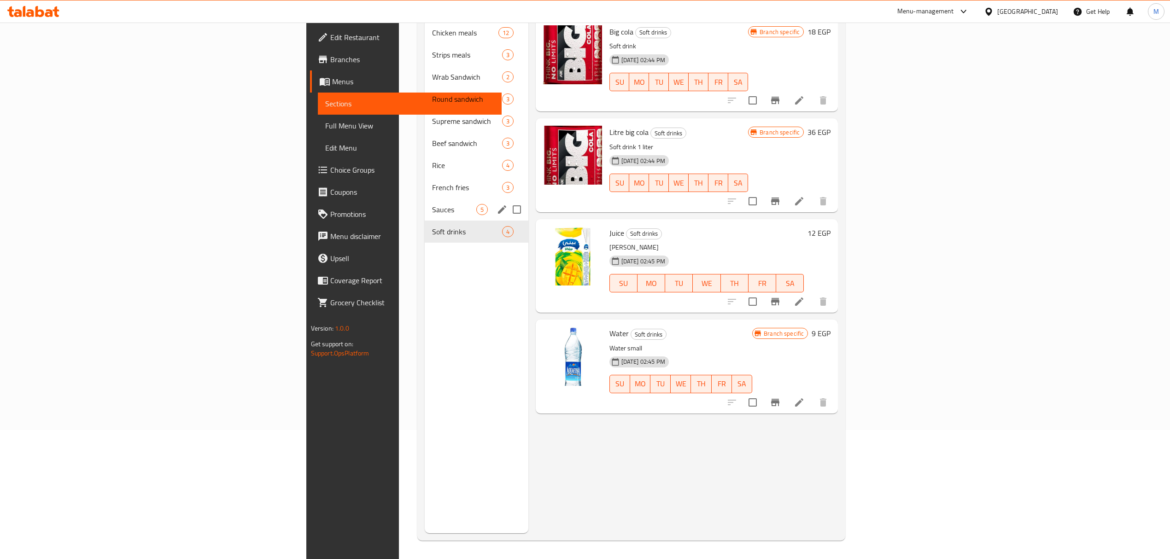
drag, startPoint x: 281, startPoint y: 184, endPoint x: 286, endPoint y: 190, distance: 7.8
click at [425, 199] on div "Sauces 5" at bounding box center [476, 210] width 103 height 22
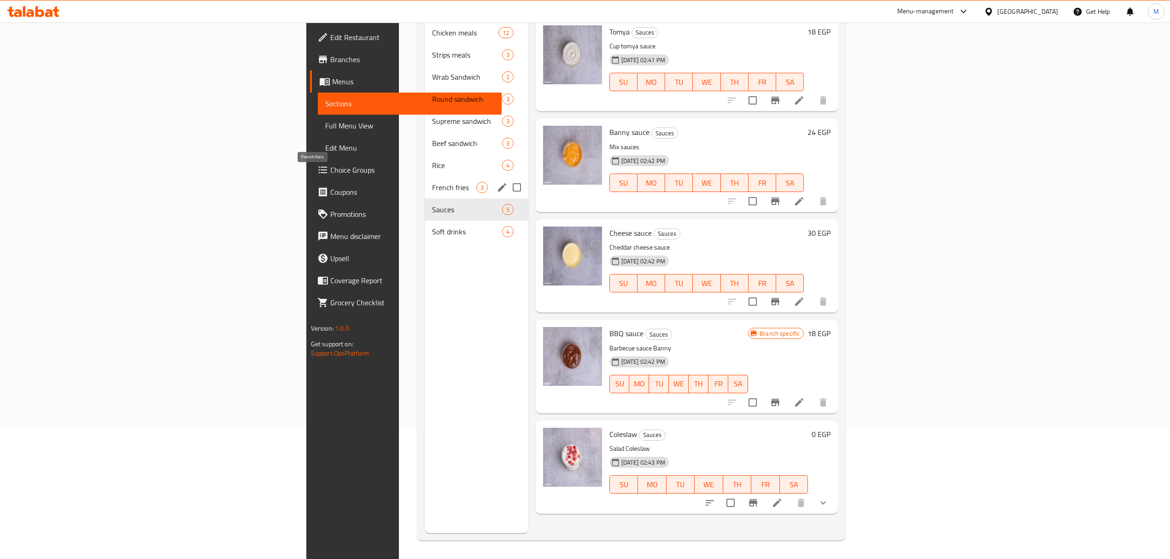
click at [425, 176] on div "French fries 3" at bounding box center [476, 187] width 103 height 22
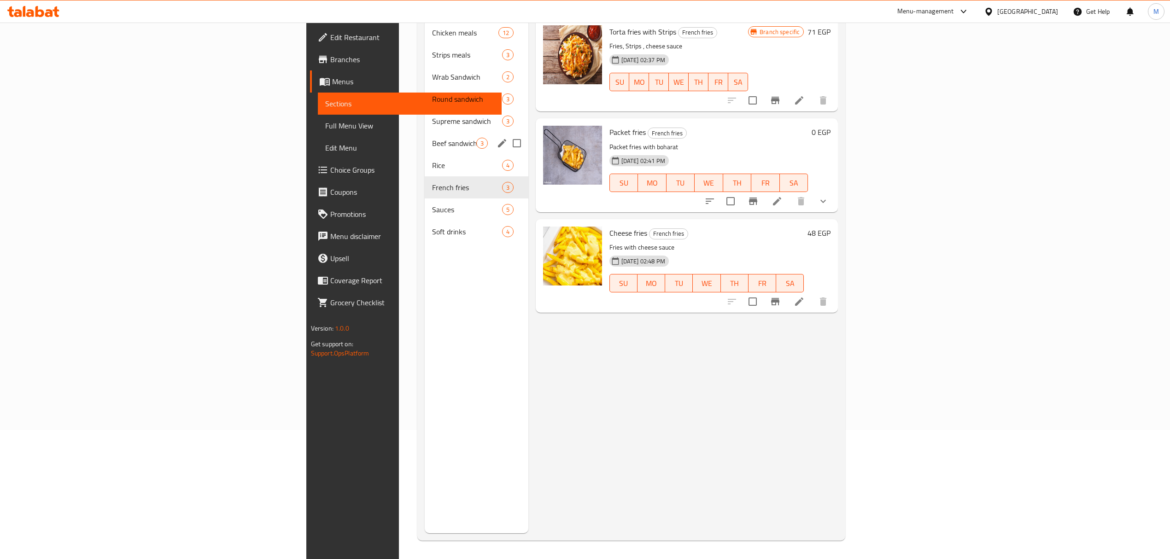
click at [432, 138] on span "Beef sandwich" at bounding box center [454, 143] width 44 height 11
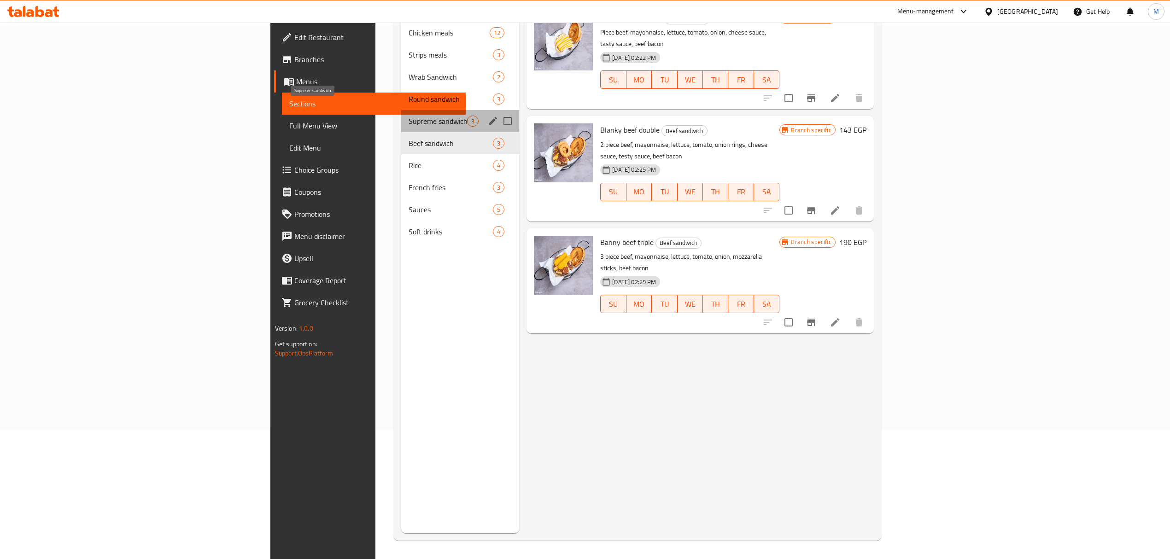
click at [409, 116] on span "Supreme sandwich" at bounding box center [438, 121] width 59 height 11
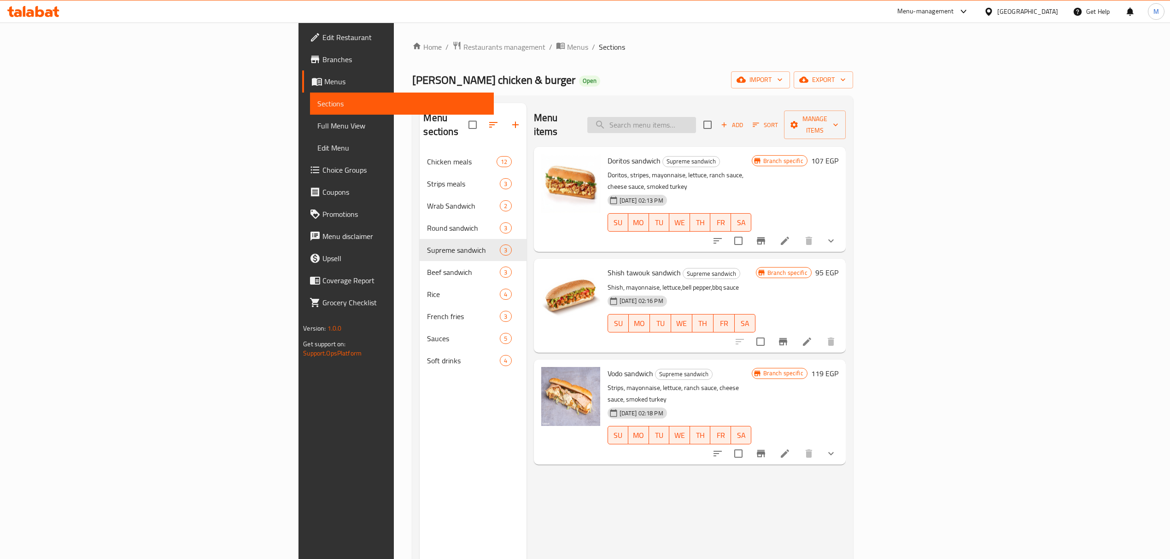
drag, startPoint x: 775, startPoint y: 96, endPoint x: 767, endPoint y: 126, distance: 30.5
click at [775, 97] on div "Menu sections Chicken meals 12 Strips meals 3 Wrab Sandwich 2 Round sandwich 3 …" at bounding box center [632, 383] width 441 height 574
click at [696, 126] on input "search" at bounding box center [642, 125] width 109 height 16
paste input "BLANKY"
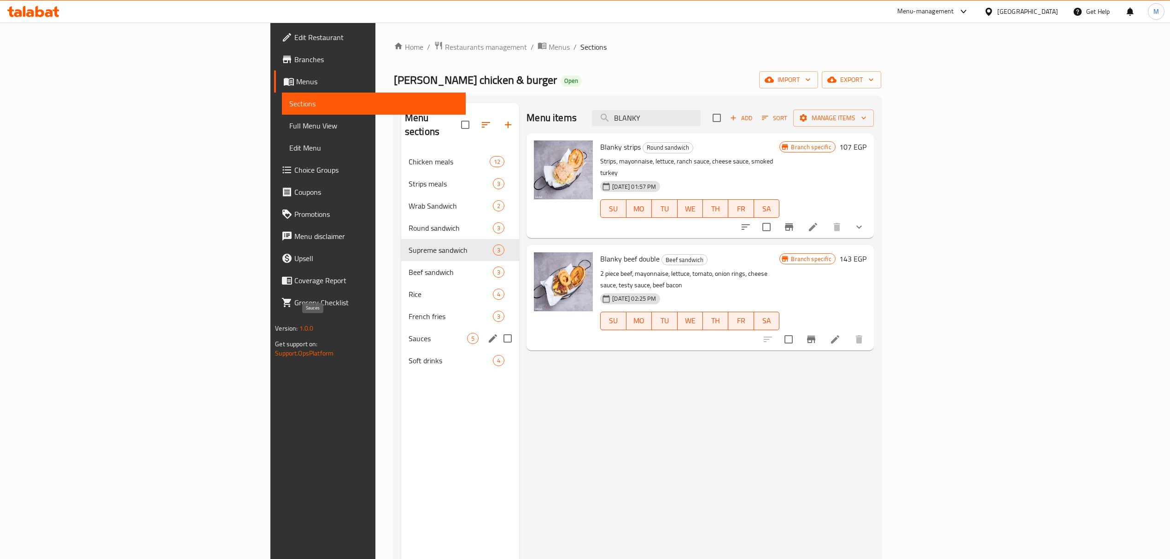
click at [409, 333] on span "Sauces" at bounding box center [438, 338] width 59 height 11
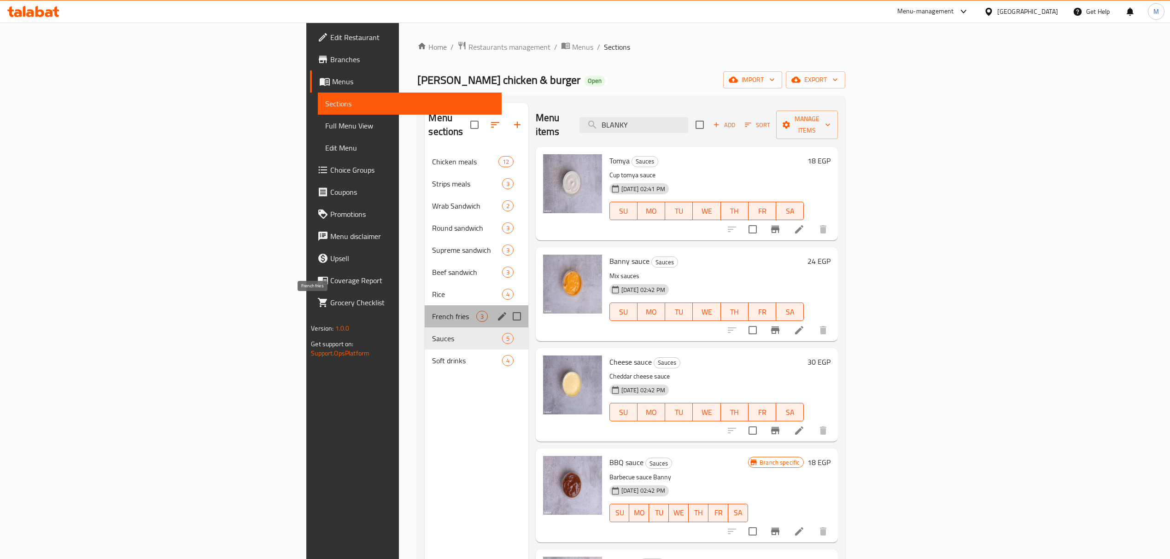
click at [432, 311] on span "French fries" at bounding box center [454, 316] width 44 height 11
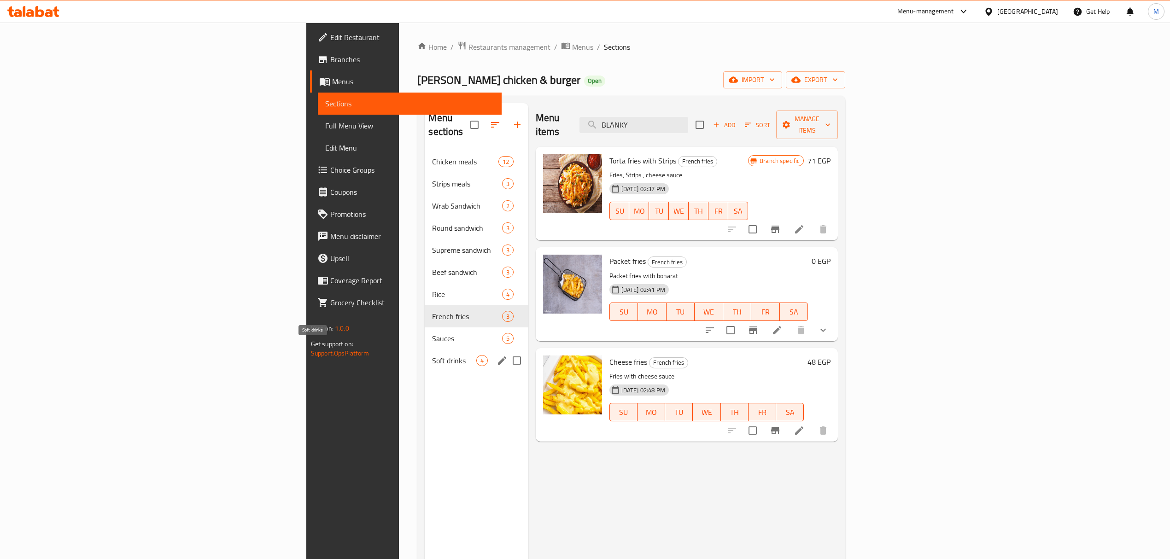
click at [432, 355] on span "Soft drinks" at bounding box center [454, 360] width 44 height 11
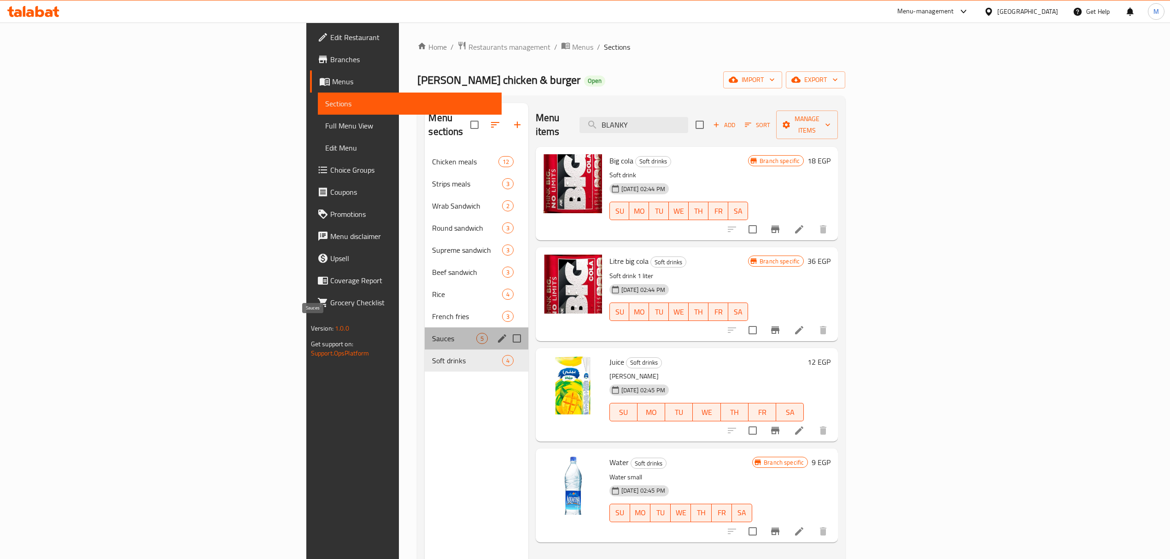
click at [432, 333] on span "Sauces" at bounding box center [454, 338] width 44 height 11
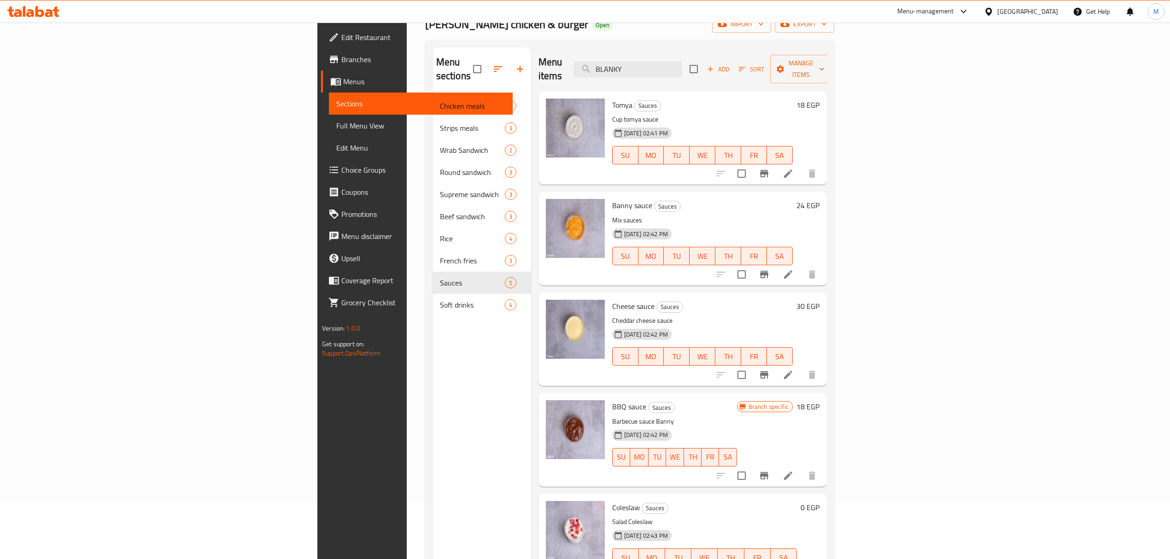
scroll to position [129, 0]
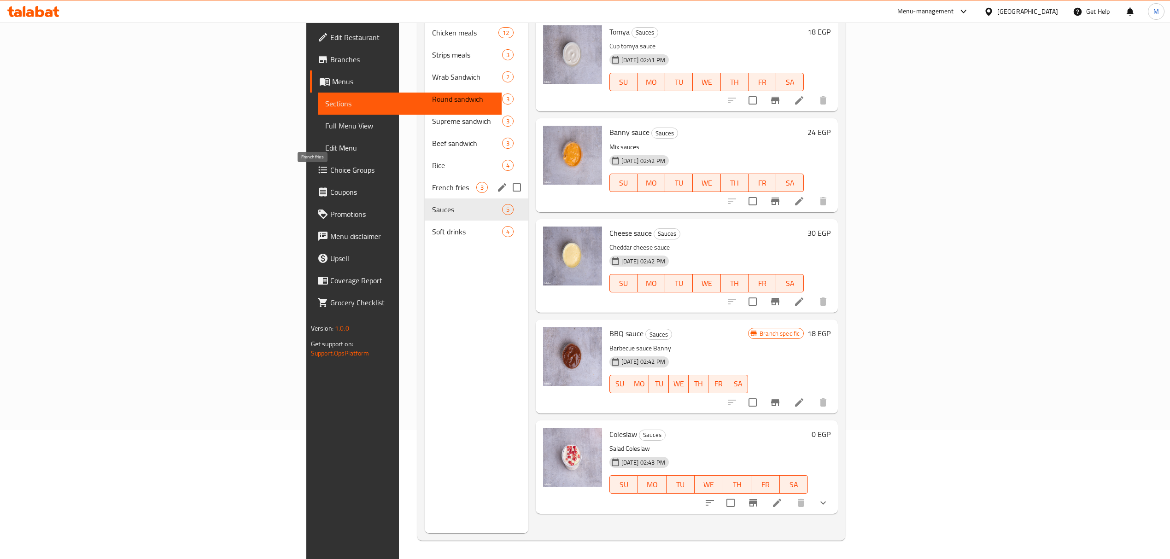
click at [432, 182] on span "French fries" at bounding box center [454, 187] width 44 height 11
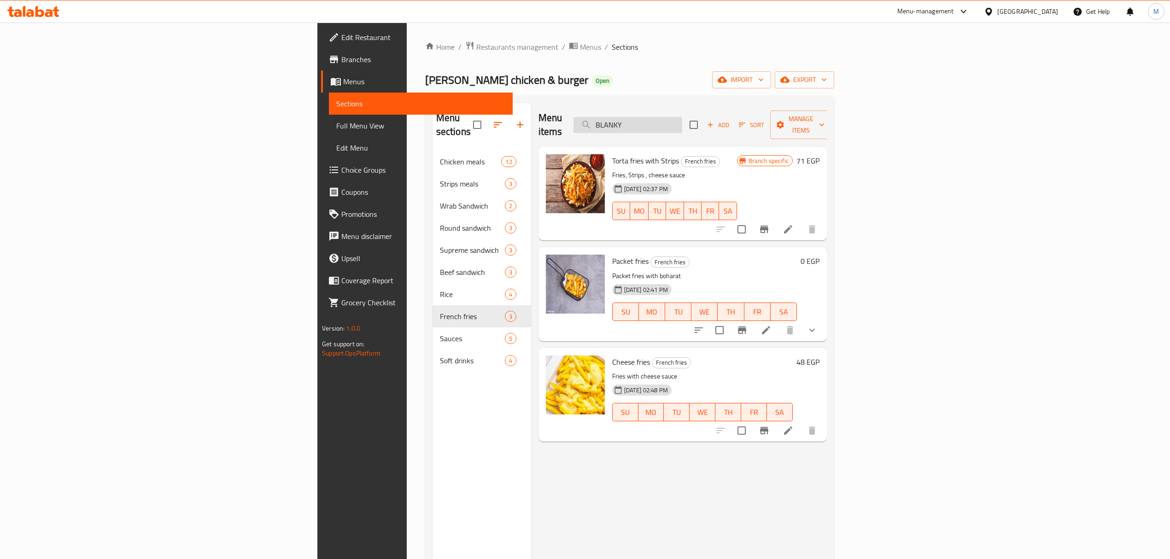
click at [682, 117] on input "BLANKY" at bounding box center [628, 125] width 109 height 16
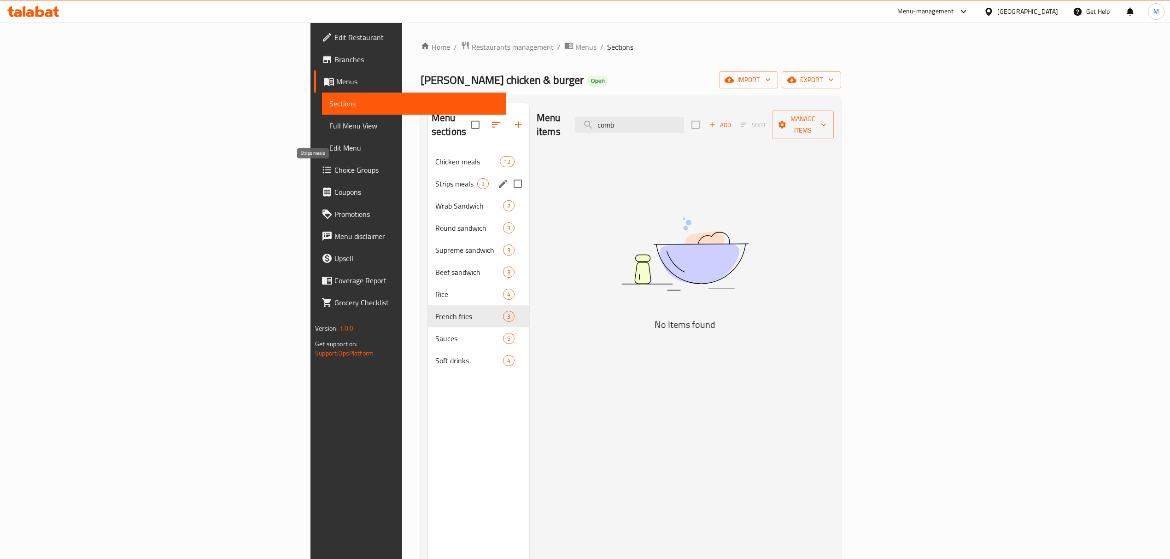
drag, startPoint x: 284, startPoint y: 170, endPoint x: 280, endPoint y: 175, distance: 6.9
click at [435, 178] on span "Strips meals" at bounding box center [456, 183] width 42 height 11
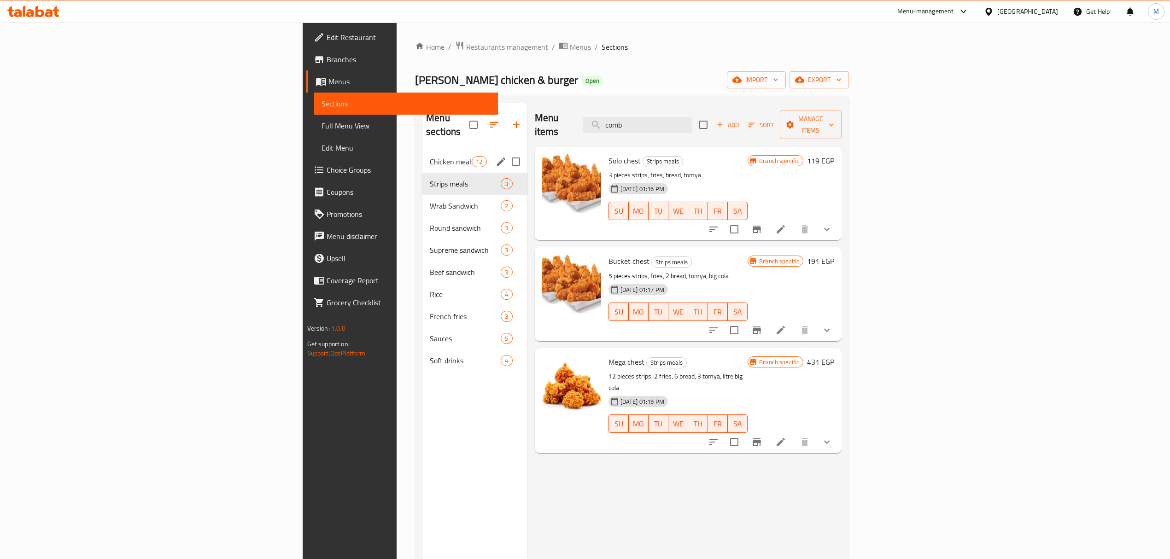
click at [423, 151] on div "Chicken meals 12" at bounding box center [475, 162] width 105 height 22
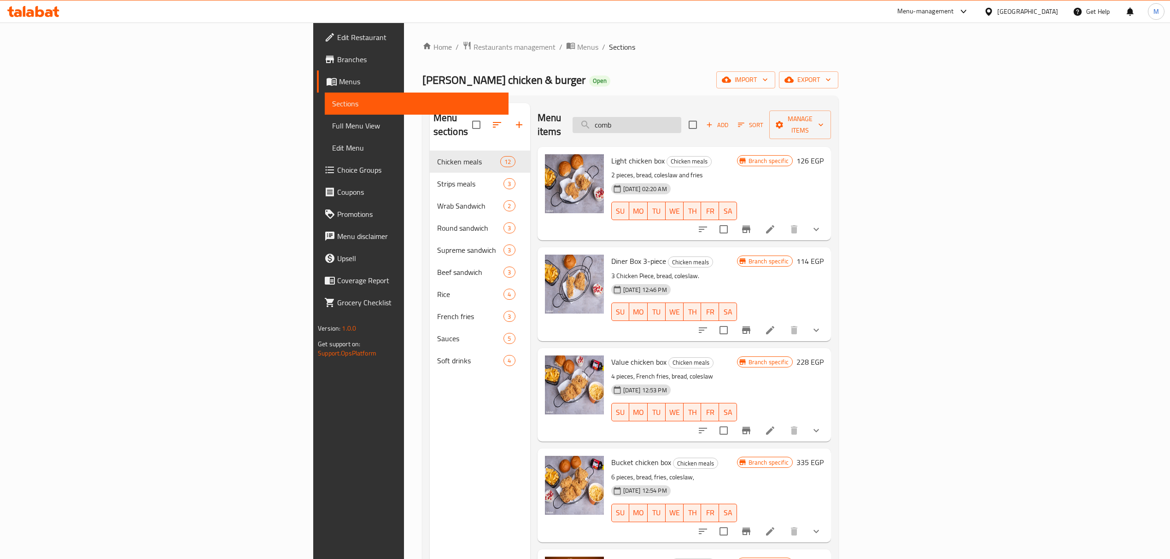
click at [682, 117] on input "comb" at bounding box center [627, 125] width 109 height 16
paste input "قطعبروست"
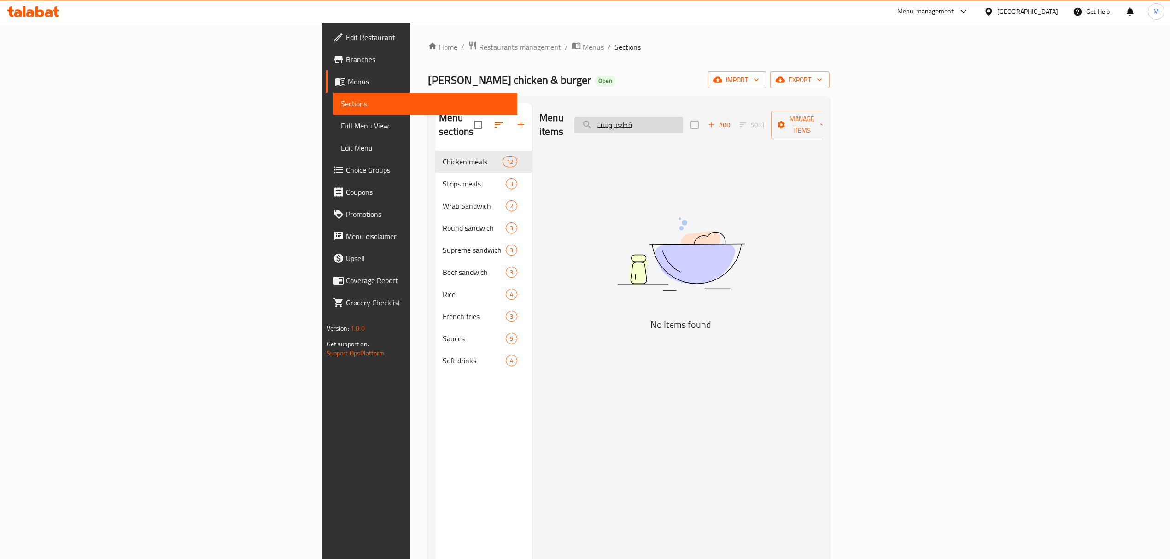
click at [683, 118] on input "قطعبروست" at bounding box center [629, 125] width 109 height 16
type input "قطع بروست"
click at [683, 119] on input "قطع بروست" at bounding box center [629, 125] width 109 height 16
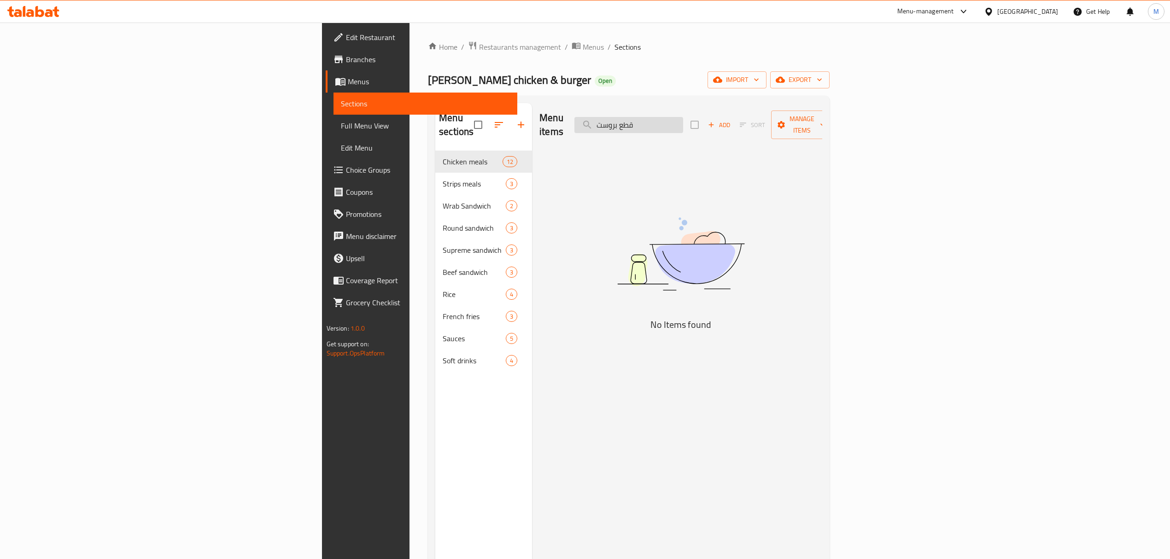
click at [683, 119] on input "قطع بروست" at bounding box center [629, 125] width 109 height 16
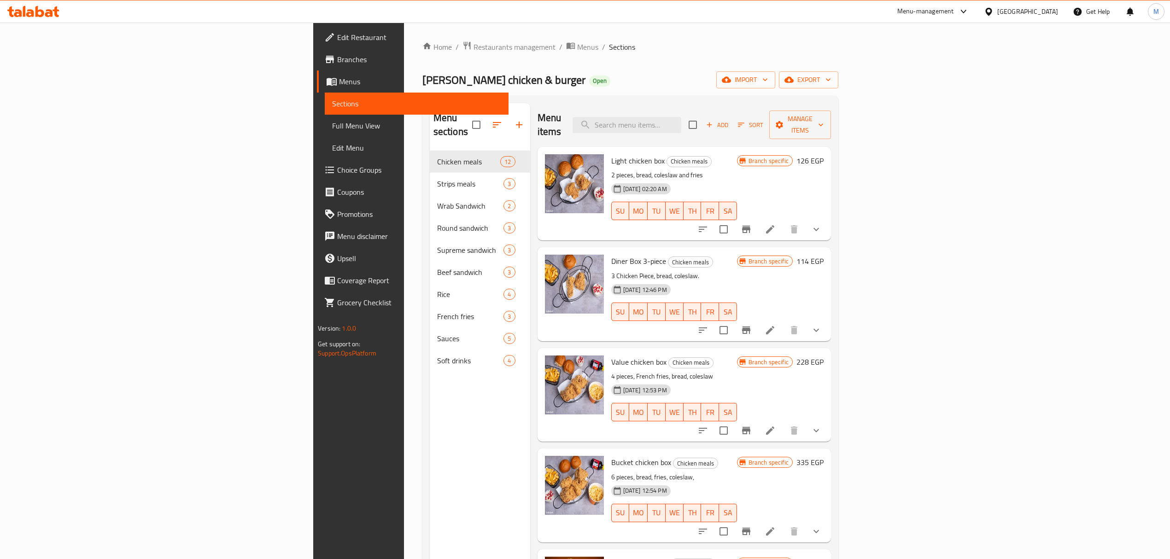
paste input "قطع بروست"
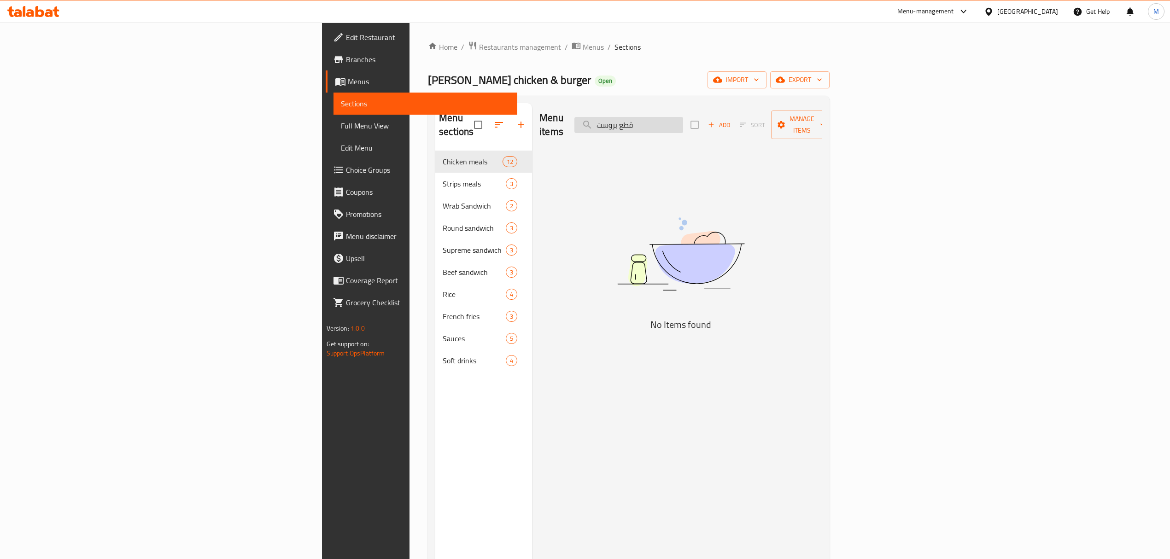
drag, startPoint x: 765, startPoint y: 109, endPoint x: 762, endPoint y: 117, distance: 8.3
click at [765, 112] on div "Menu items قطع بروست Add Sort Manage items" at bounding box center [681, 125] width 283 height 44
drag, startPoint x: 762, startPoint y: 117, endPoint x: 735, endPoint y: 118, distance: 27.7
click at [683, 118] on input "قطع بروست" at bounding box center [629, 125] width 109 height 16
click at [683, 121] on input "قطع بروست" at bounding box center [629, 125] width 109 height 16
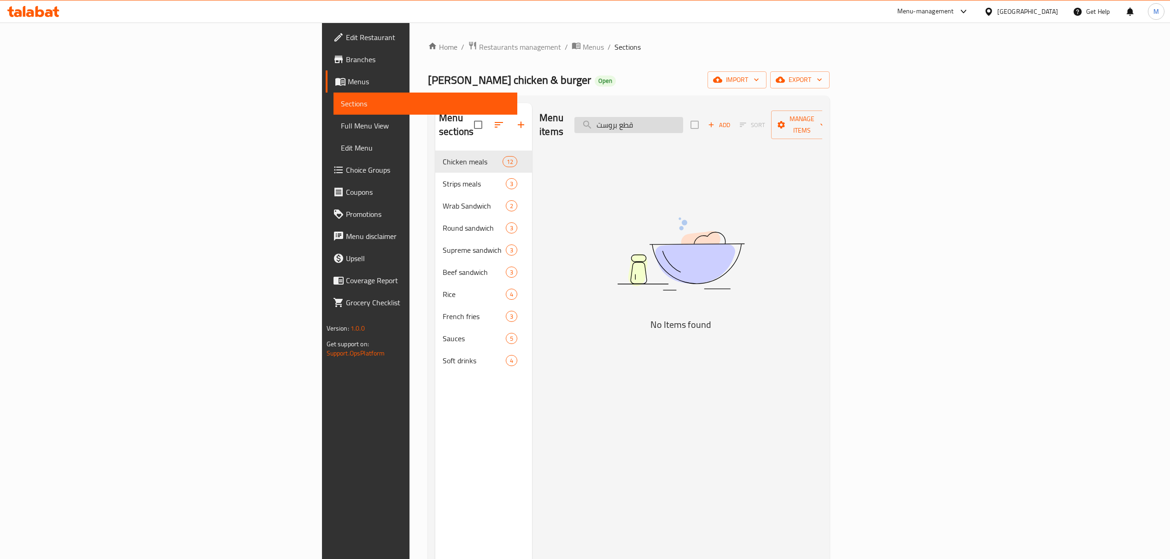
click at [683, 121] on input "قطع بروست" at bounding box center [629, 125] width 109 height 16
click at [764, 110] on div "Menu items قطع Add Sort Manage items" at bounding box center [681, 125] width 283 height 44
click at [683, 120] on input "قطع" at bounding box center [629, 125] width 109 height 16
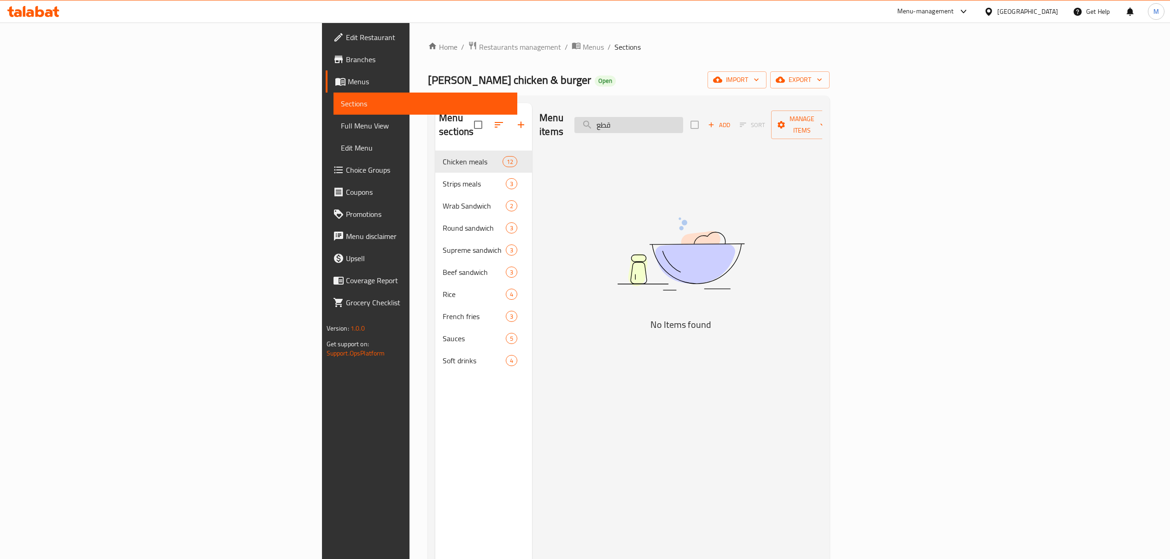
click at [683, 120] on input "قطع" at bounding box center [629, 125] width 109 height 16
paste input "بروست"
click at [683, 120] on input "بروست" at bounding box center [629, 125] width 109 height 16
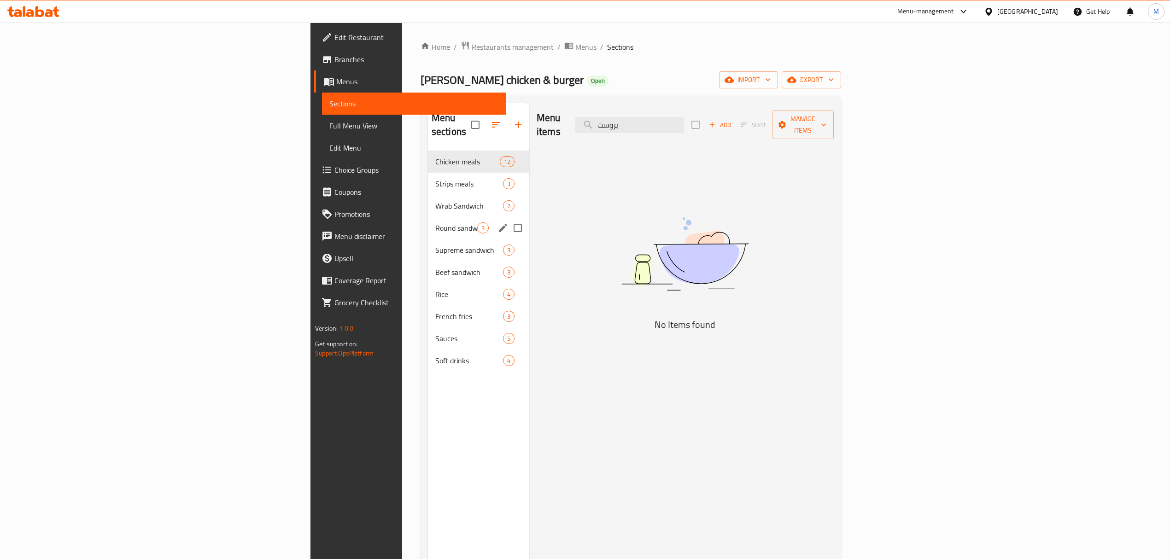
type input "بروست"
click at [428, 181] on div "Strips meals 3" at bounding box center [478, 184] width 101 height 22
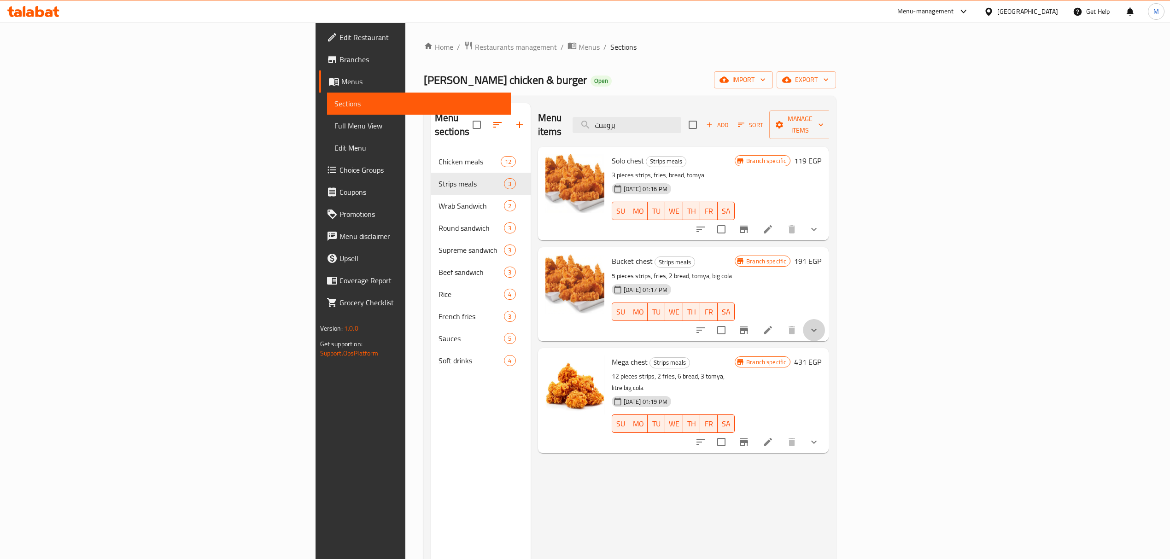
click at [825, 319] on button "show more" at bounding box center [814, 330] width 22 height 22
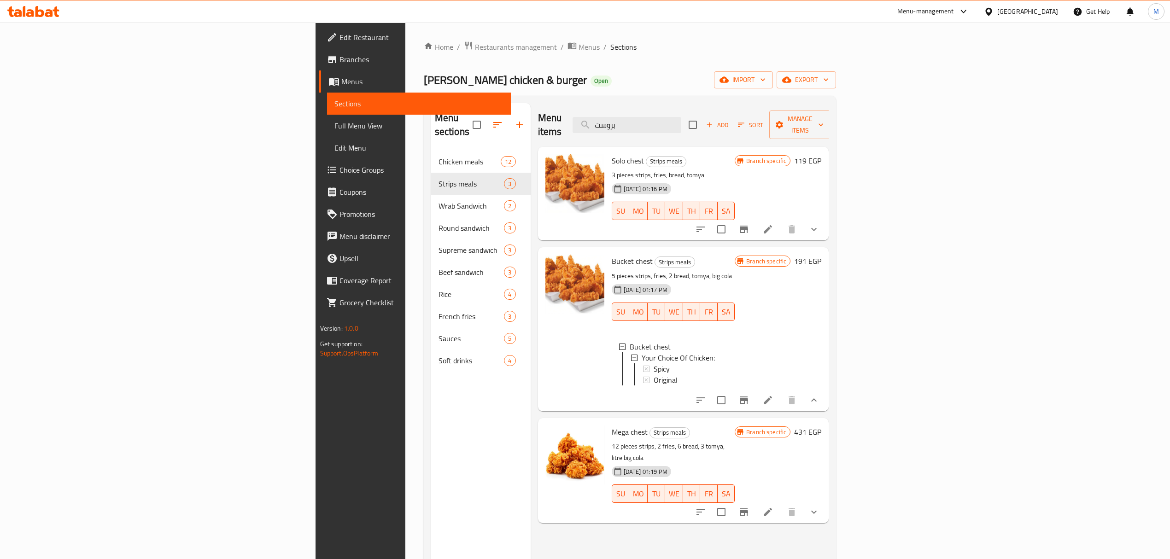
click at [825, 225] on button "show more" at bounding box center [814, 229] width 22 height 22
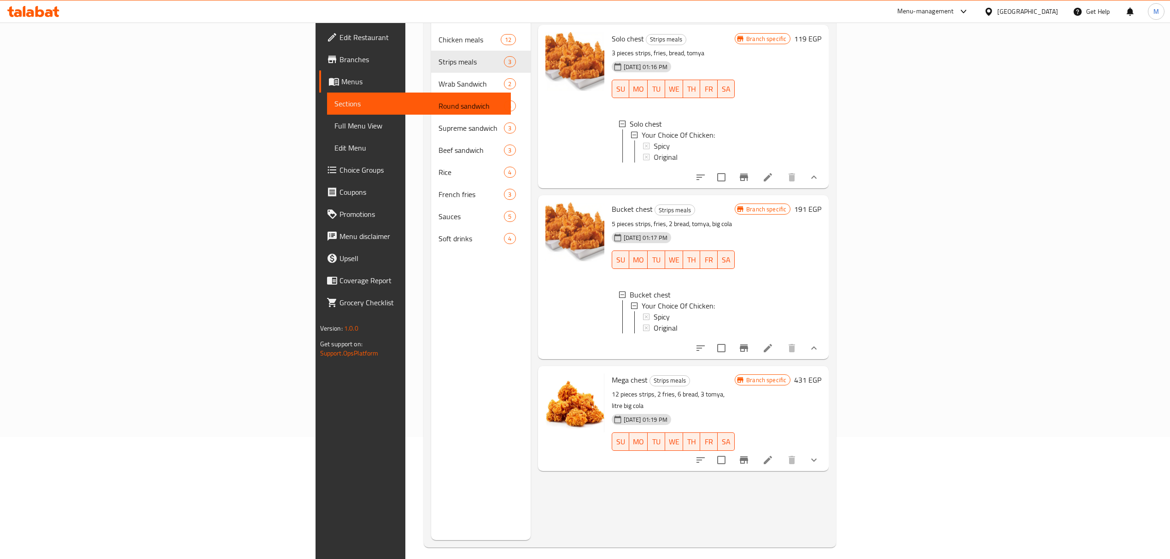
scroll to position [129, 0]
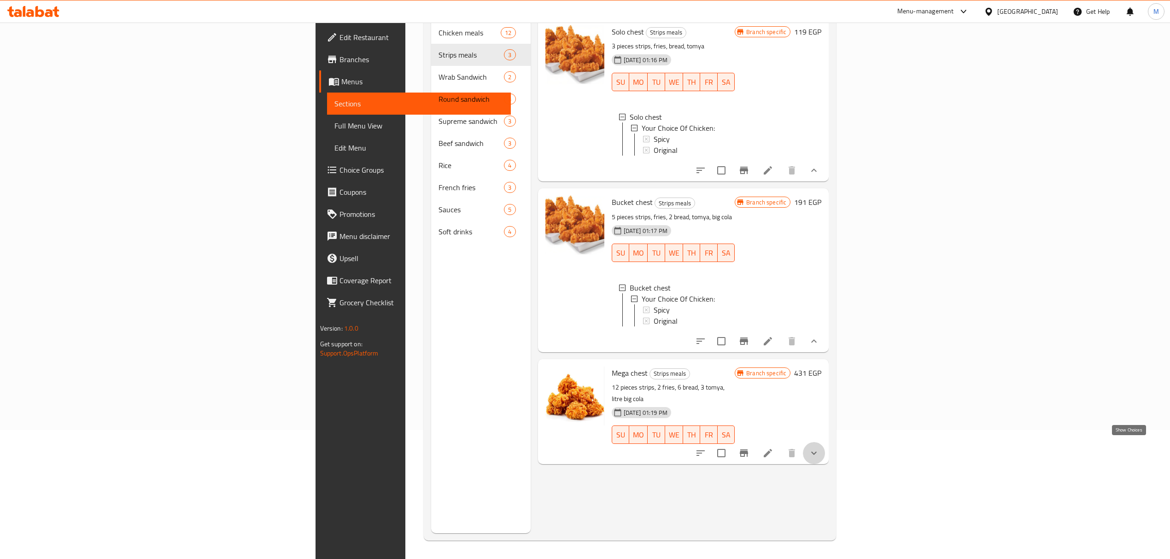
click at [820, 448] on icon "show more" at bounding box center [814, 453] width 11 height 11
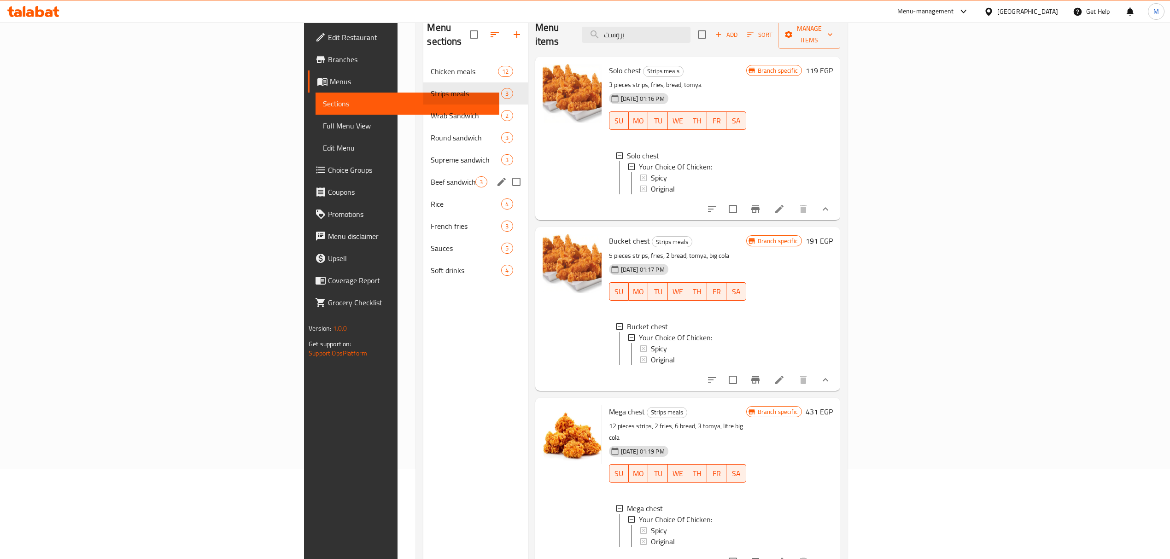
scroll to position [68, 0]
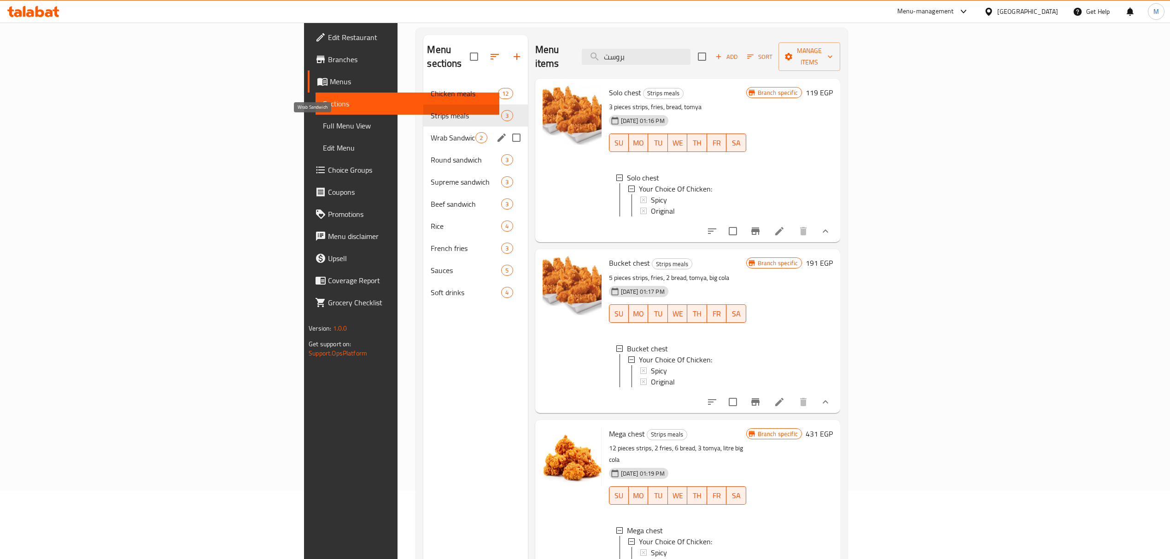
click at [431, 132] on span "Wrab Sandwich" at bounding box center [453, 137] width 45 height 11
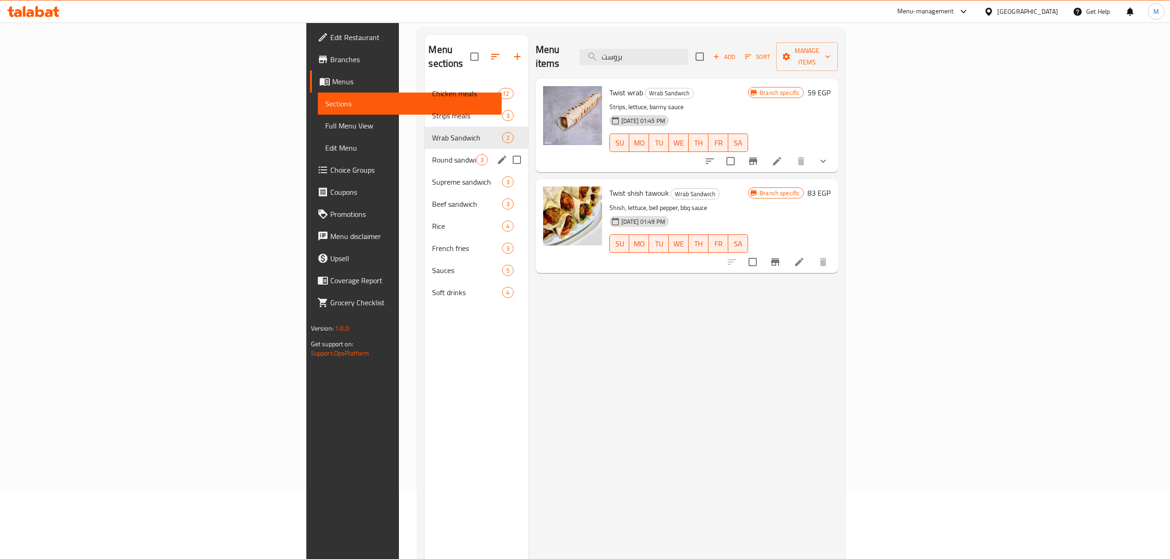
click at [425, 149] on div "Round sandwich 3" at bounding box center [476, 160] width 103 height 22
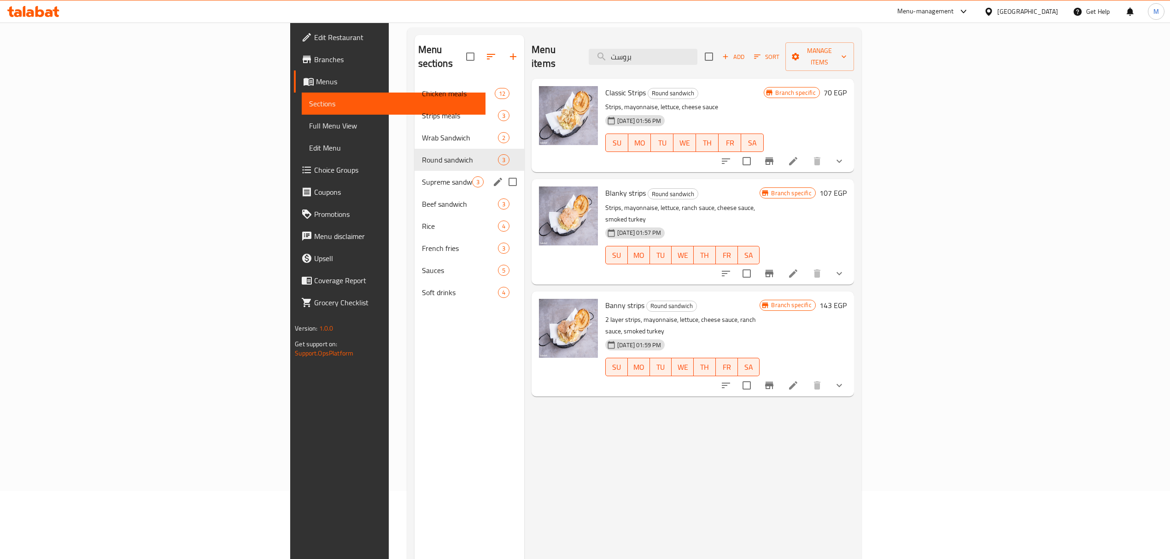
click at [415, 171] on div "Supreme sandwich 3" at bounding box center [470, 182] width 110 height 22
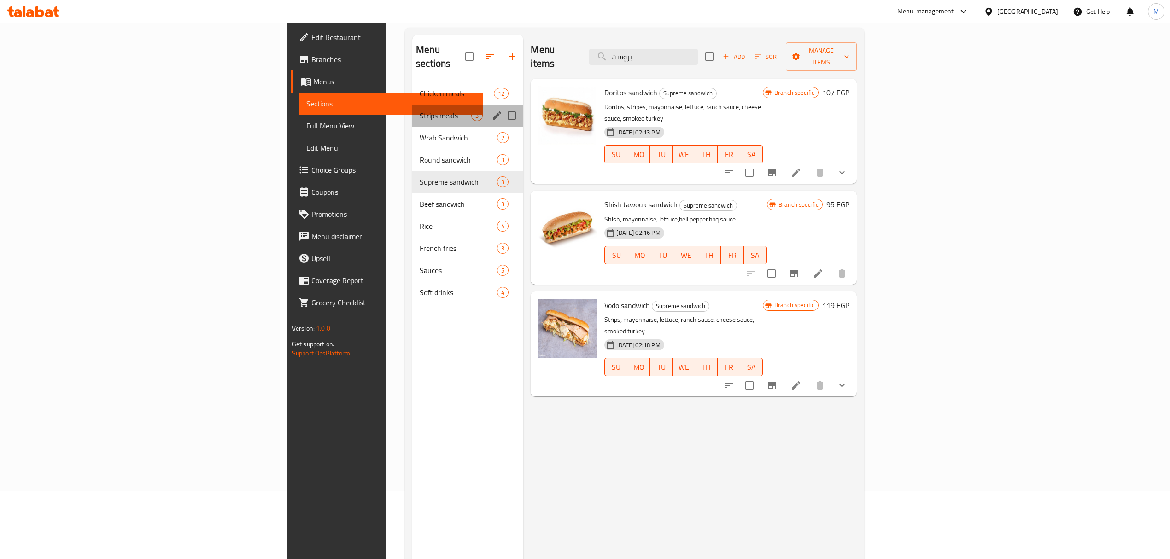
click at [412, 109] on div "Strips meals 3" at bounding box center [467, 116] width 111 height 22
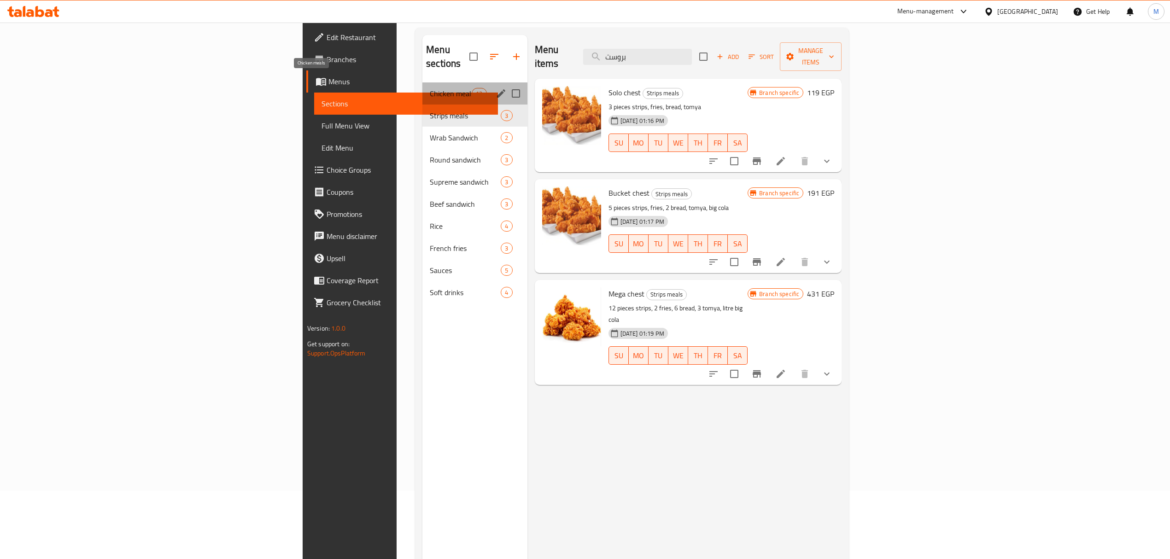
click at [430, 88] on span "Chicken meals" at bounding box center [451, 93] width 42 height 11
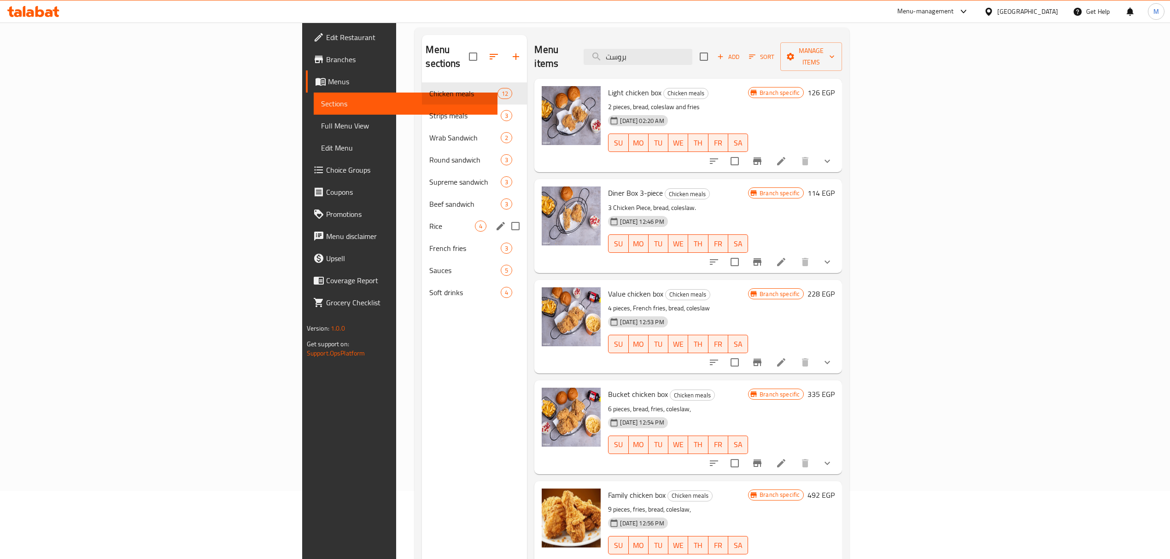
drag, startPoint x: 279, startPoint y: 122, endPoint x: 268, endPoint y: 205, distance: 83.7
click at [422, 205] on div "Chicken meals 12 Strips meals 3 Wrab Sandwich 2 Round sandwich 3 Supreme sandwi…" at bounding box center [474, 192] width 105 height 221
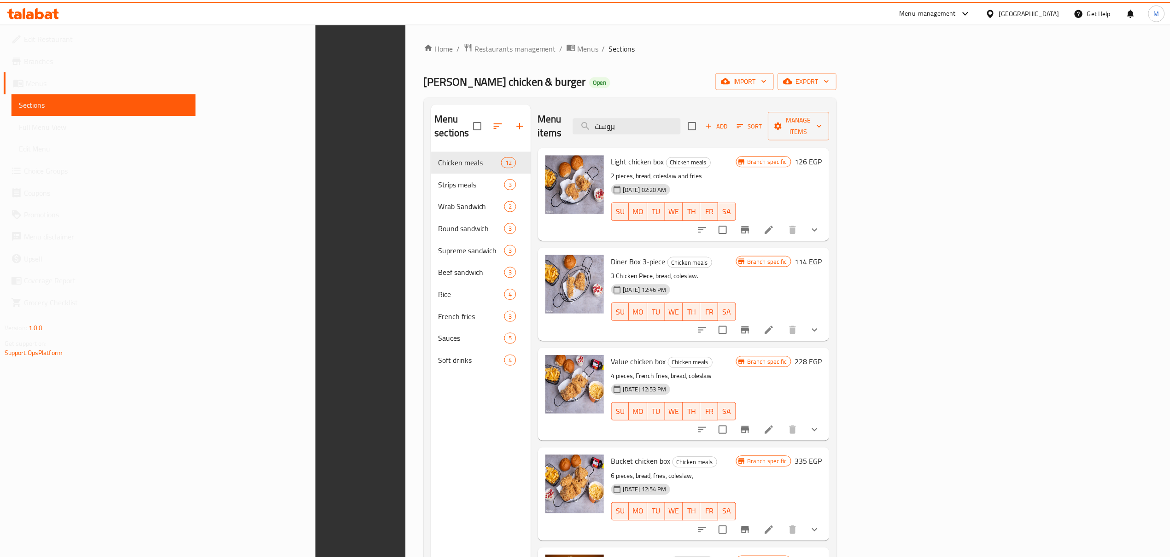
scroll to position [129, 0]
